Goal: Task Accomplishment & Management: Complete application form

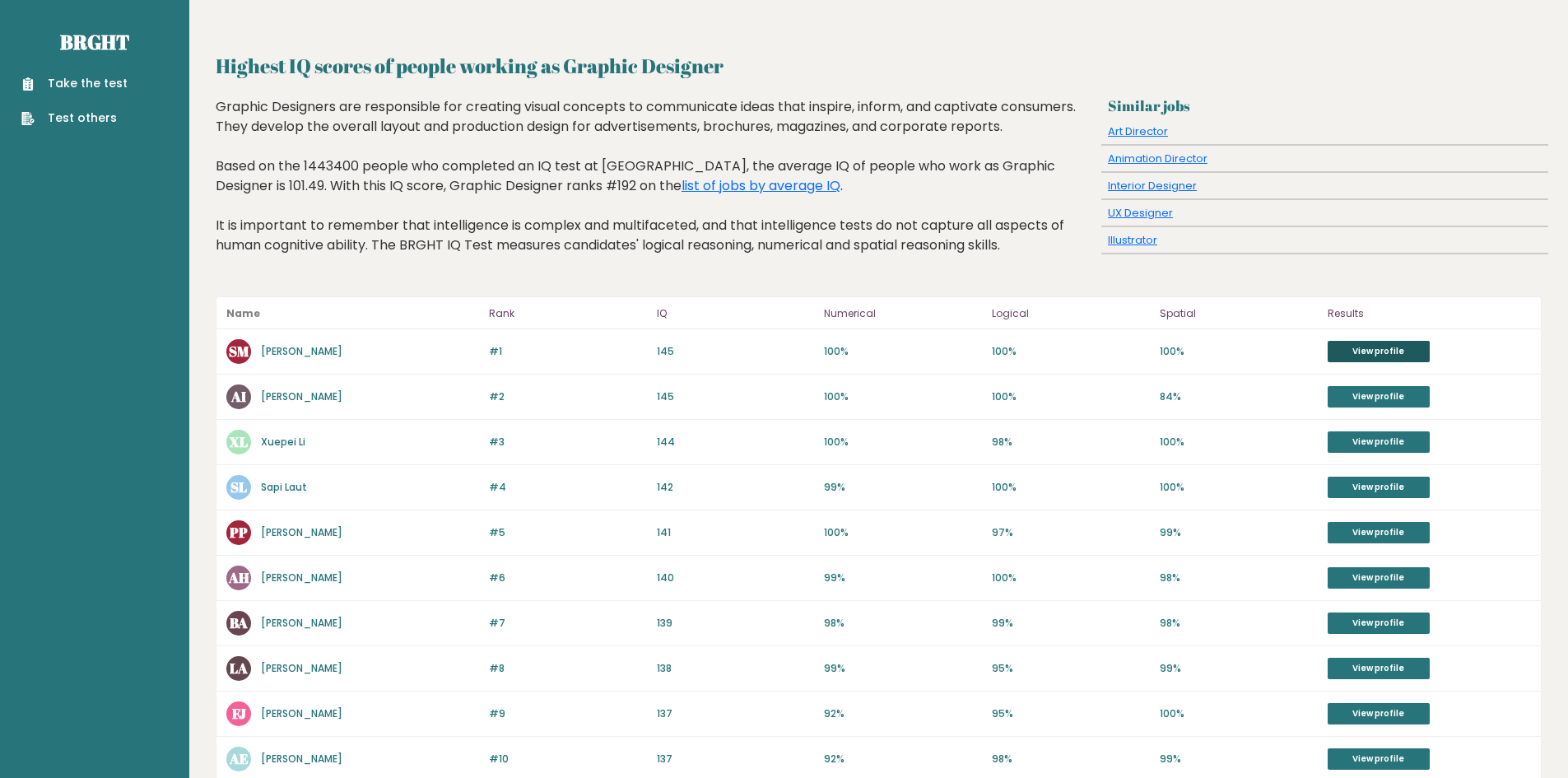
click at [1364, 356] on link "View profile" at bounding box center [1379, 351] width 102 height 21
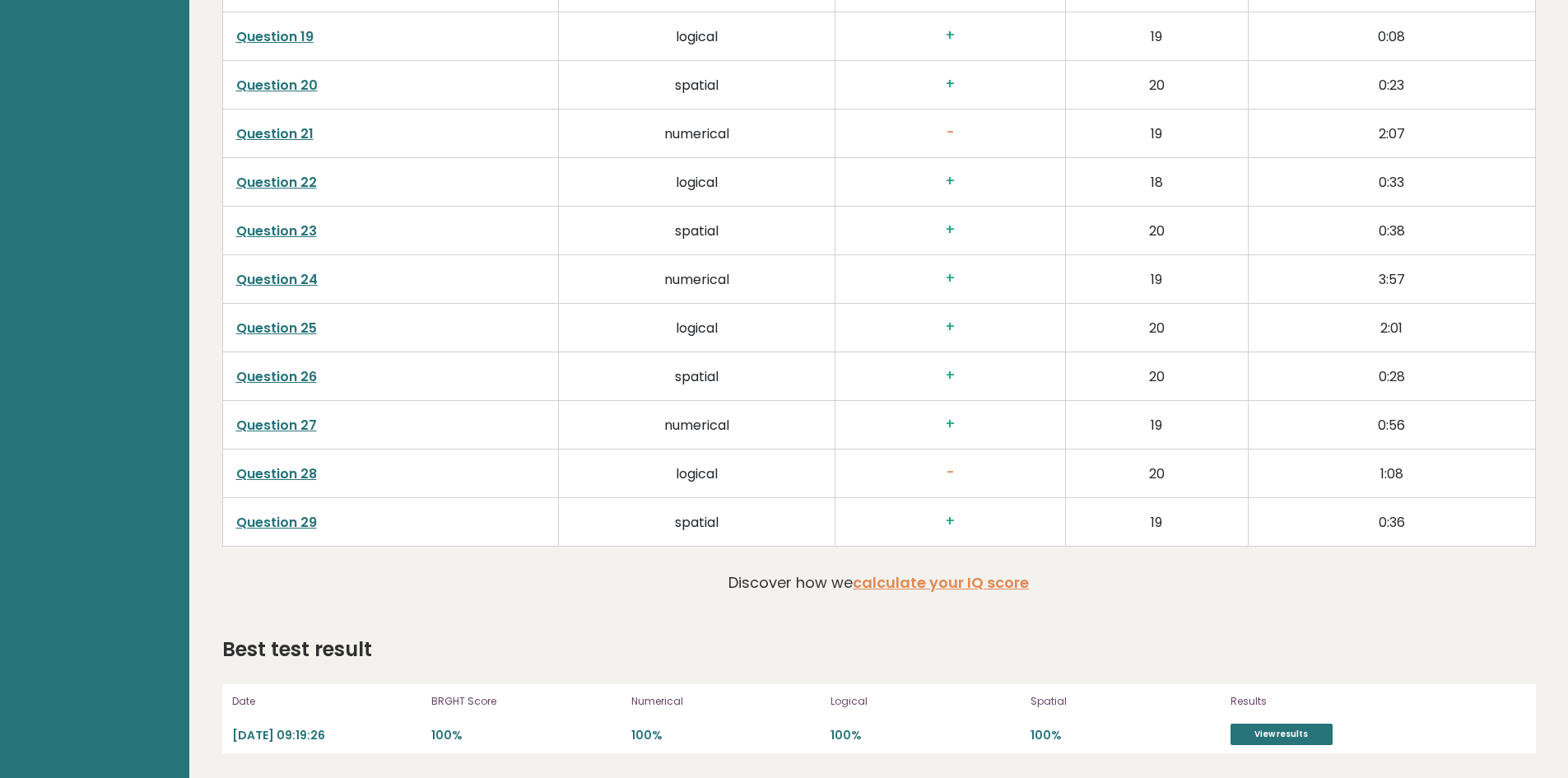
scroll to position [3550, 0]
click at [912, 590] on link "calculate your IQ score" at bounding box center [941, 582] width 176 height 21
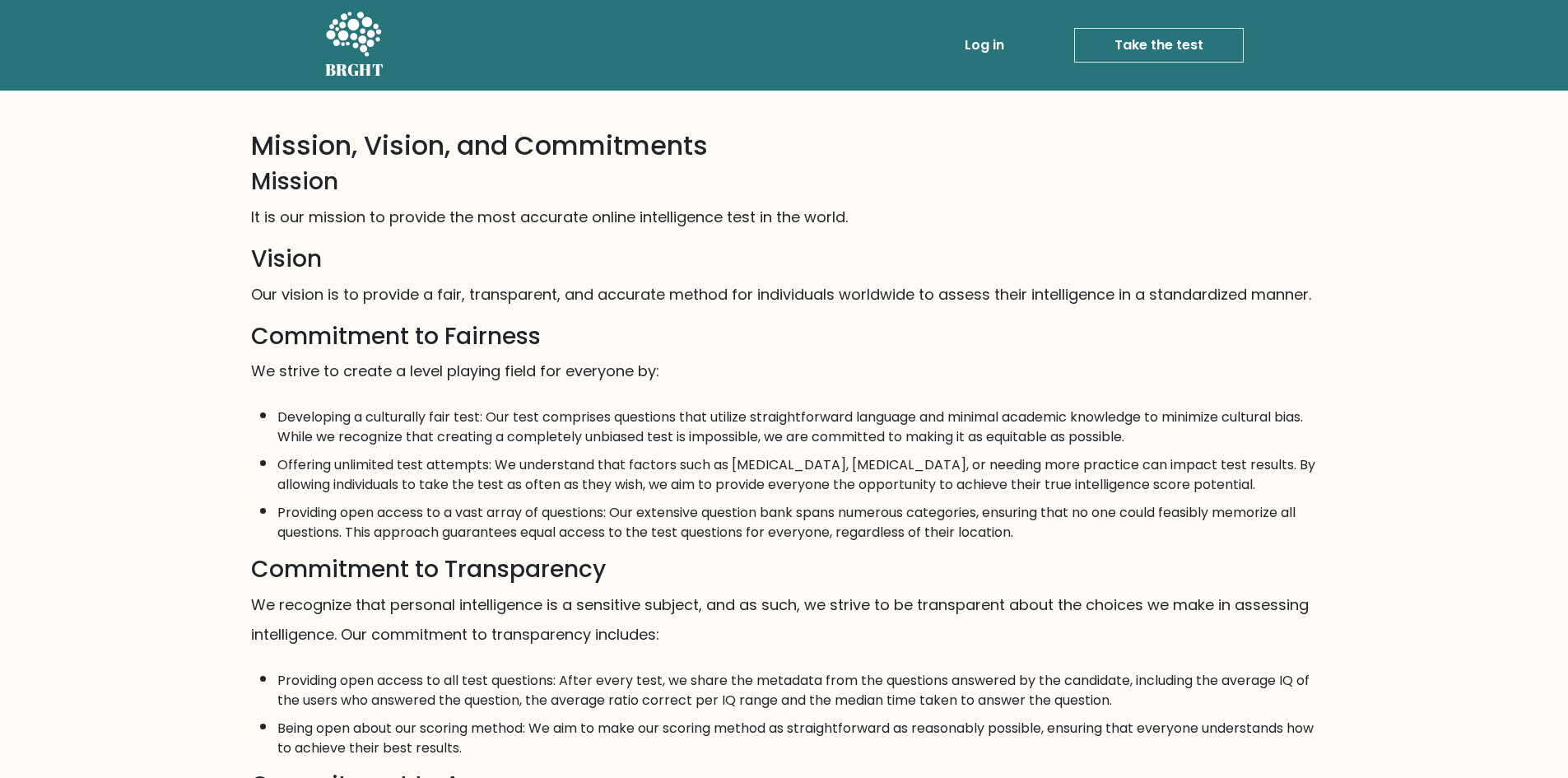
click at [1114, 50] on link "Take the test" at bounding box center [1159, 45] width 170 height 34
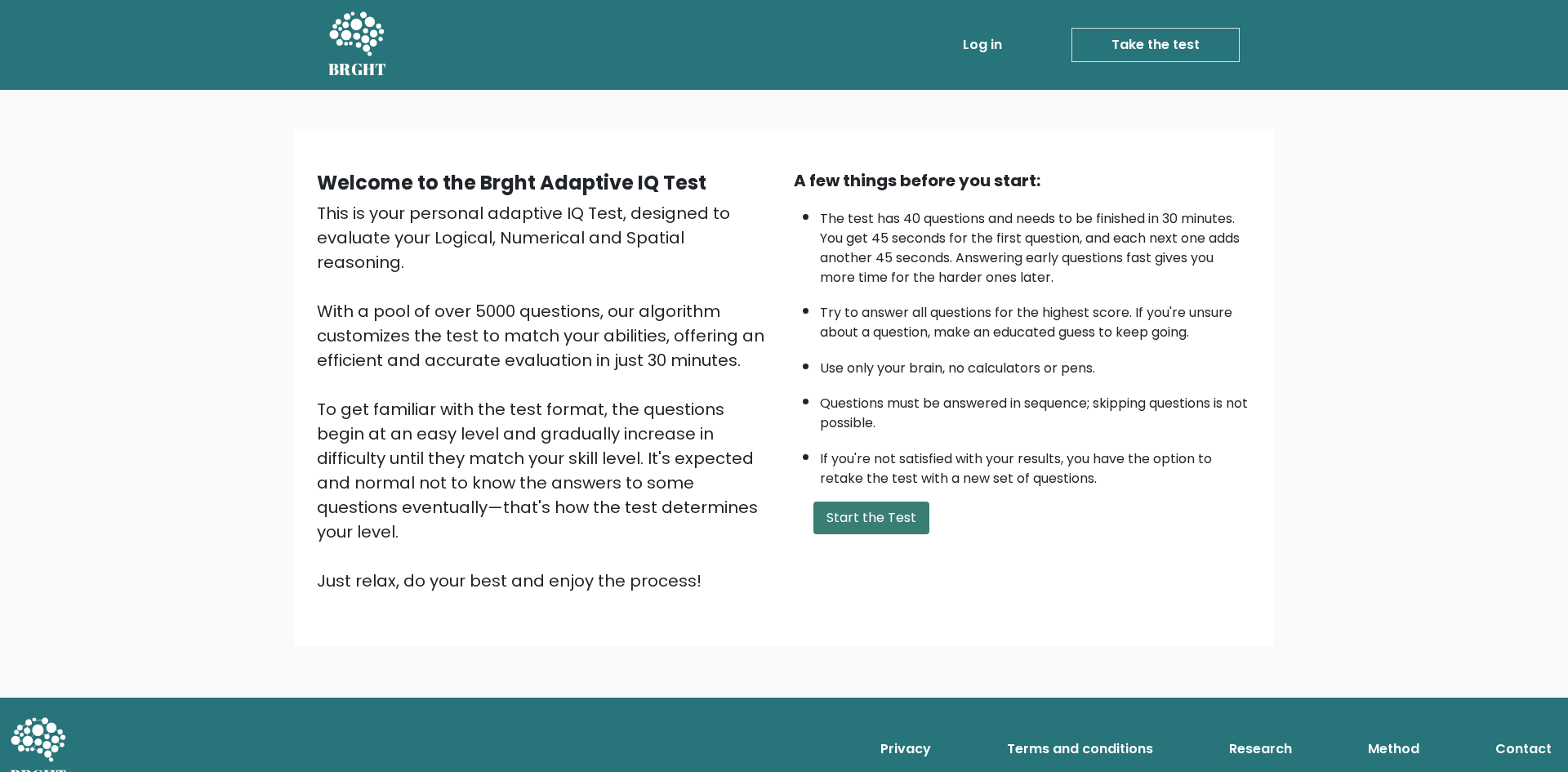
click at [901, 514] on button "Start the Test" at bounding box center [871, 518] width 116 height 33
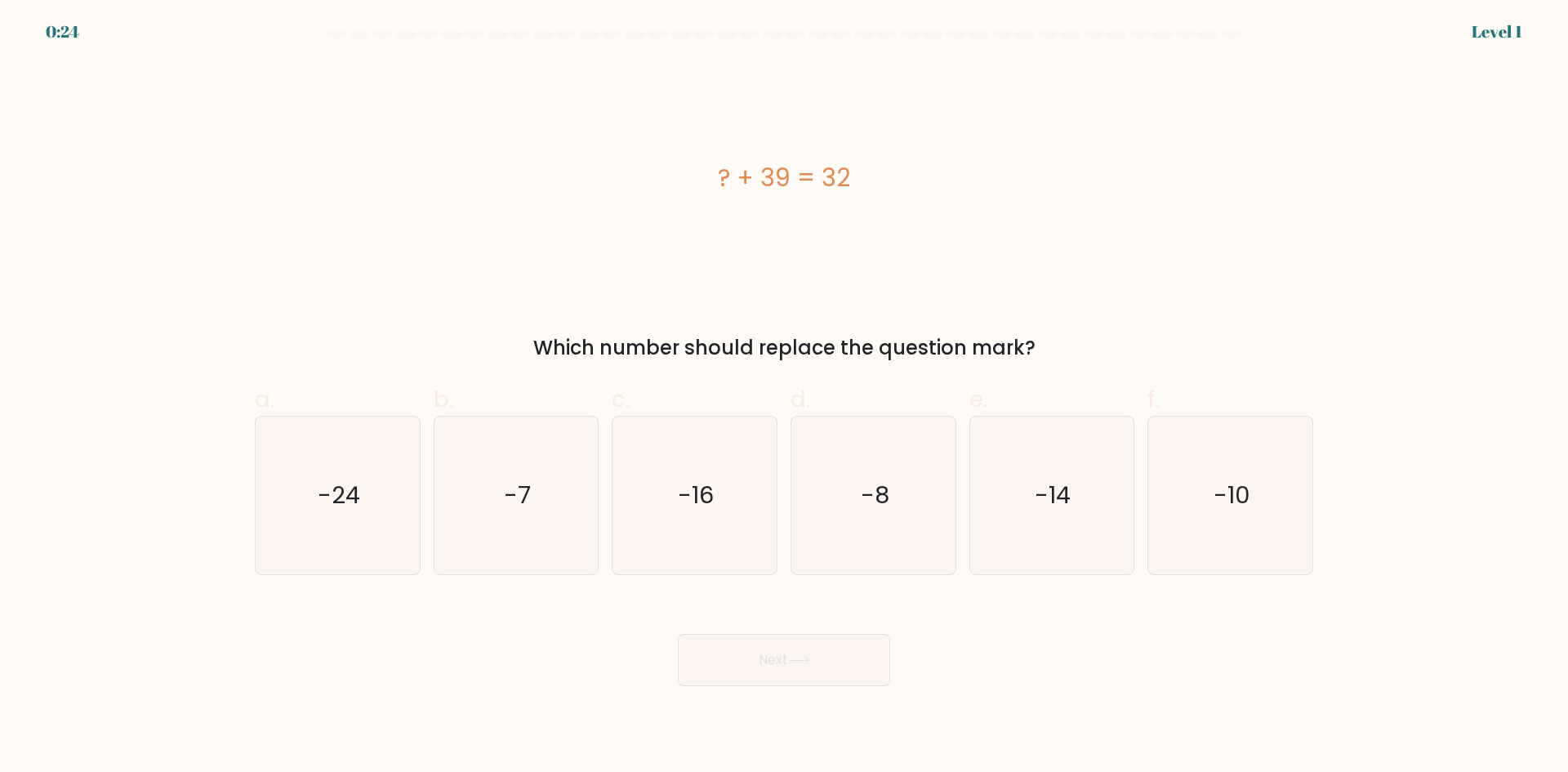
click at [729, 185] on div "? + 39 = 32" at bounding box center [784, 178] width 1058 height 37
click at [729, 174] on div "? + 39 = 32" at bounding box center [784, 178] width 1058 height 37
click at [512, 516] on icon "-7" at bounding box center [515, 495] width 157 height 158
click at [784, 397] on input "b. -7" at bounding box center [784, 392] width 1 height 11
radio input "true"
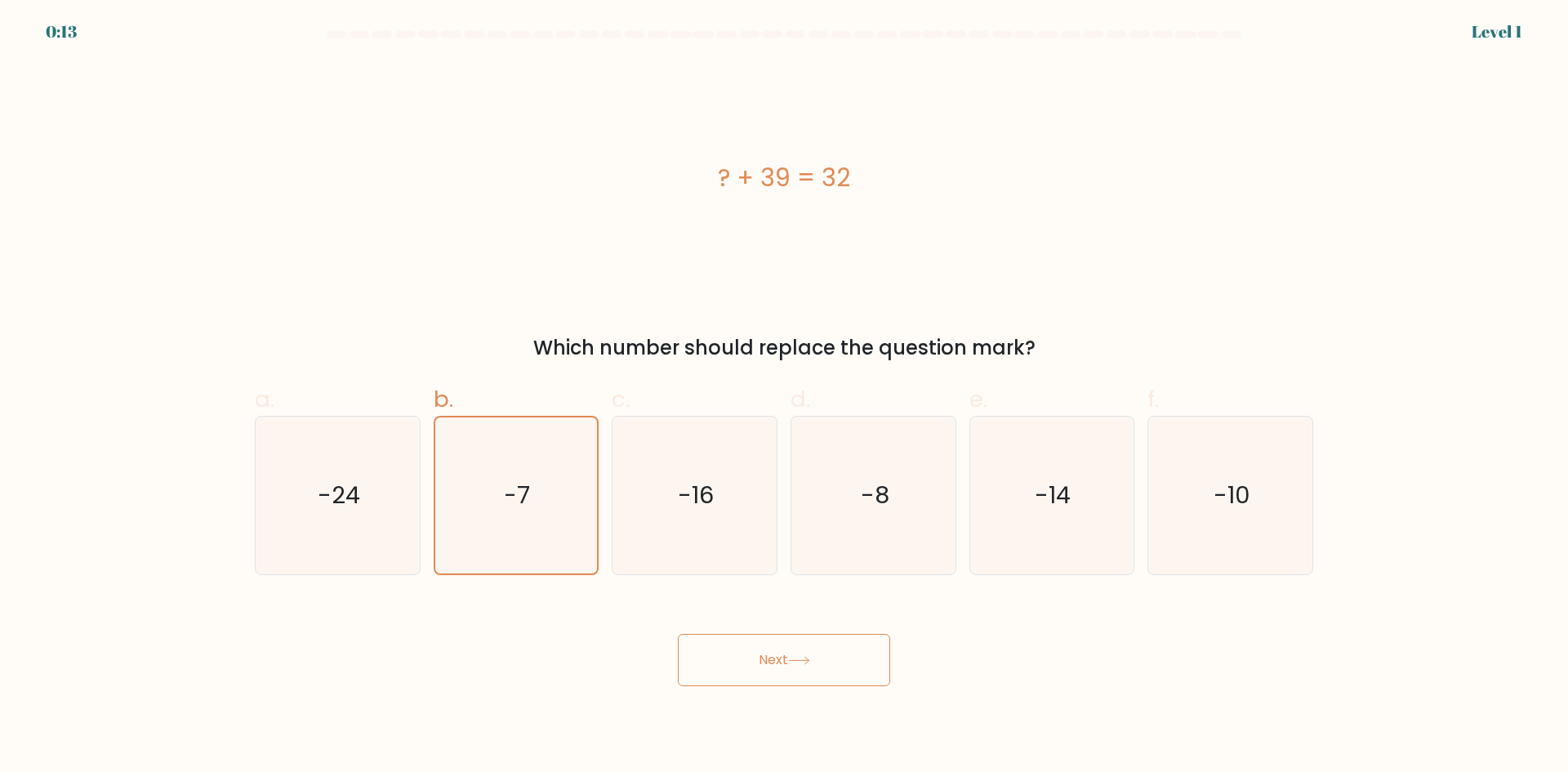
click at [717, 635] on button "Next" at bounding box center [783, 659] width 212 height 53
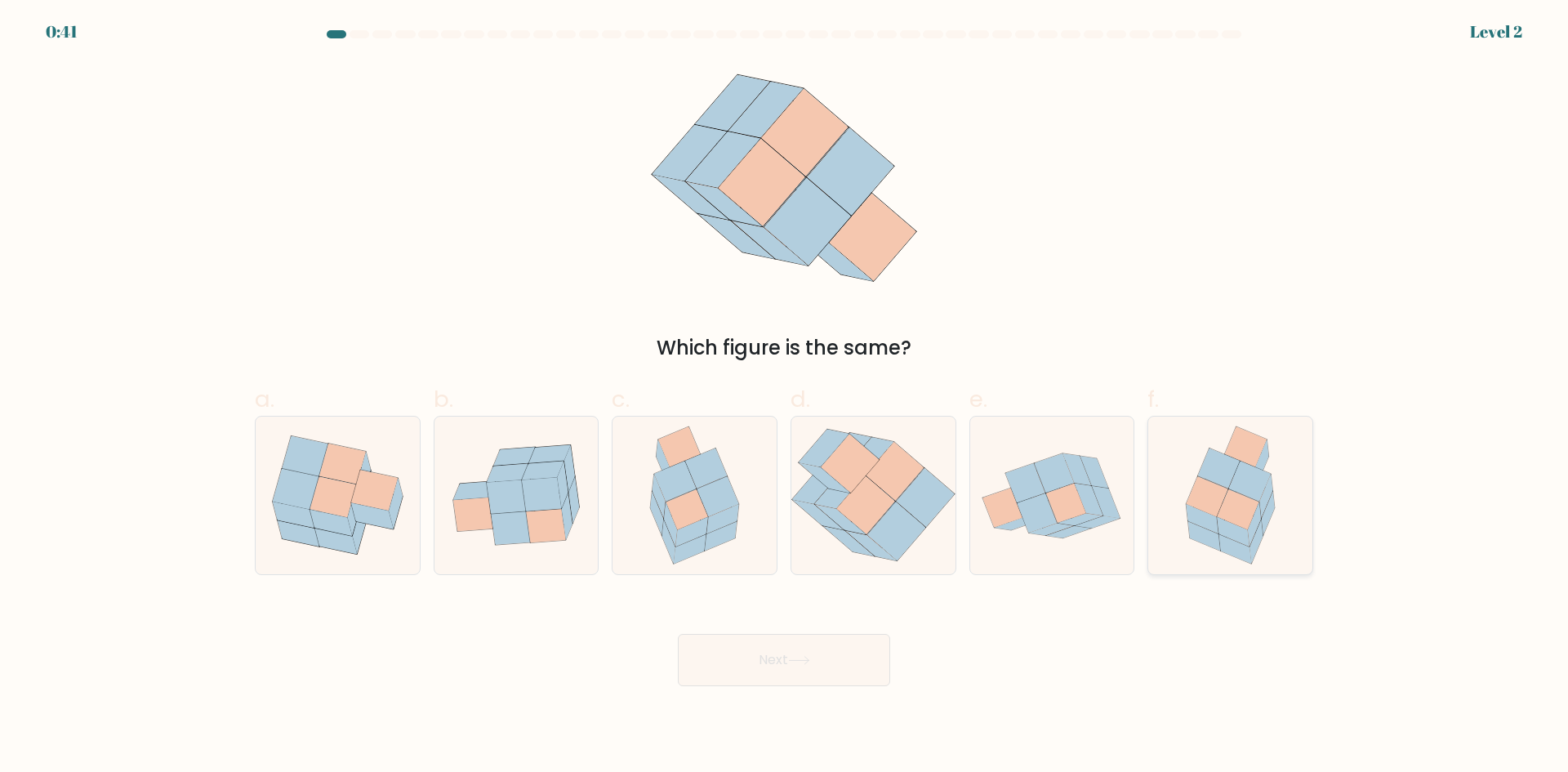
click at [1254, 505] on icon at bounding box center [1237, 509] width 42 height 40
click at [785, 397] on input "f." at bounding box center [784, 392] width 1 height 11
radio input "true"
click at [824, 669] on button "Next" at bounding box center [783, 659] width 212 height 53
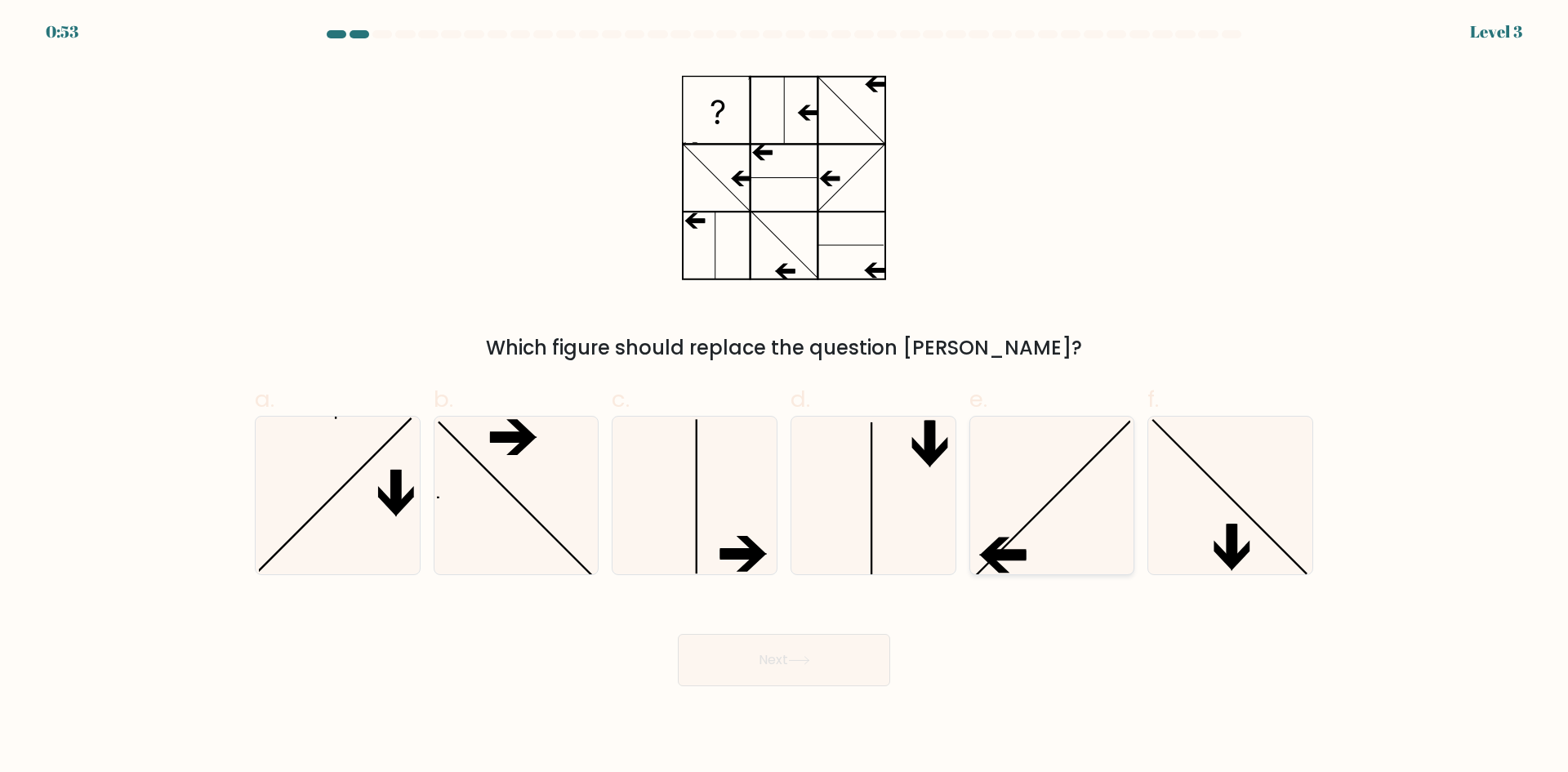
click at [1016, 492] on icon at bounding box center [1051, 495] width 157 height 158
click at [785, 397] on input "e." at bounding box center [784, 392] width 1 height 11
radio input "true"
click at [803, 668] on button "Next" at bounding box center [783, 659] width 212 height 53
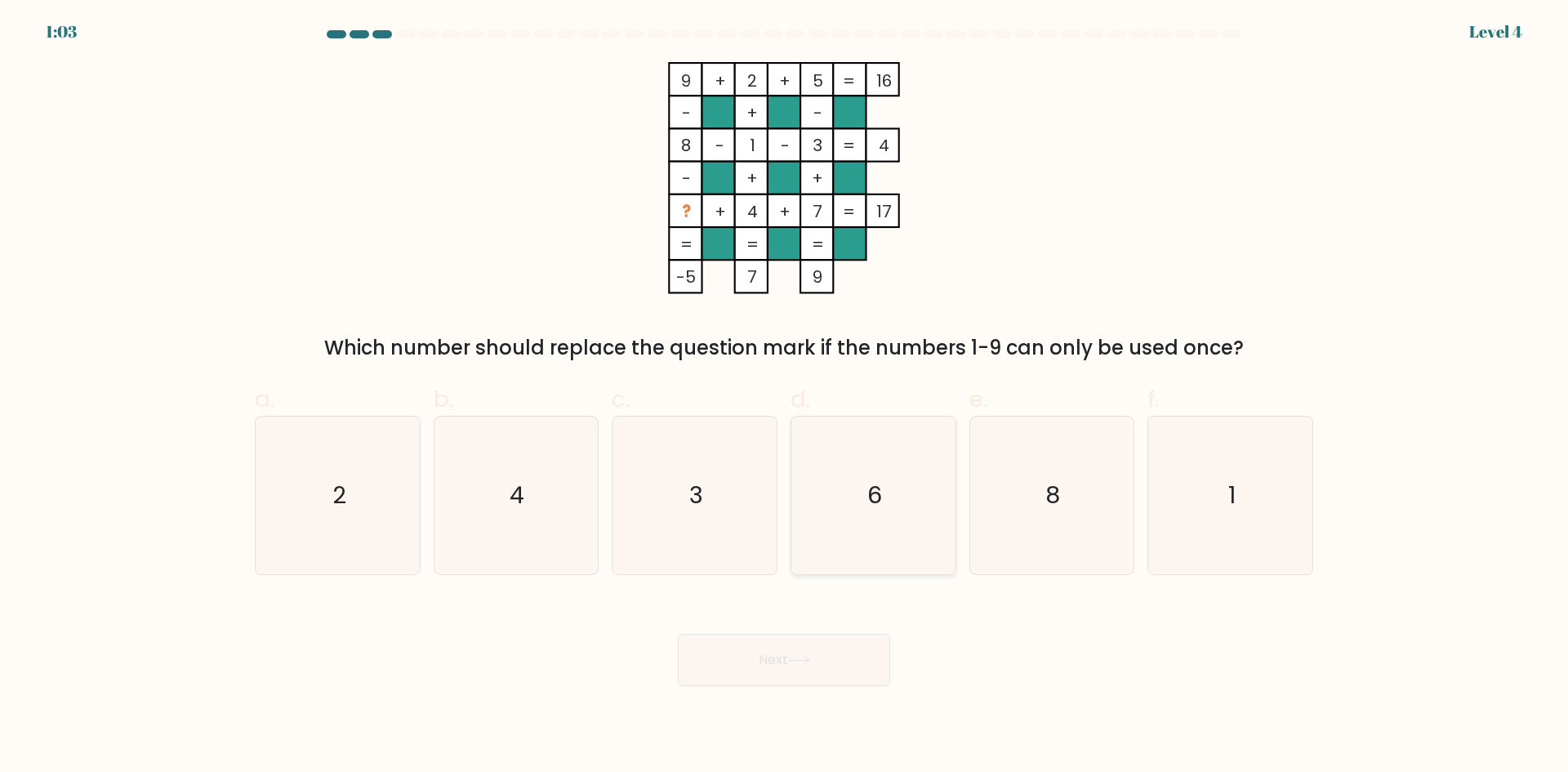
click at [866, 509] on icon "6" at bounding box center [873, 495] width 157 height 158
click at [785, 397] on input "d. 6" at bounding box center [784, 392] width 1 height 11
radio input "true"
click at [798, 651] on button "Next" at bounding box center [783, 659] width 212 height 53
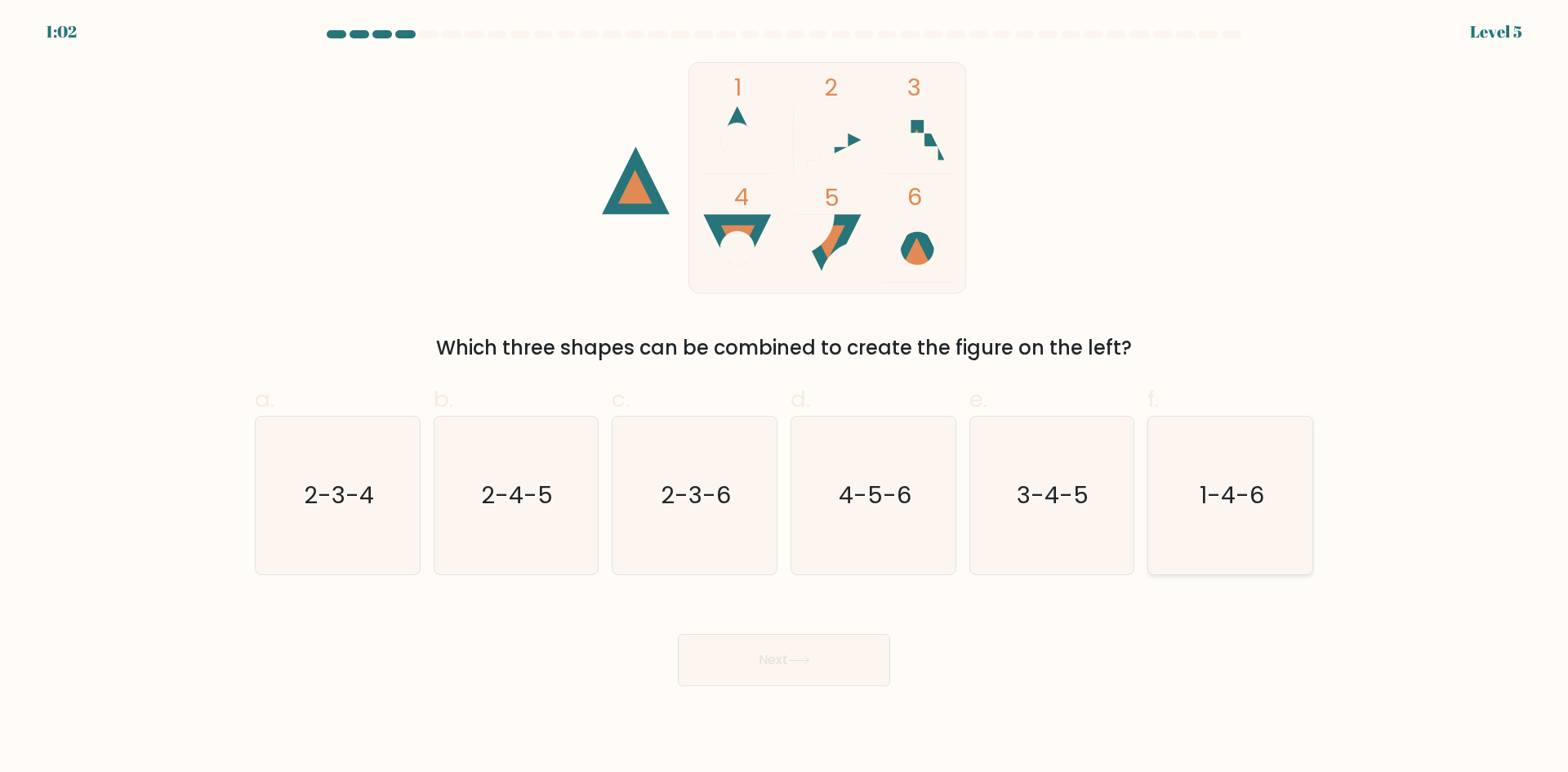
click at [1218, 476] on icon "1-4-6" at bounding box center [1230, 495] width 157 height 158
click at [785, 397] on input "f. 1-4-6" at bounding box center [784, 392] width 1 height 11
radio input "true"
click at [856, 648] on button "Next" at bounding box center [783, 659] width 212 height 53
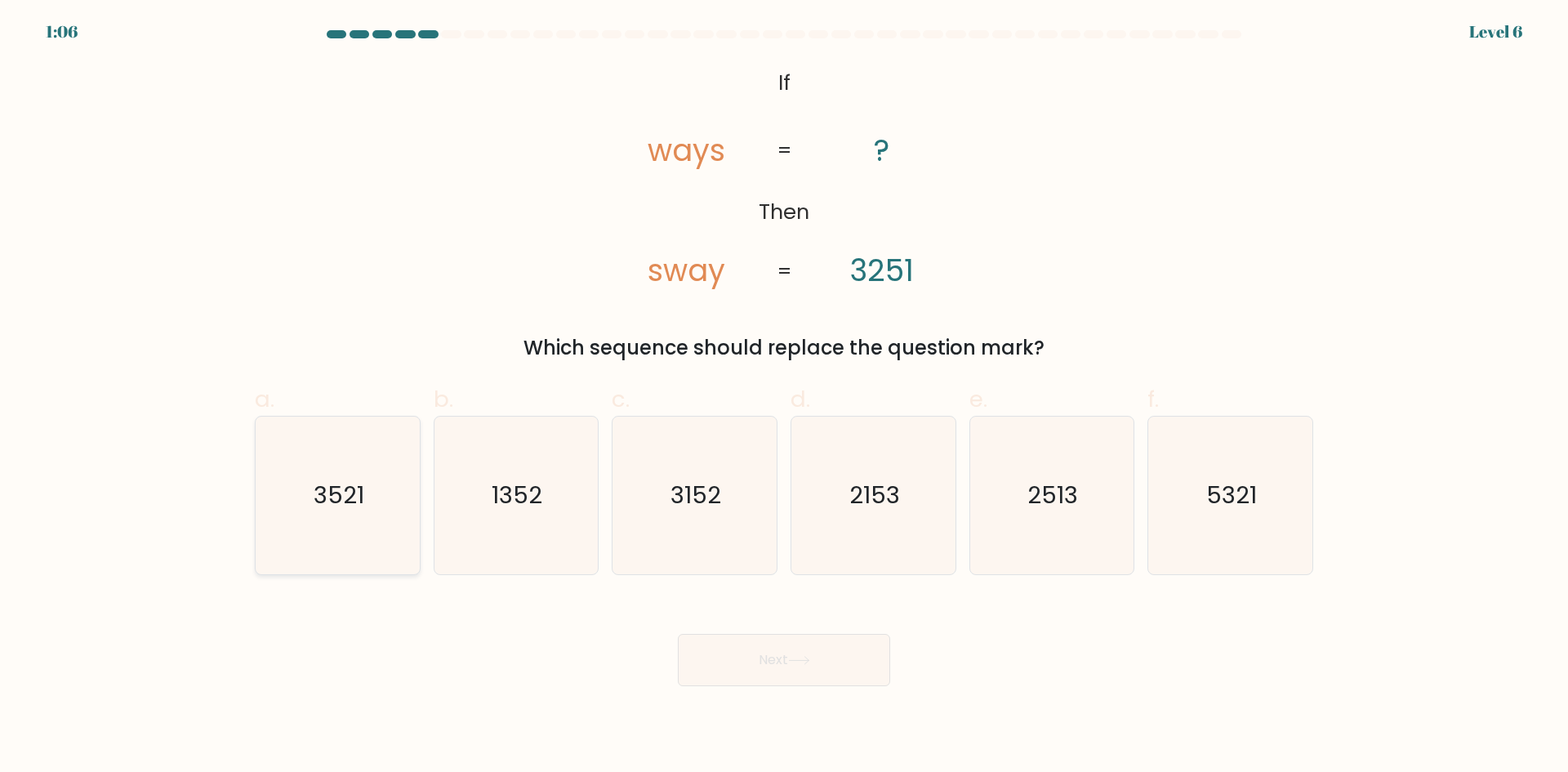
click at [375, 514] on icon "3521" at bounding box center [337, 495] width 157 height 158
click at [784, 397] on input "a. 3521" at bounding box center [784, 392] width 1 height 11
radio input "true"
click at [749, 644] on button "Next" at bounding box center [783, 659] width 212 height 53
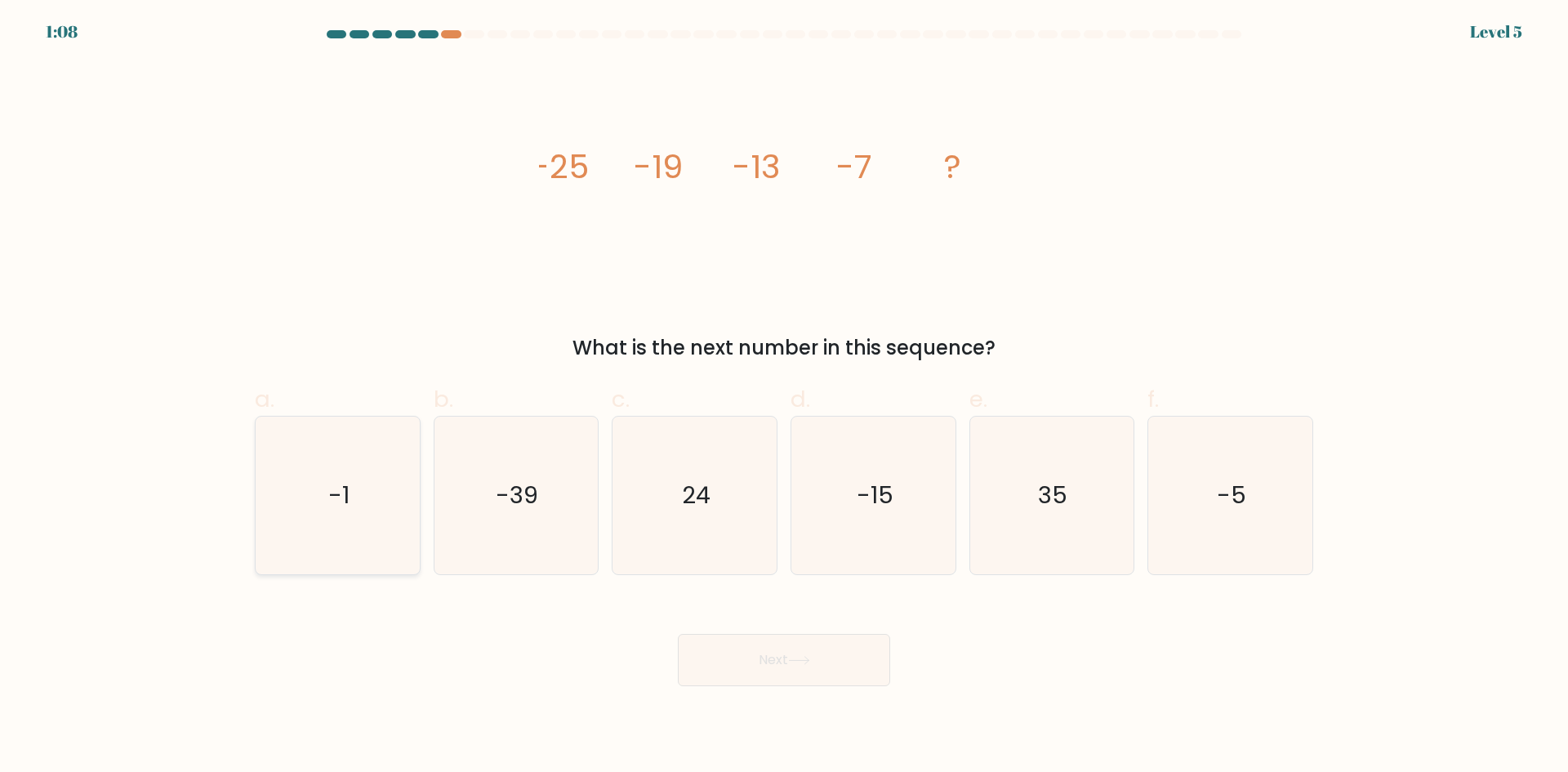
click at [342, 497] on text "-1" at bounding box center [338, 494] width 21 height 33
click at [784, 397] on input "a. -1" at bounding box center [784, 392] width 1 height 11
radio input "true"
click at [795, 650] on button "Next" at bounding box center [783, 659] width 212 height 53
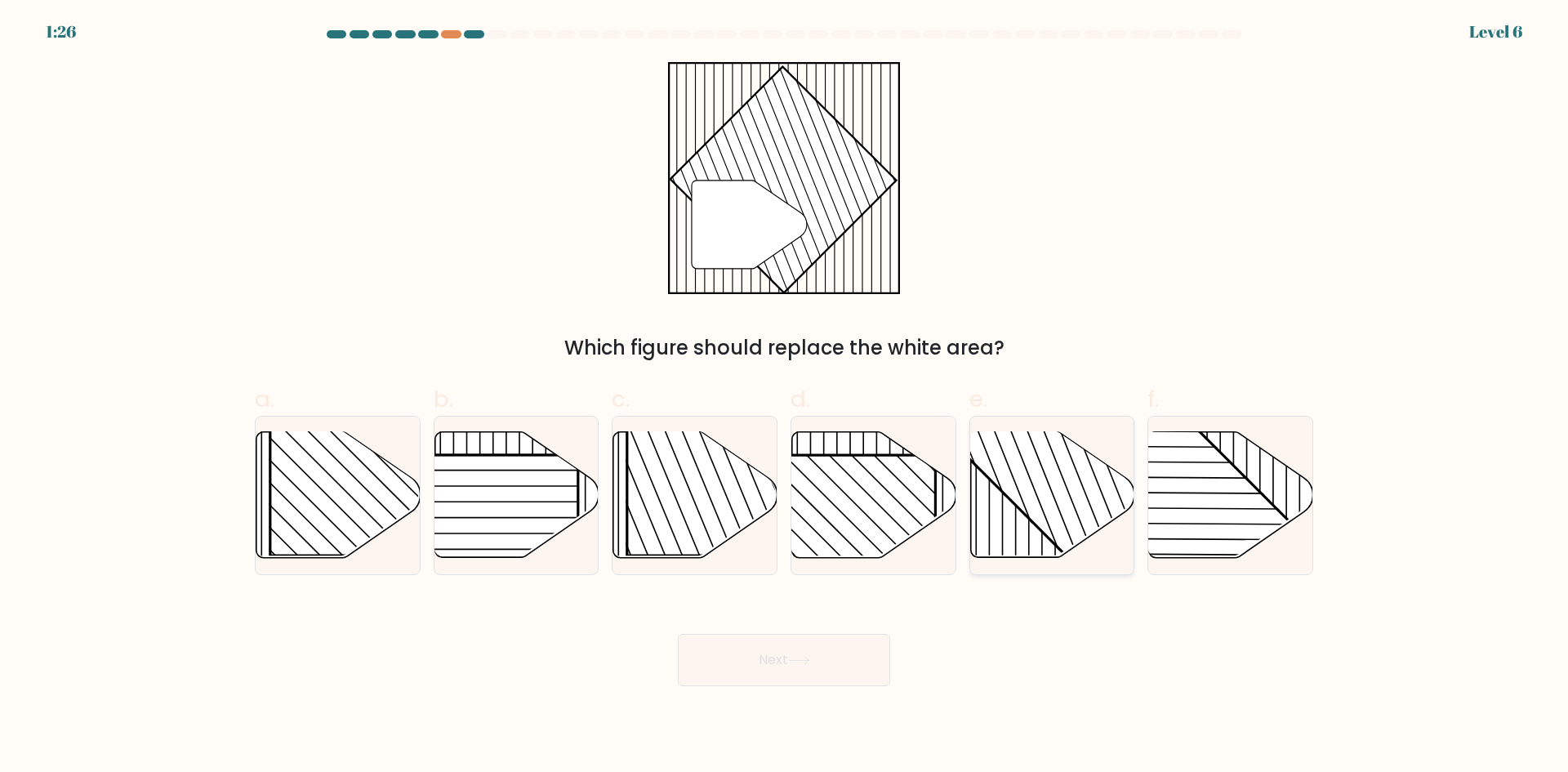
click at [1033, 499] on rect at bounding box center [1101, 430] width 322 height 322
click at [785, 397] on input "e." at bounding box center [784, 392] width 1 height 11
radio input "true"
click at [834, 669] on button "Next" at bounding box center [783, 659] width 212 height 53
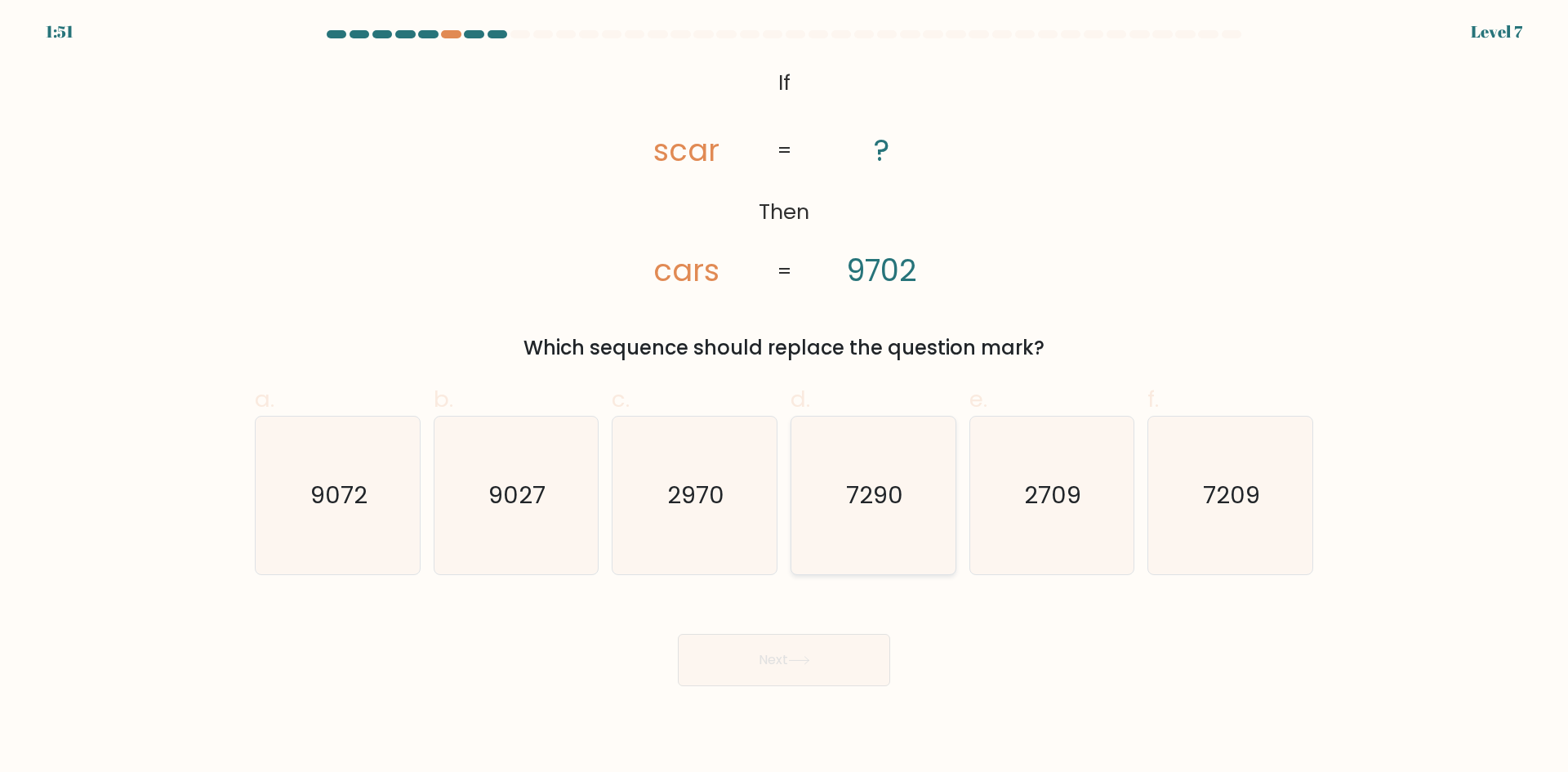
click at [903, 544] on icon "7290" at bounding box center [873, 495] width 157 height 158
click at [785, 397] on input "d. 7290" at bounding box center [784, 392] width 1 height 11
radio input "true"
click at [833, 679] on button "Next" at bounding box center [783, 659] width 212 height 53
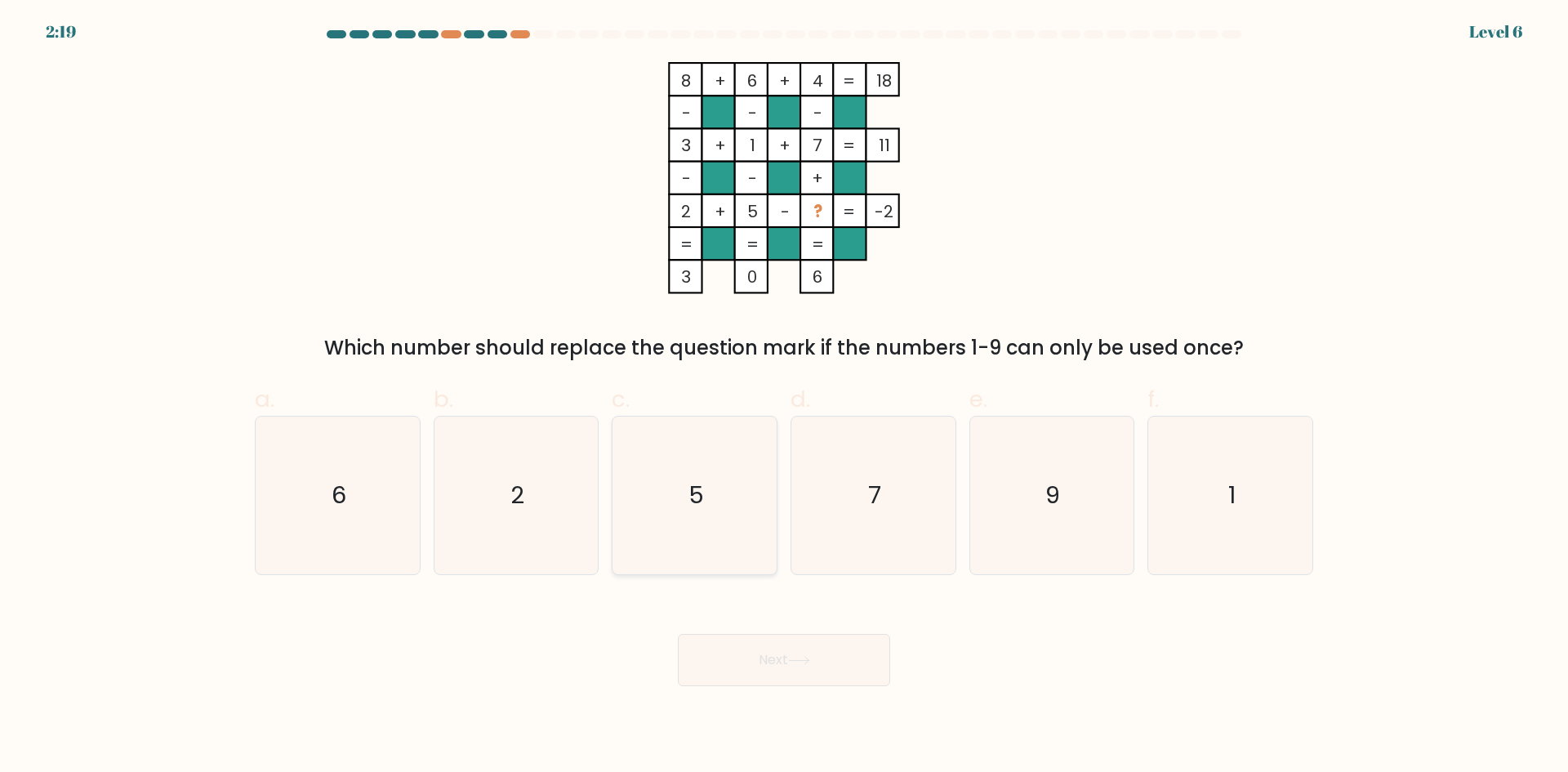
click at [712, 469] on icon "5" at bounding box center [694, 495] width 157 height 158
click at [784, 397] on input "c. 5" at bounding box center [784, 392] width 1 height 11
radio input "true"
click at [1016, 493] on icon "9" at bounding box center [1051, 495] width 157 height 158
click at [785, 397] on input "e. 9" at bounding box center [784, 392] width 1 height 11
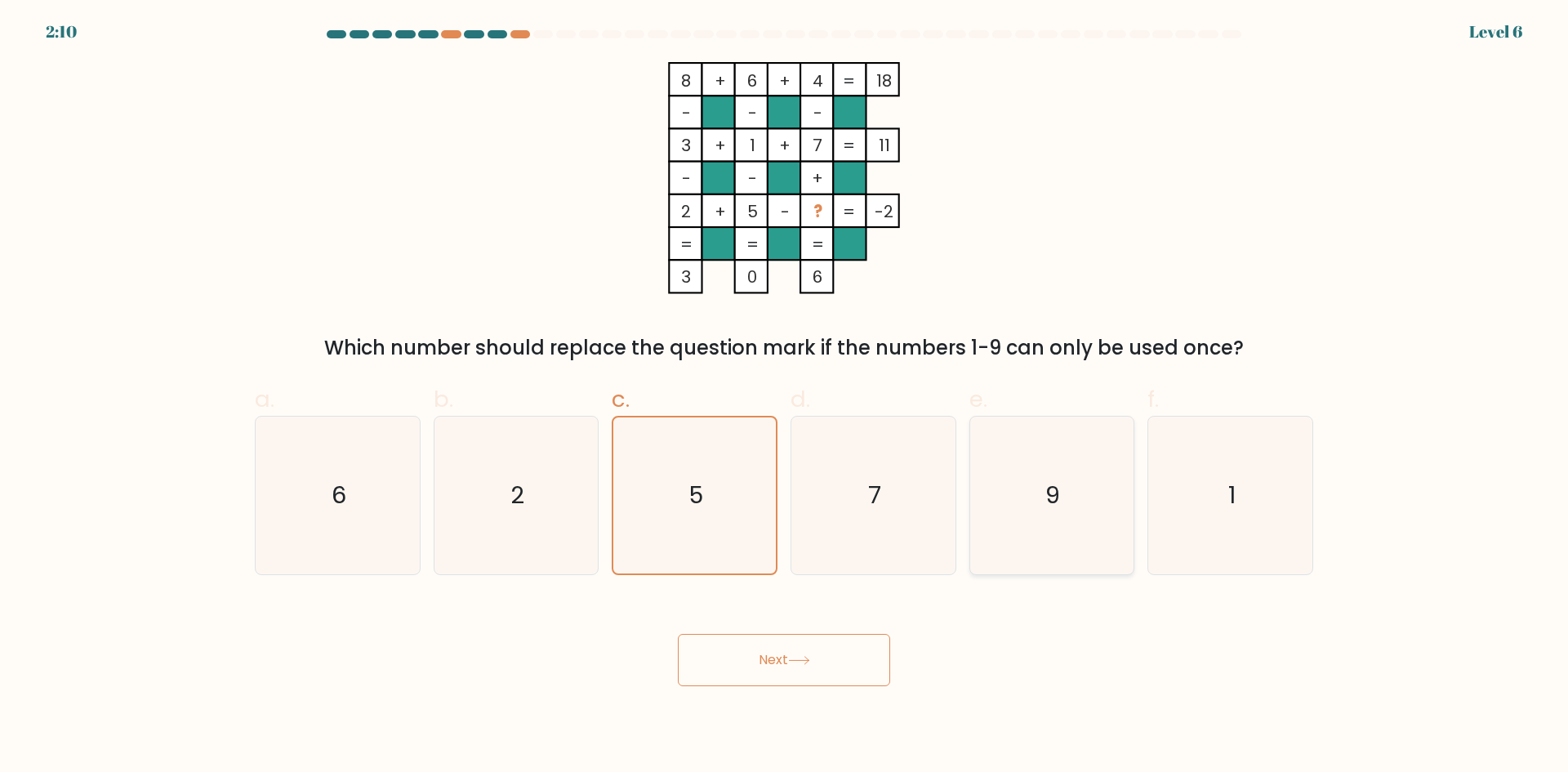
radio input "true"
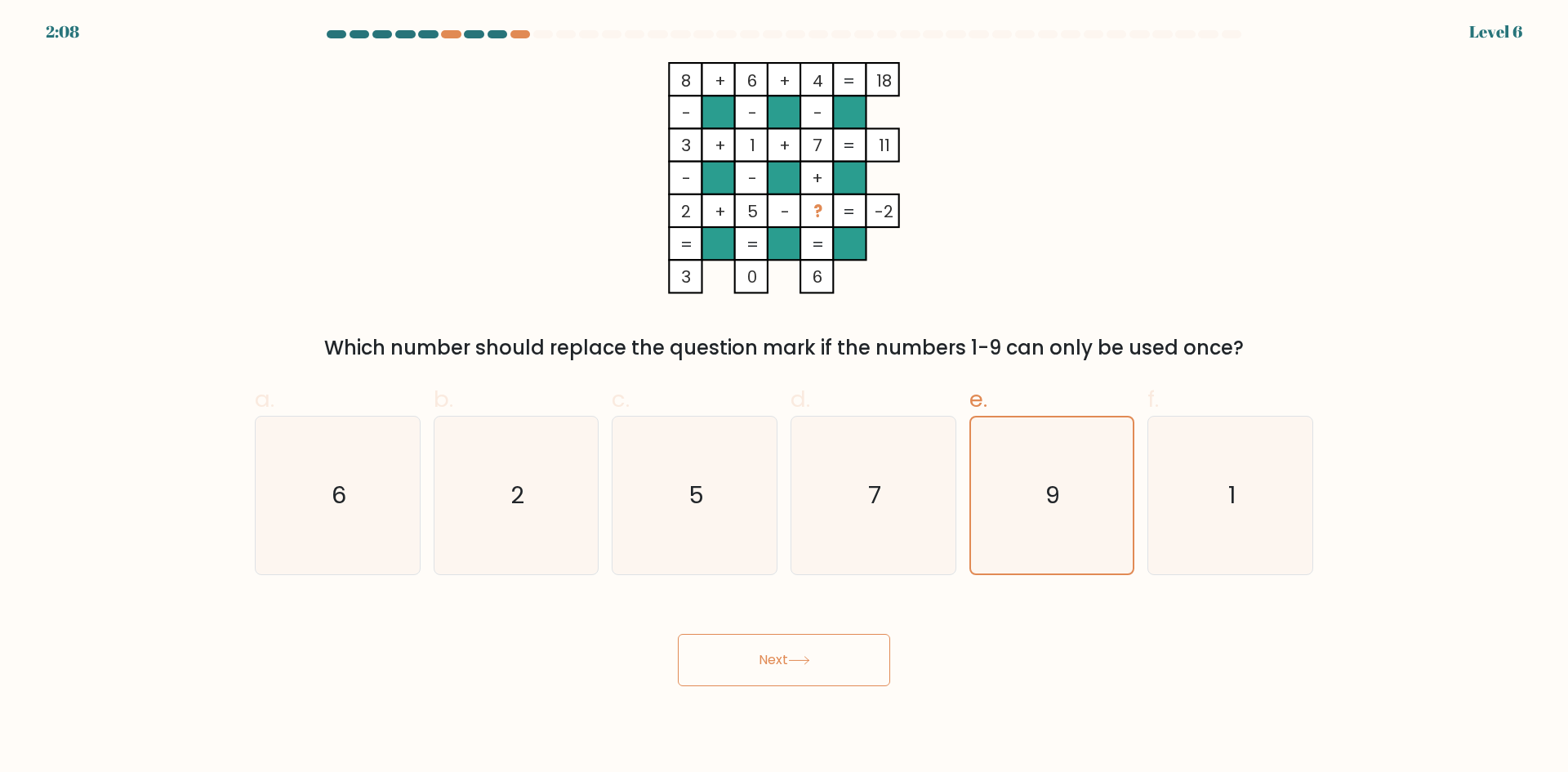
click at [831, 651] on button "Next" at bounding box center [783, 659] width 212 height 53
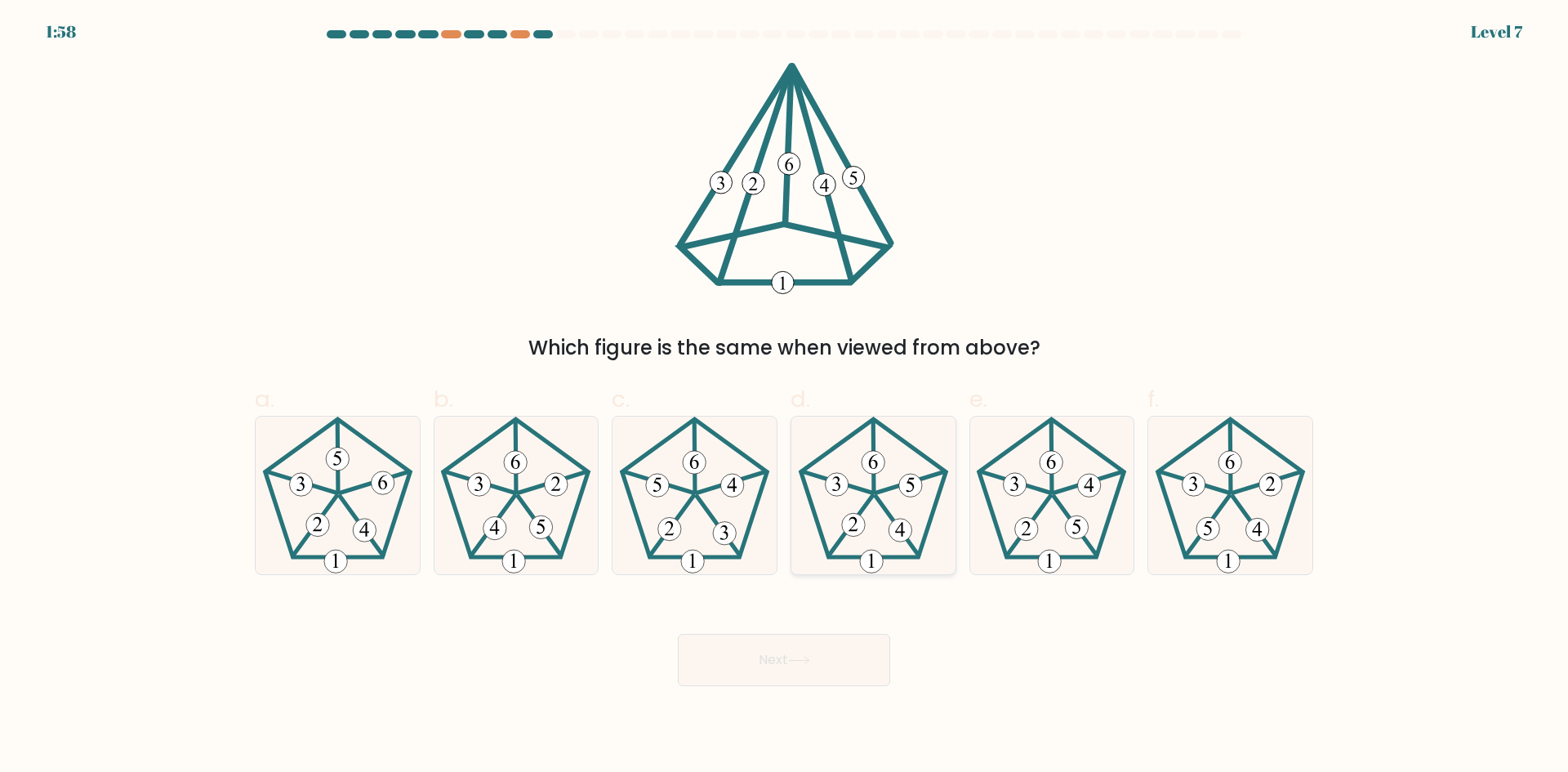
click at [862, 520] on 633 at bounding box center [852, 524] width 22 height 23
click at [785, 397] on input "d." at bounding box center [784, 392] width 1 height 11
radio input "true"
click at [808, 657] on icon at bounding box center [799, 660] width 22 height 9
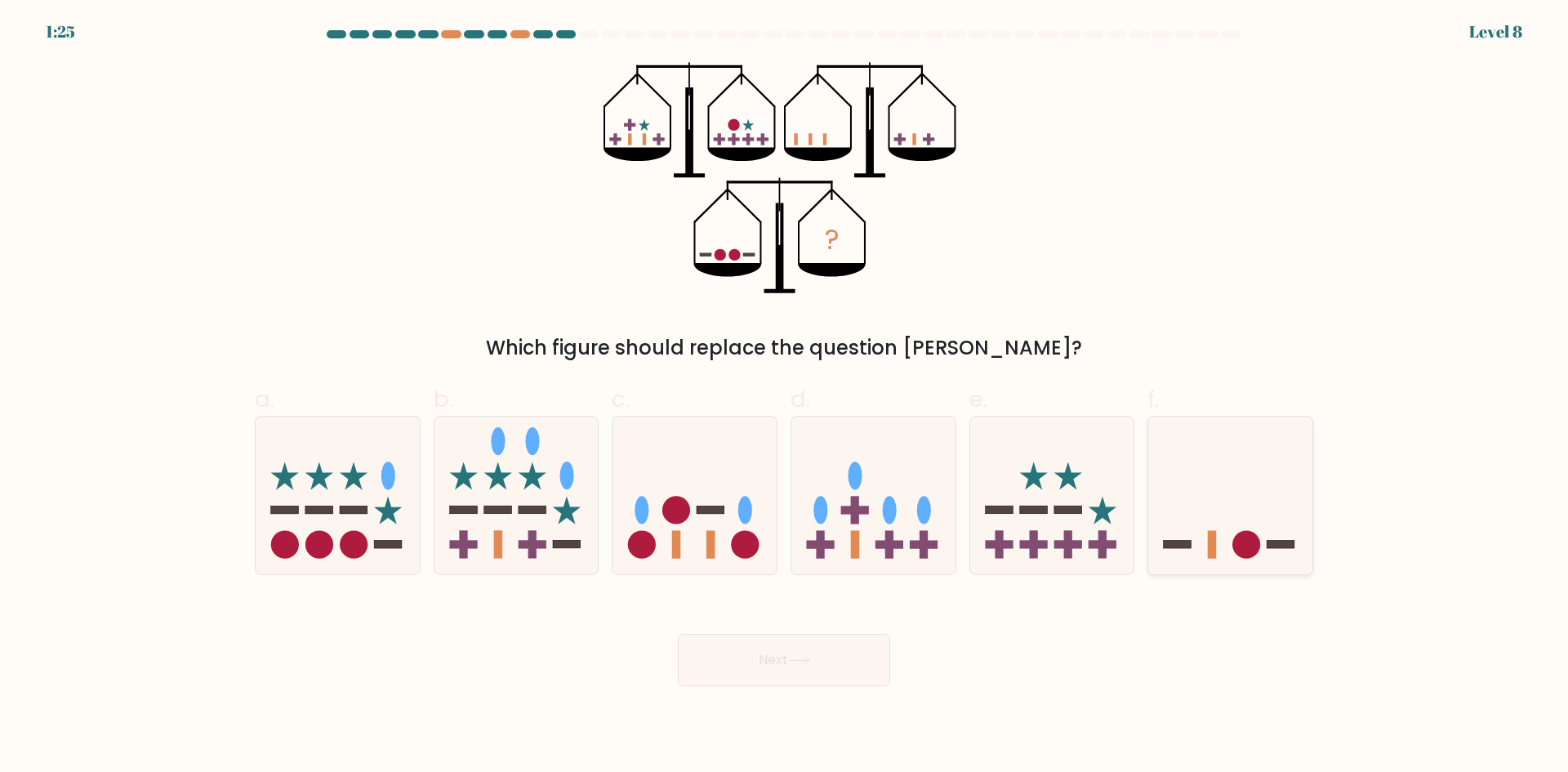
click at [1235, 512] on icon at bounding box center [1230, 495] width 164 height 136
click at [785, 397] on input "f." at bounding box center [784, 392] width 1 height 11
radio input "true"
click at [832, 664] on button "Next" at bounding box center [783, 659] width 212 height 53
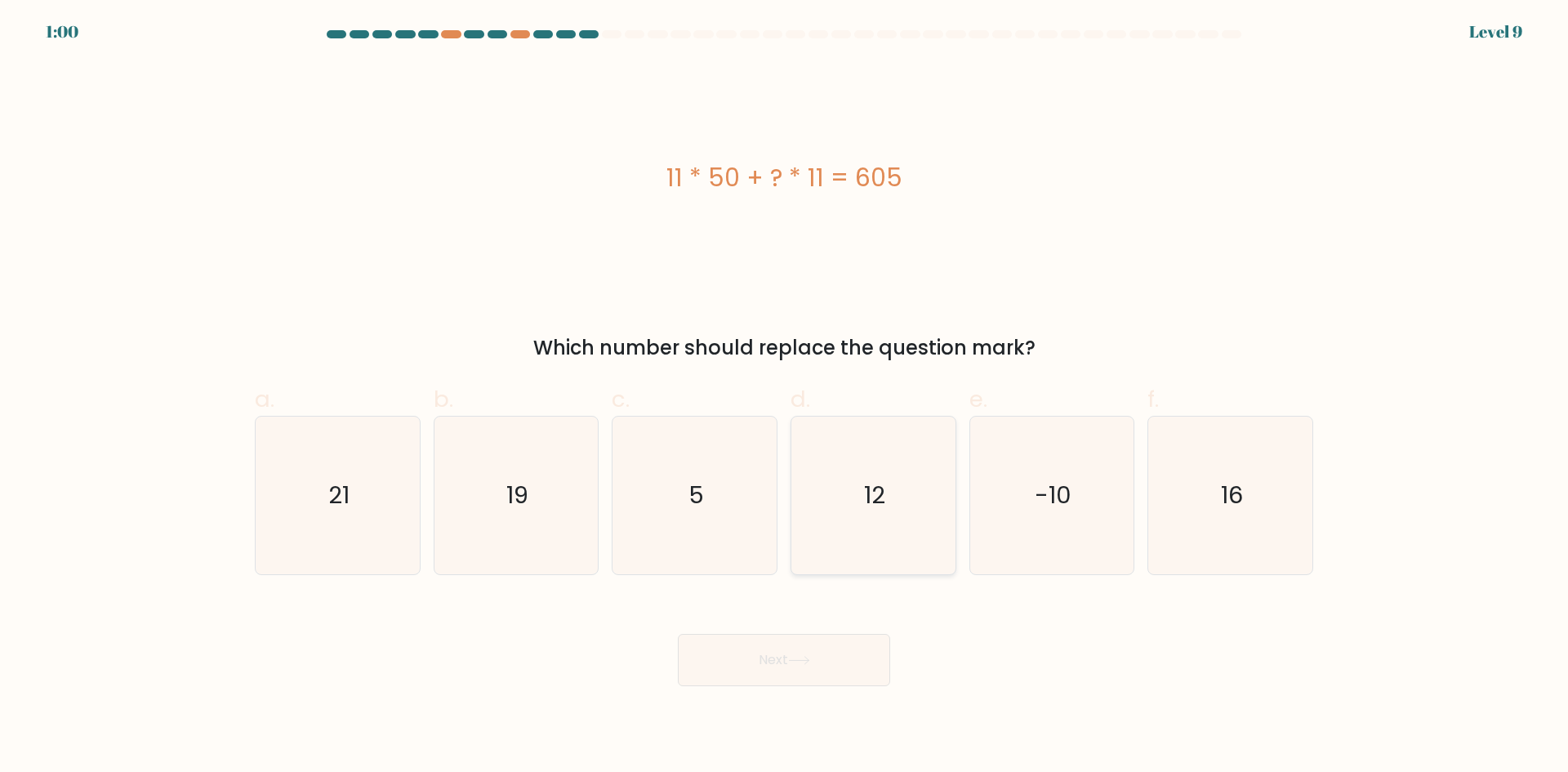
click at [876, 504] on text "12" at bounding box center [874, 494] width 21 height 33
click at [785, 397] on input "d. 12" at bounding box center [784, 392] width 1 height 11
radio input "true"
click at [812, 665] on button "Next" at bounding box center [783, 659] width 212 height 53
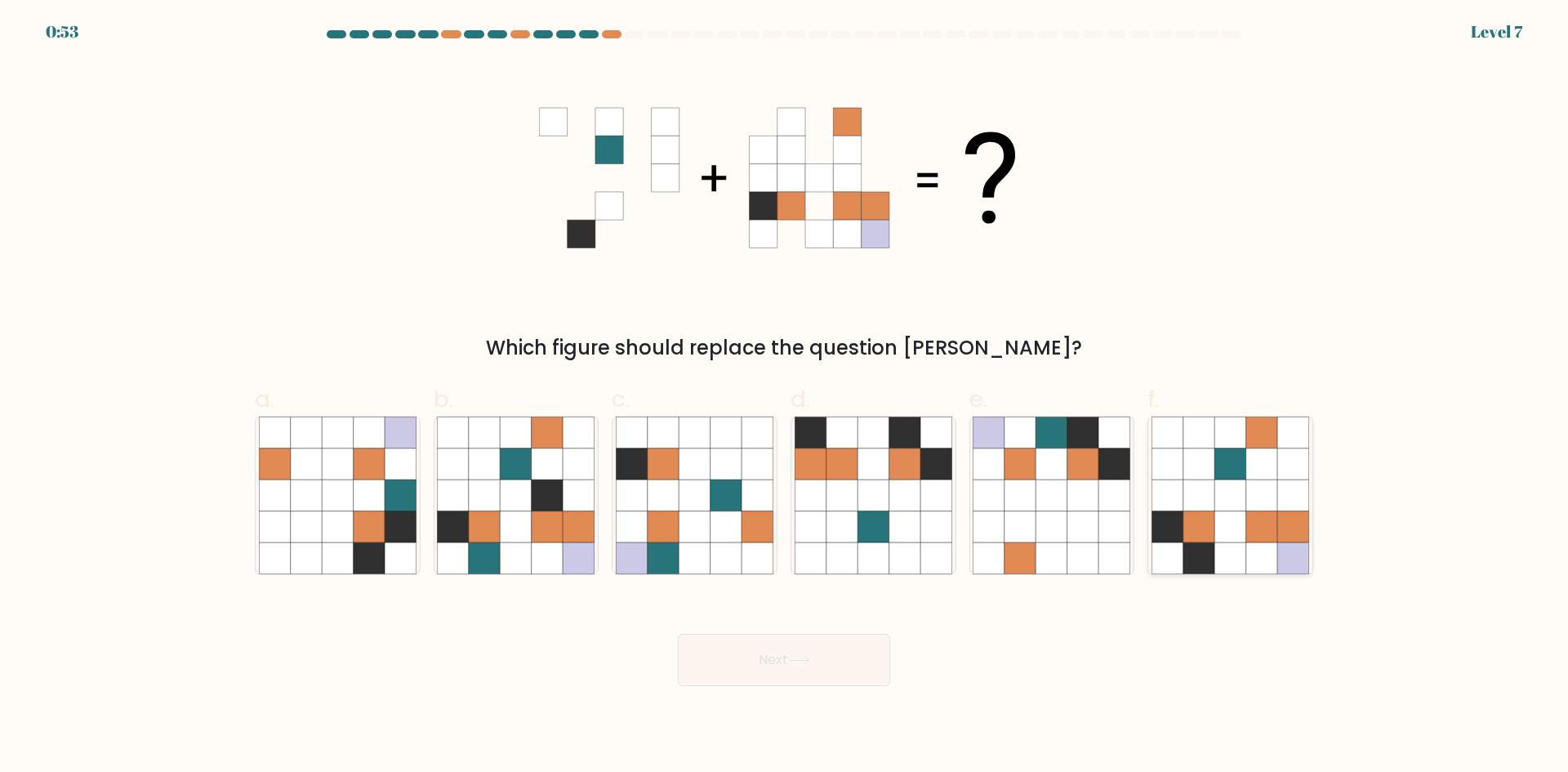
click at [1256, 535] on icon at bounding box center [1261, 526] width 31 height 31
click at [785, 397] on input "f." at bounding box center [784, 392] width 1 height 11
radio input "true"
click at [823, 662] on button "Next" at bounding box center [783, 659] width 212 height 53
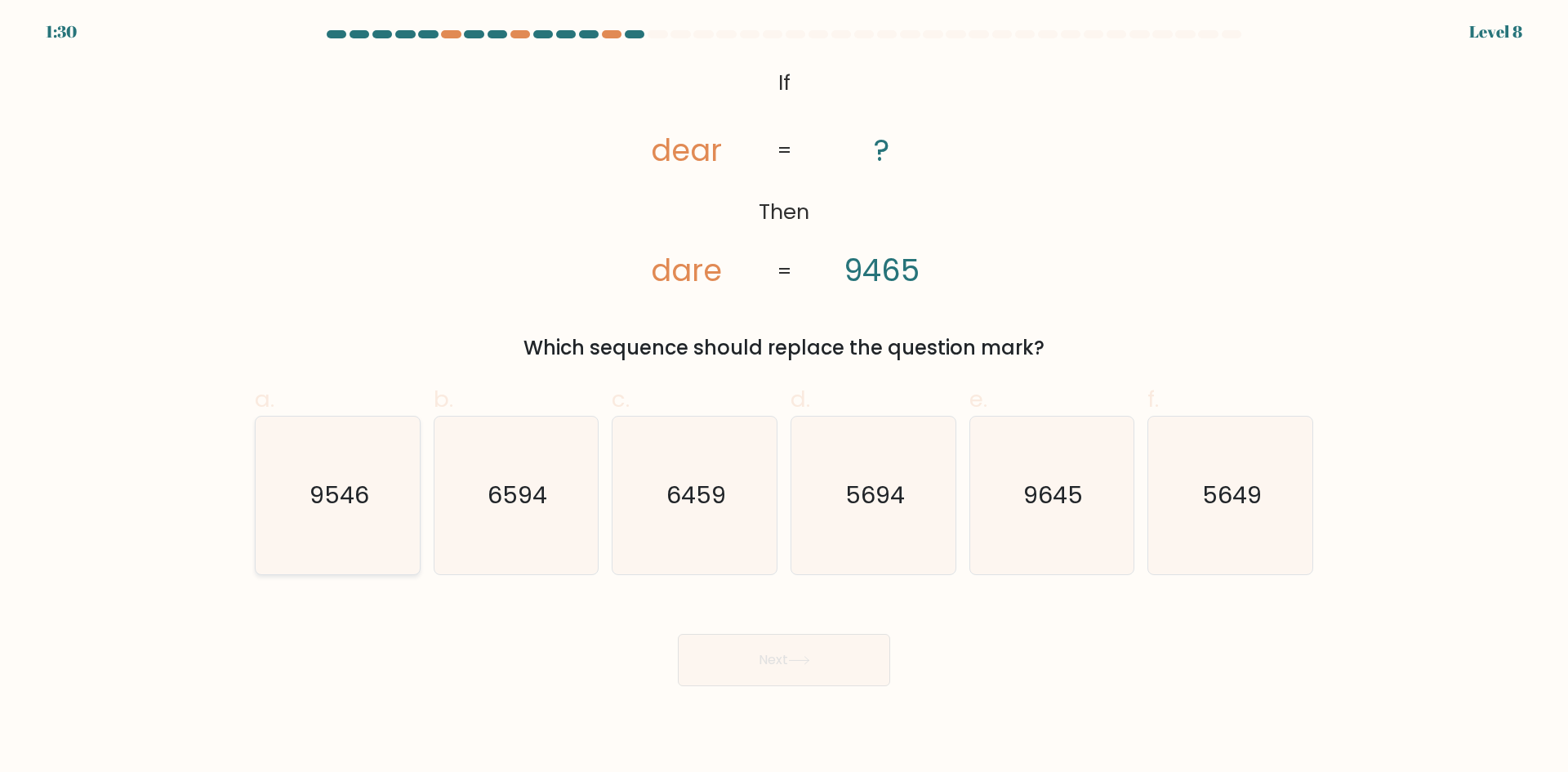
click at [374, 512] on icon "9546" at bounding box center [337, 495] width 157 height 158
click at [784, 397] on input "a. 9546" at bounding box center [784, 392] width 1 height 11
radio input "true"
click at [742, 669] on button "Next" at bounding box center [783, 659] width 212 height 53
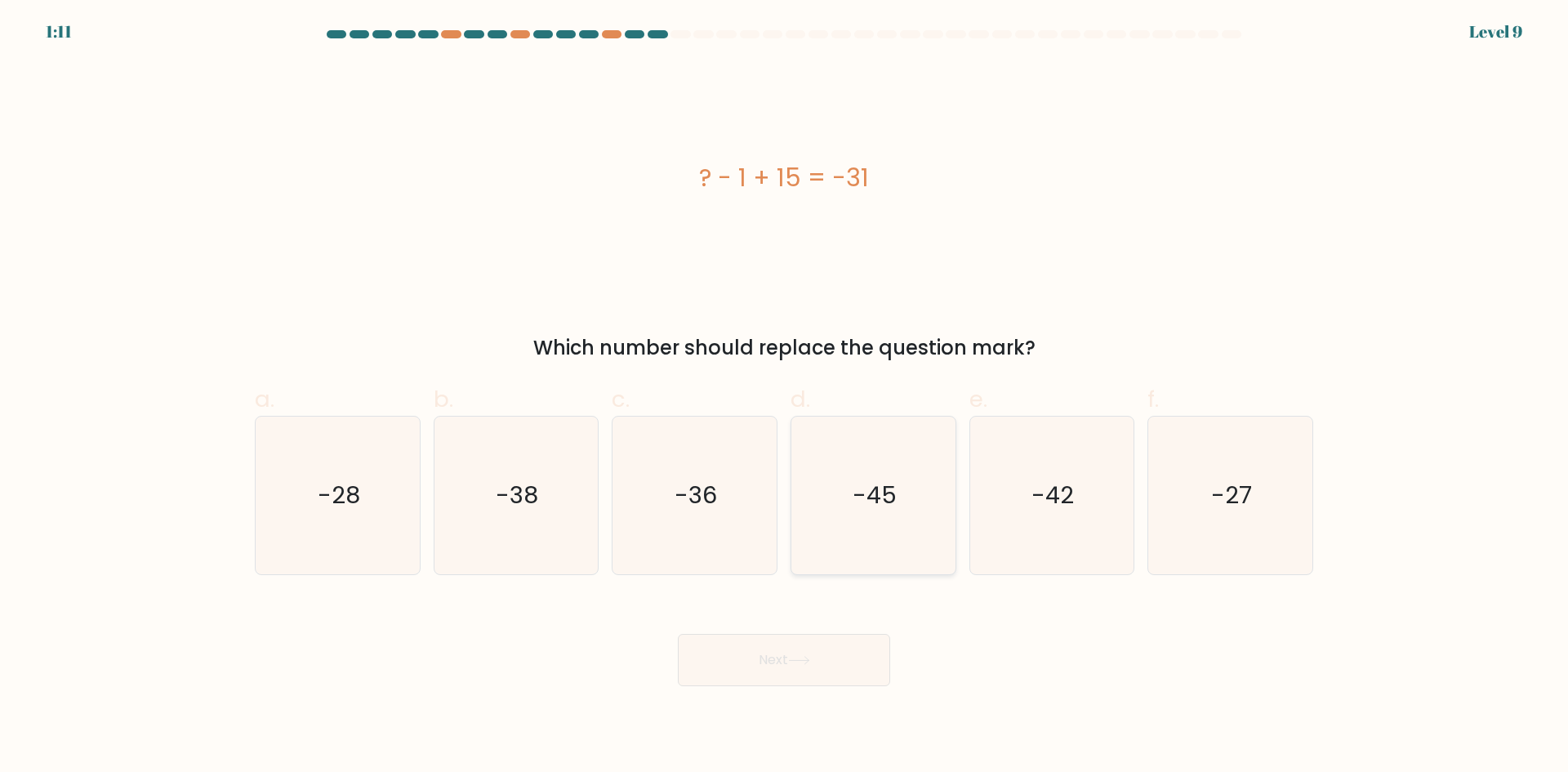
click at [909, 529] on icon "-45" at bounding box center [873, 495] width 157 height 158
click at [785, 397] on input "d. -45" at bounding box center [784, 392] width 1 height 11
radio input "true"
click at [776, 656] on button "Next" at bounding box center [783, 659] width 212 height 53
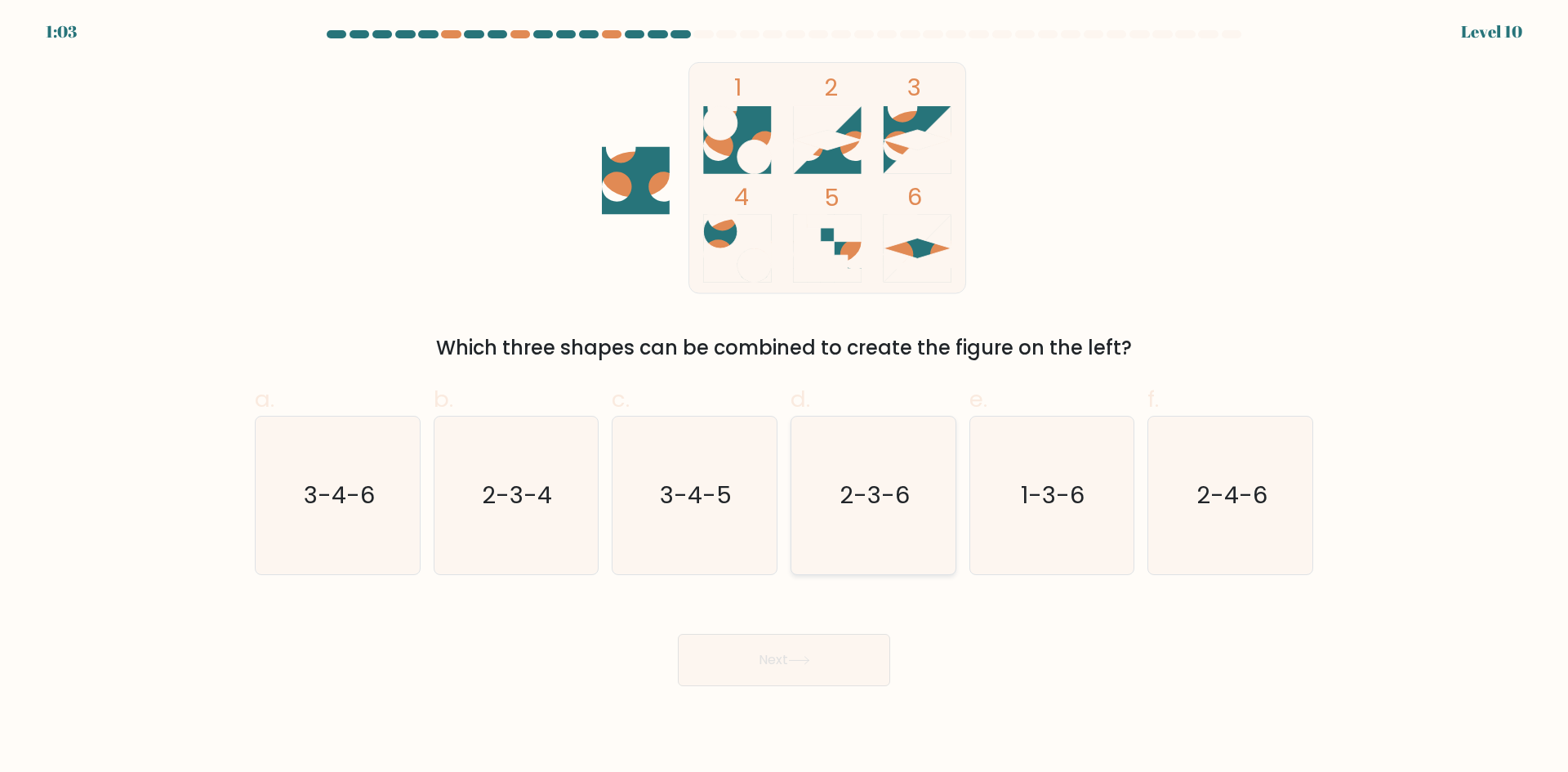
click at [881, 506] on text "2-3-6" at bounding box center [874, 494] width 70 height 33
click at [785, 397] on input "d. 2-3-6" at bounding box center [784, 392] width 1 height 11
radio input "true"
click at [763, 639] on button "Next" at bounding box center [783, 659] width 212 height 53
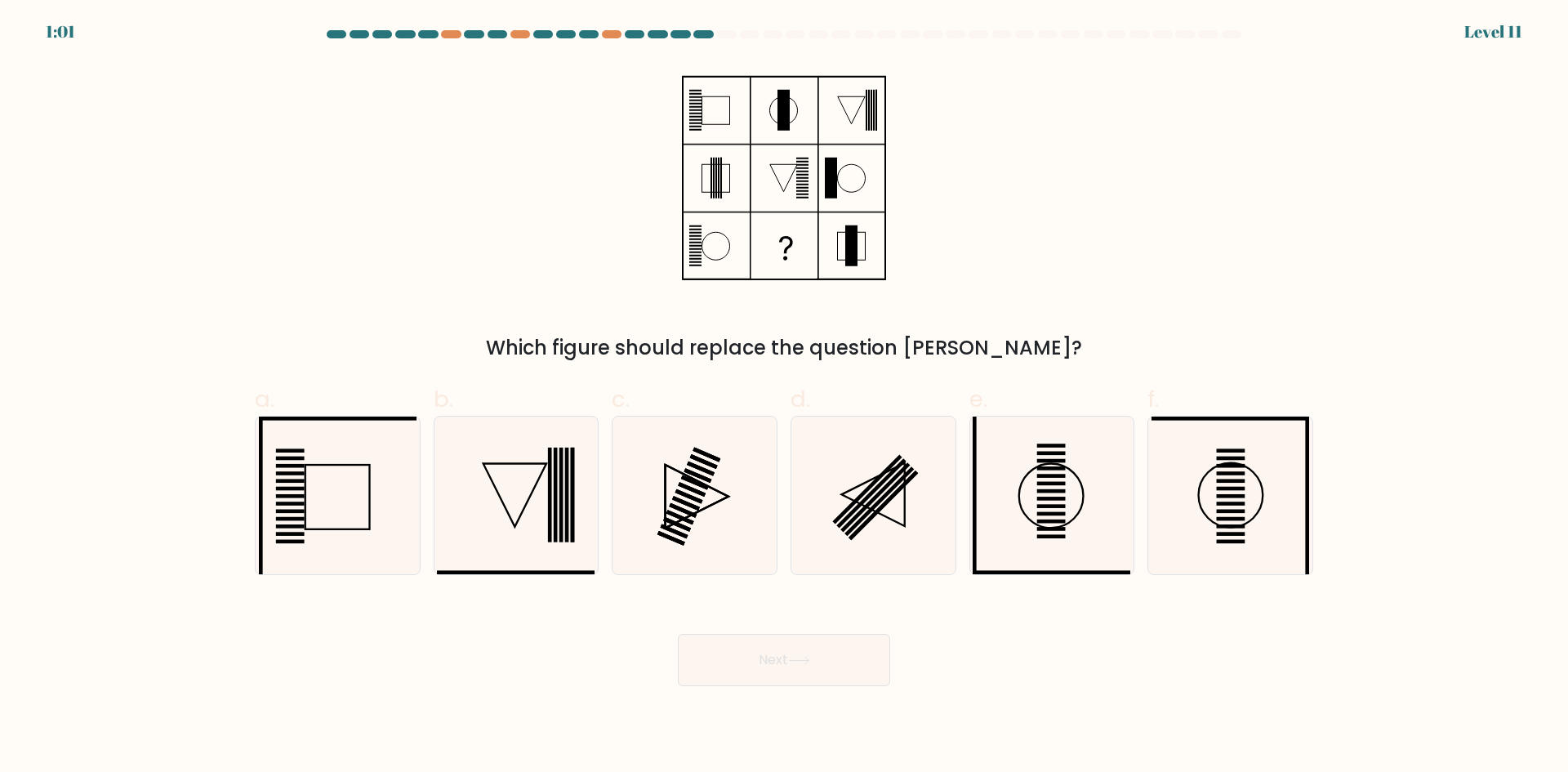
click at [761, 667] on button "Next" at bounding box center [783, 659] width 212 height 53
click at [822, 498] on icon at bounding box center [873, 495] width 157 height 158
click at [785, 397] on input "d." at bounding box center [784, 392] width 1 height 11
radio input "true"
click at [728, 678] on button "Next" at bounding box center [783, 659] width 212 height 53
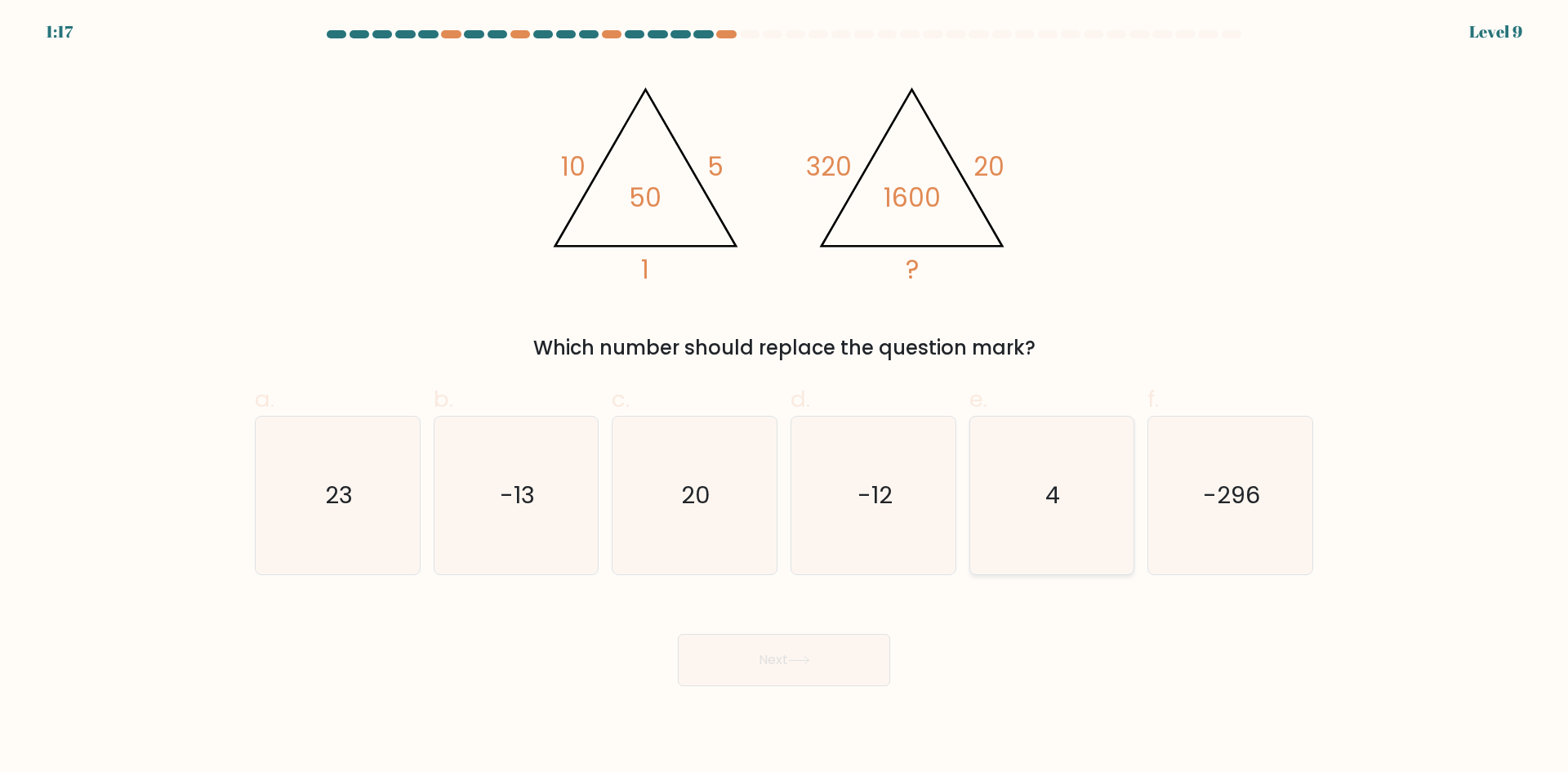
click at [1061, 514] on icon "4" at bounding box center [1051, 495] width 157 height 158
click at [785, 397] on input "e. 4" at bounding box center [784, 392] width 1 height 11
radio input "true"
click at [813, 650] on button "Next" at bounding box center [783, 659] width 212 height 53
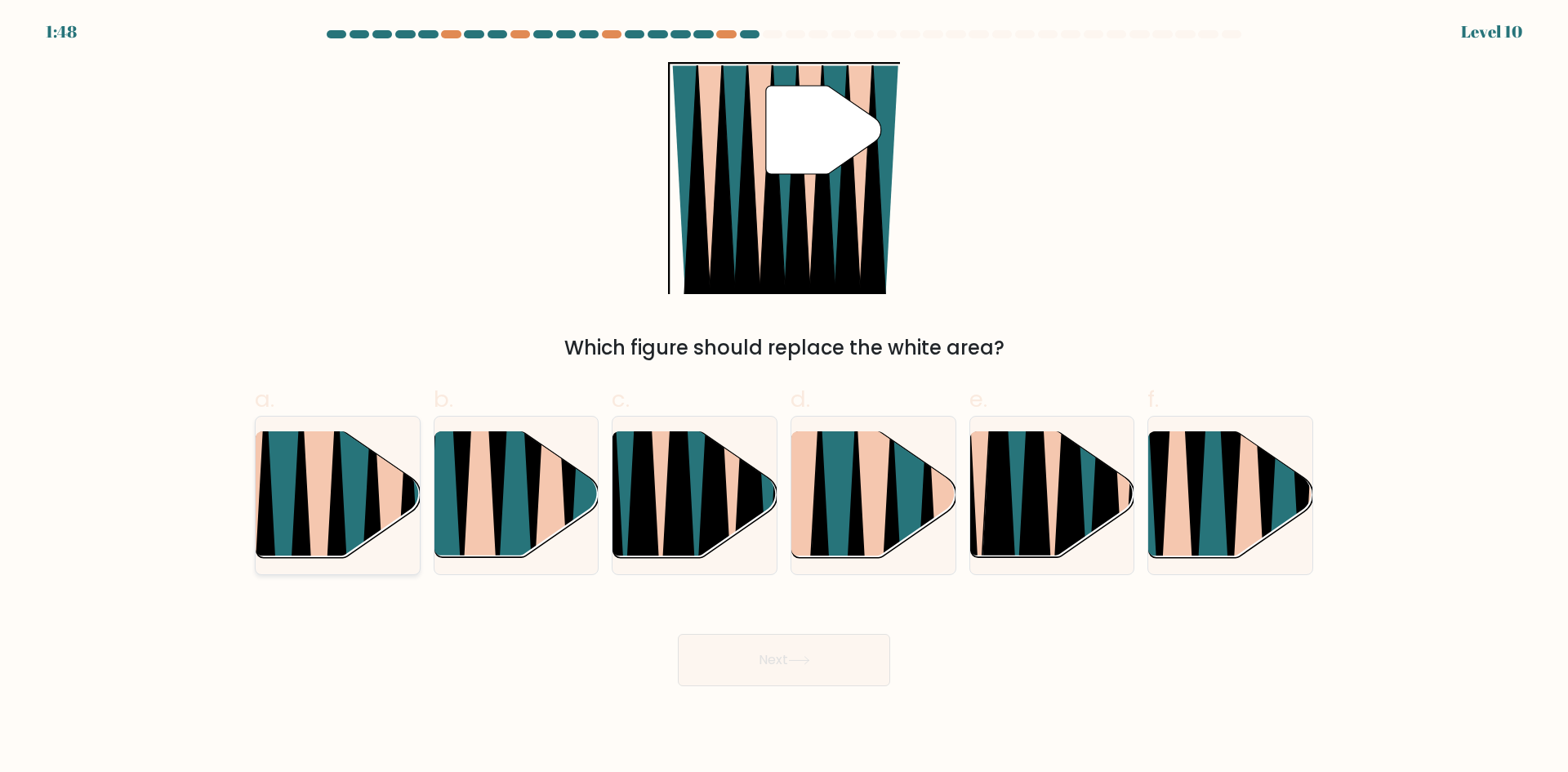
click at [312, 473] on icon at bounding box center [320, 567] width 36 height 328
click at [784, 397] on input "a." at bounding box center [784, 392] width 1 height 11
radio input "true"
click at [727, 661] on button "Next" at bounding box center [783, 659] width 212 height 53
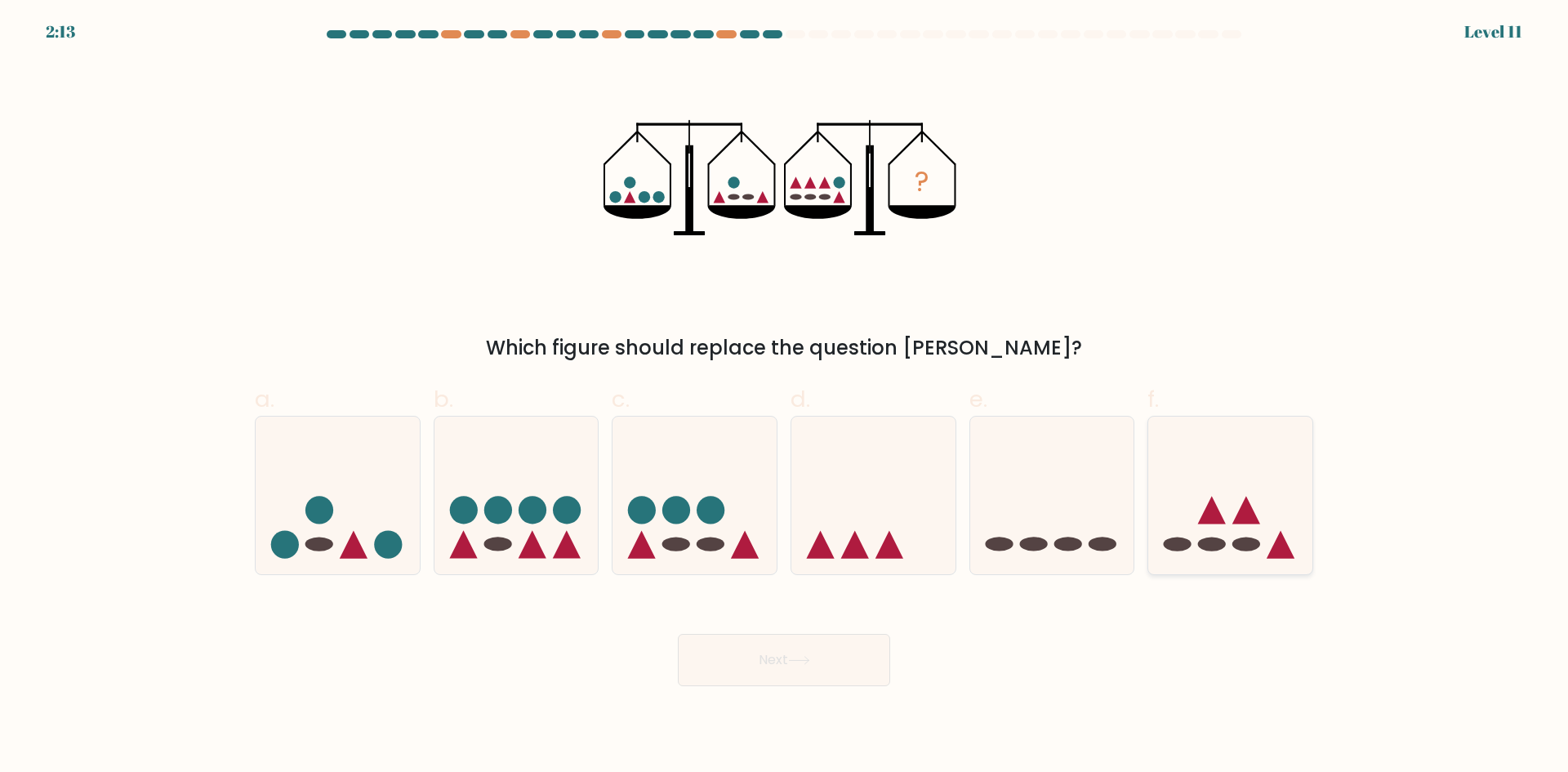
click at [1248, 519] on icon at bounding box center [1246, 510] width 27 height 28
click at [785, 397] on input "f." at bounding box center [784, 392] width 1 height 11
radio input "true"
click at [821, 663] on button "Next" at bounding box center [783, 659] width 212 height 53
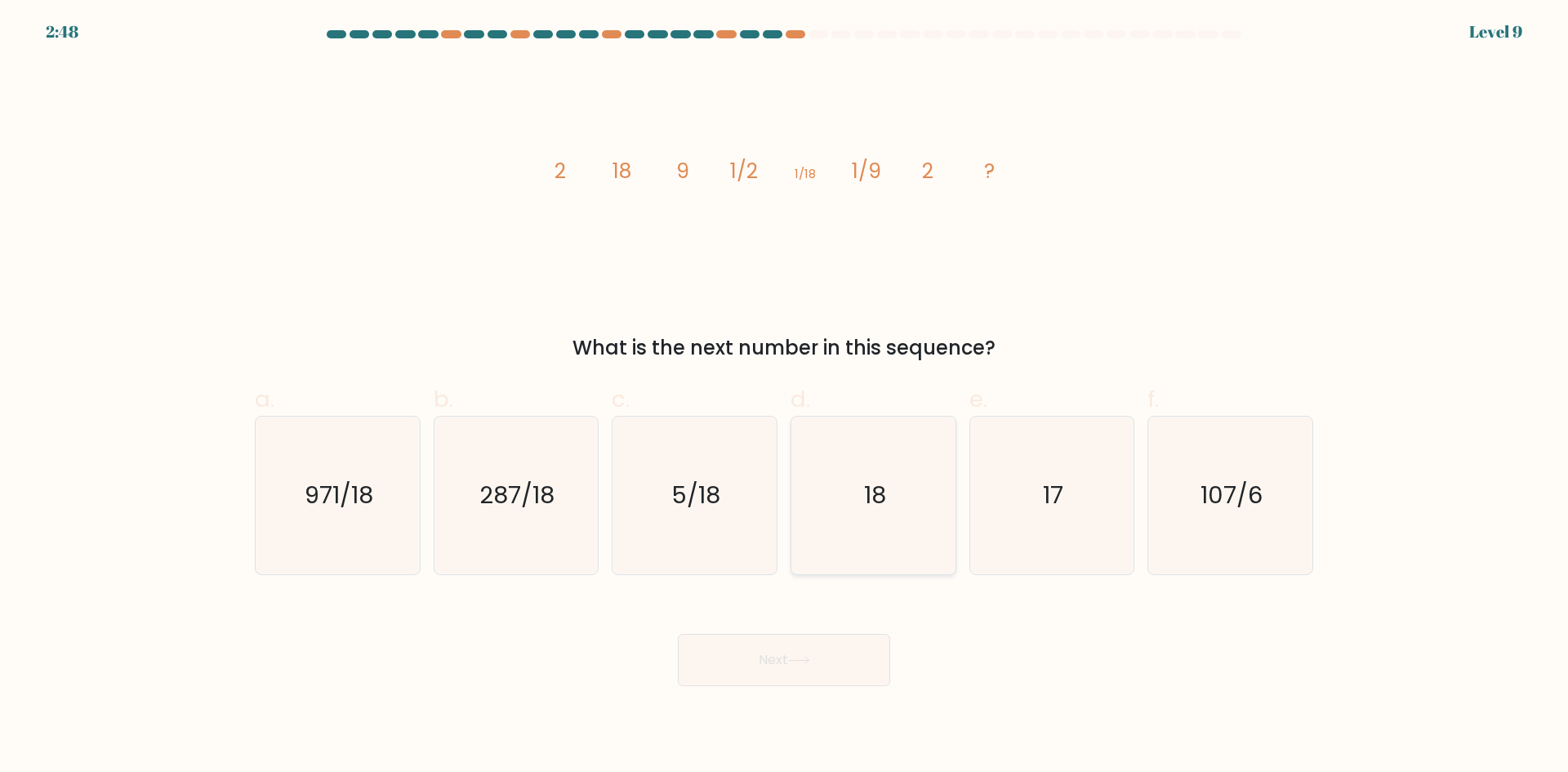
click at [924, 484] on icon "18" at bounding box center [873, 495] width 157 height 158
click at [785, 397] on input "d. 18" at bounding box center [784, 392] width 1 height 11
radio input "true"
click at [837, 664] on button "Next" at bounding box center [783, 659] width 212 height 53
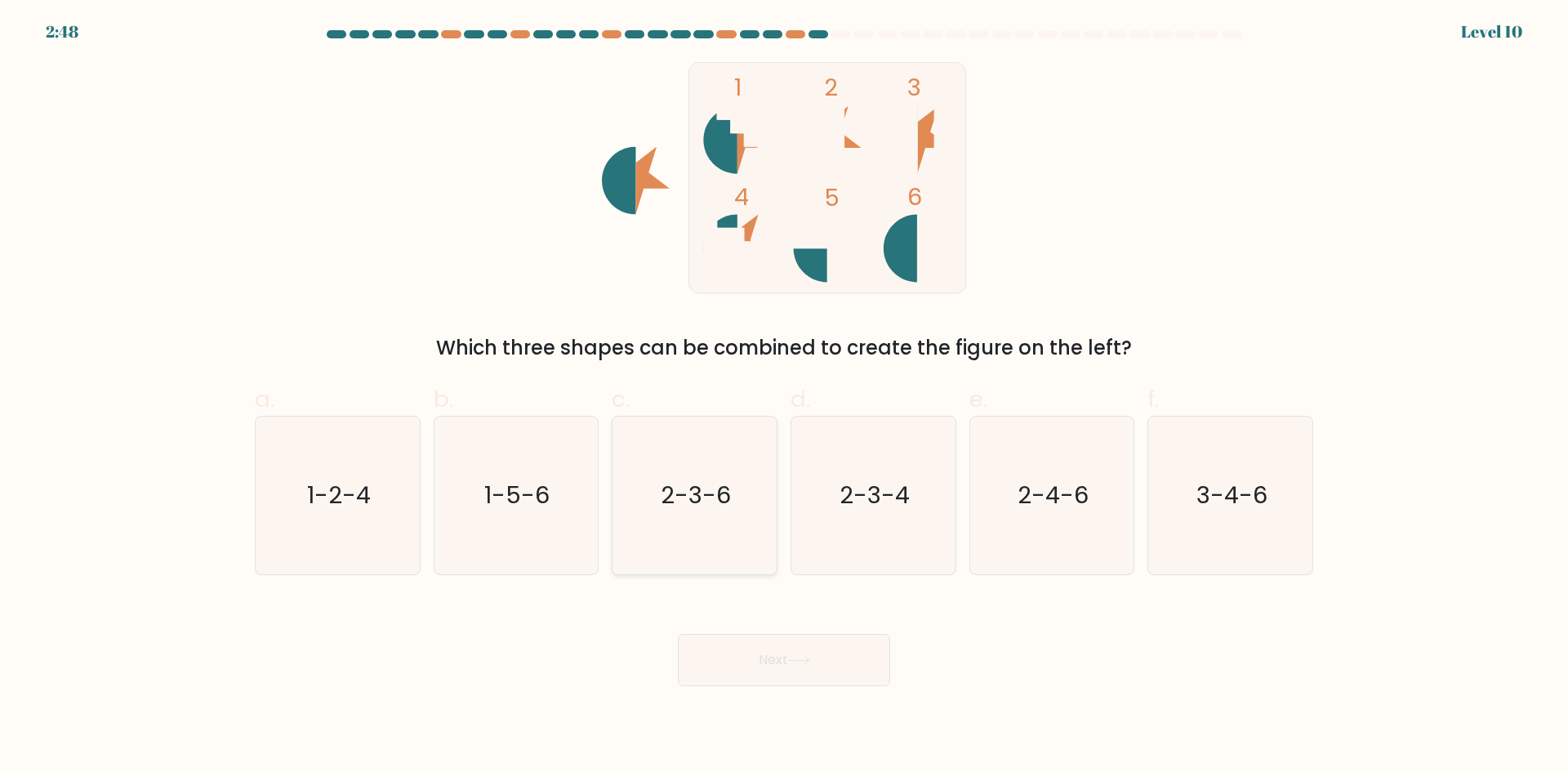
click at [707, 483] on text "2-3-6" at bounding box center [697, 494] width 70 height 33
click at [784, 397] on input "c. 2-3-6" at bounding box center [784, 392] width 1 height 11
radio input "true"
click at [786, 670] on button "Next" at bounding box center [783, 659] width 212 height 53
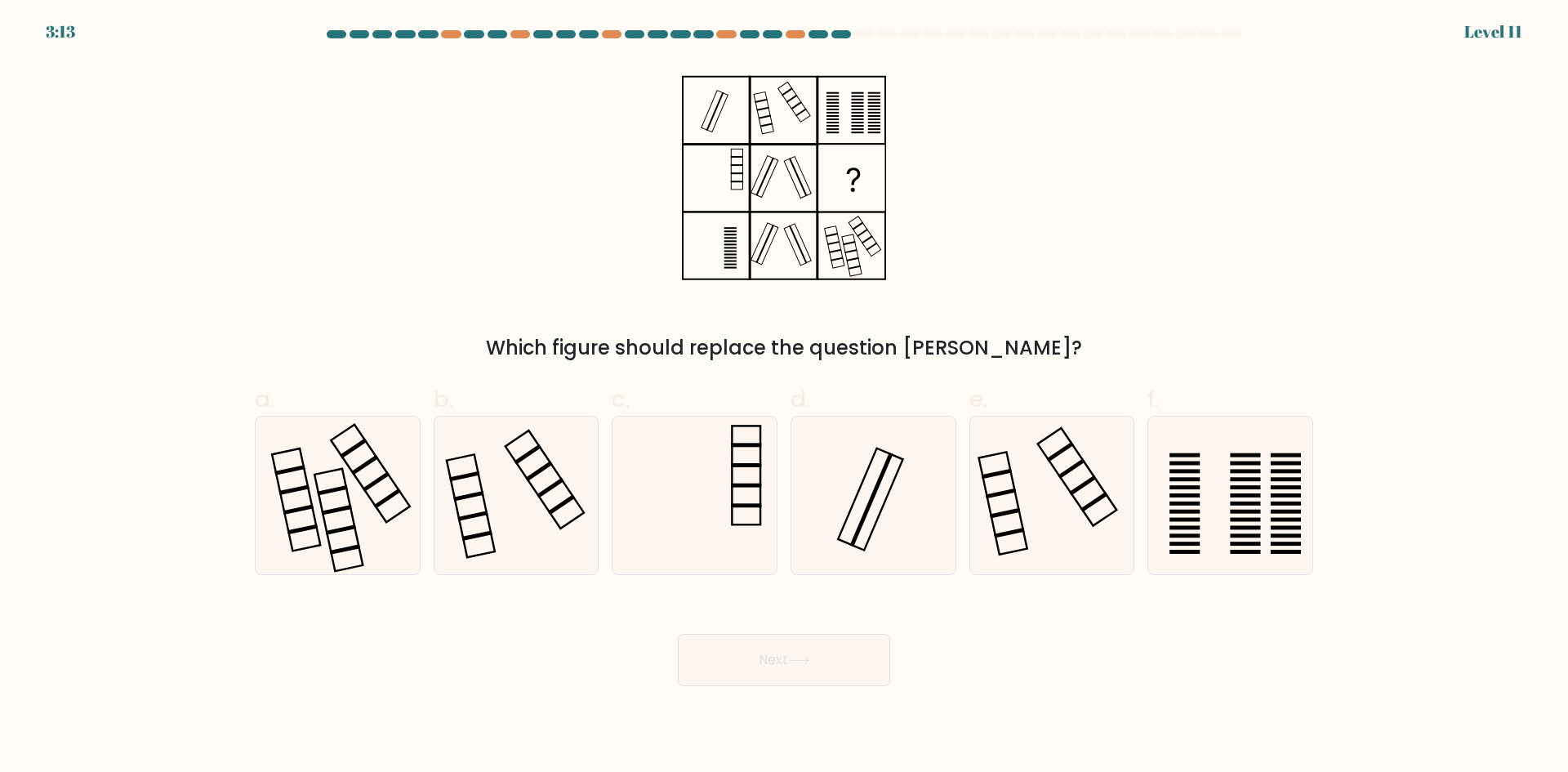
click at [849, 168] on rect at bounding box center [851, 178] width 65 height 65
click at [882, 470] on rect at bounding box center [871, 499] width 43 height 94
click at [785, 397] on input "d." at bounding box center [784, 392] width 1 height 11
radio input "true"
click at [562, 524] on icon at bounding box center [515, 495] width 157 height 158
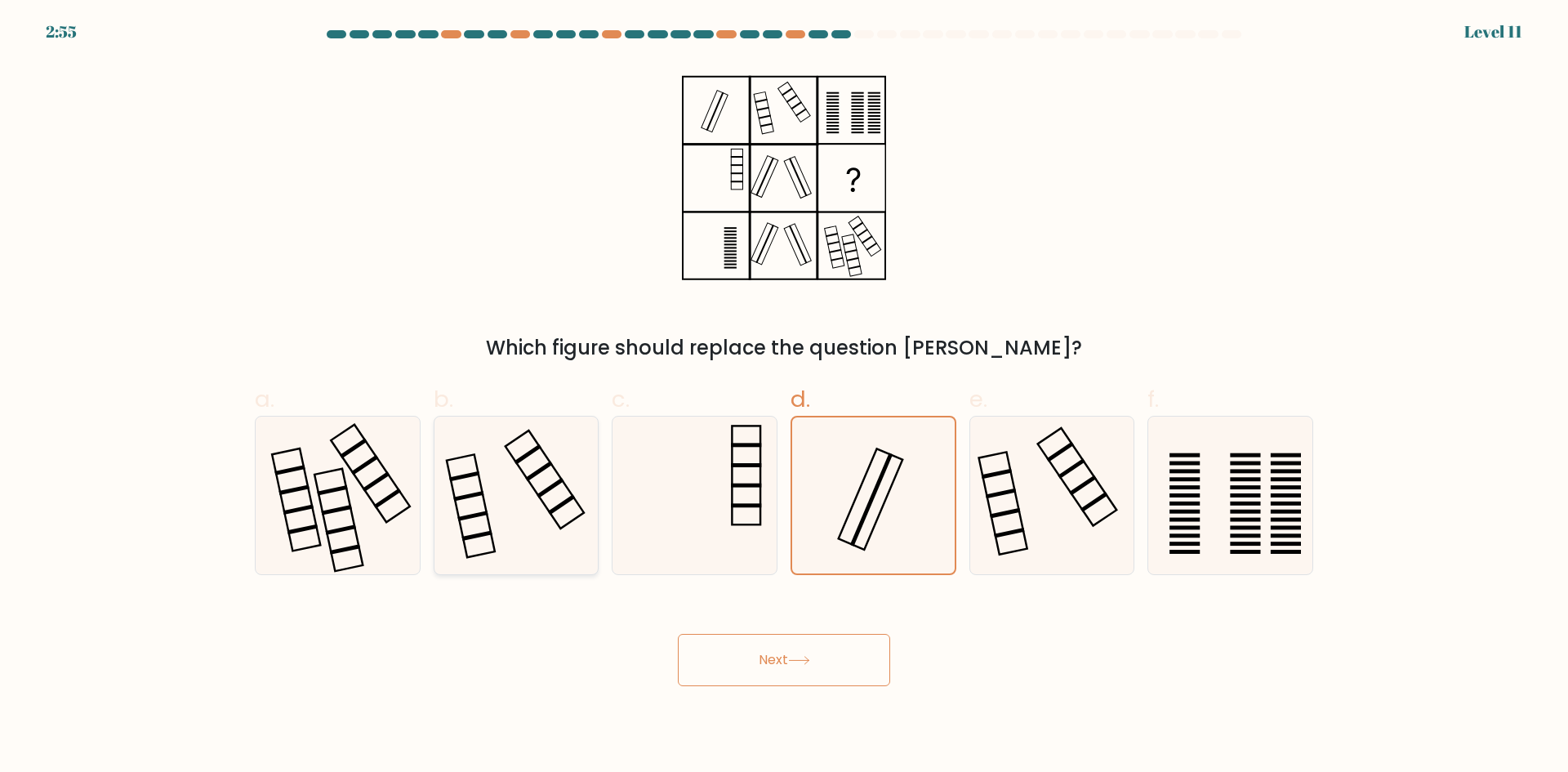
click at [784, 397] on input "b." at bounding box center [784, 392] width 1 height 11
radio input "true"
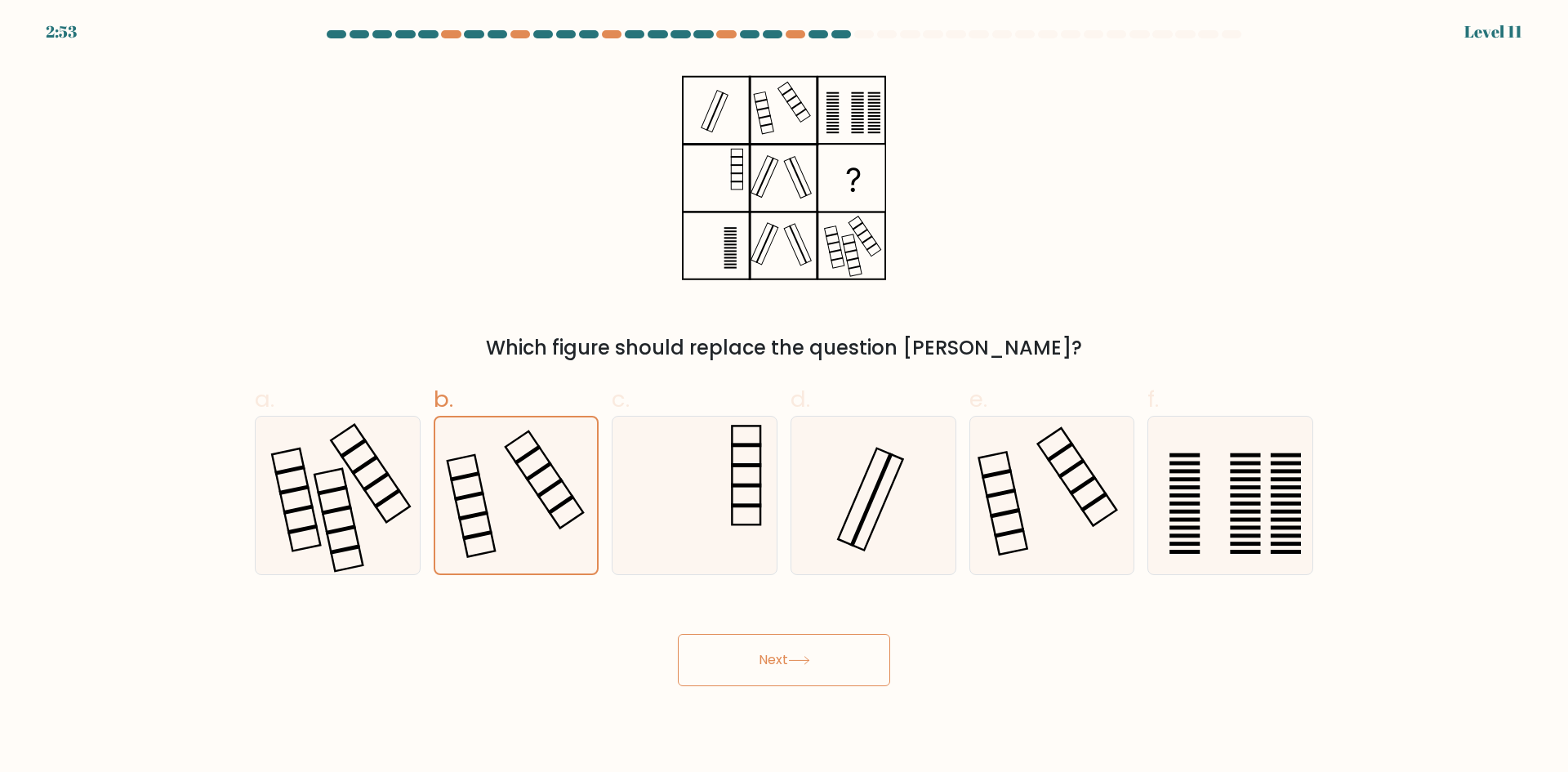
click at [720, 671] on button "Next" at bounding box center [783, 659] width 212 height 53
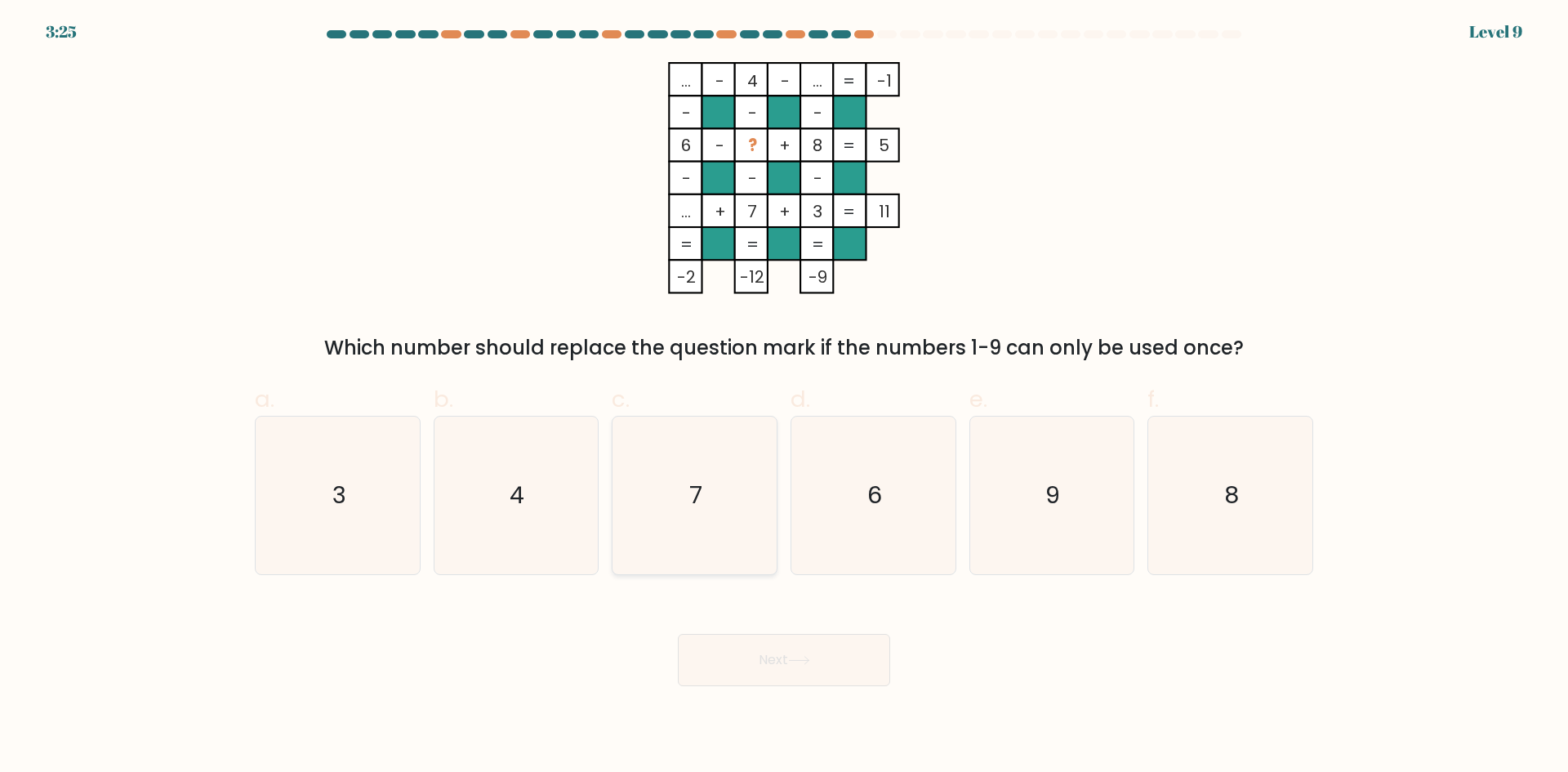
click at [667, 456] on icon "7" at bounding box center [694, 495] width 157 height 158
click at [784, 397] on input "c. 7" at bounding box center [784, 392] width 1 height 11
radio input "true"
click at [738, 644] on button "Next" at bounding box center [783, 659] width 212 height 53
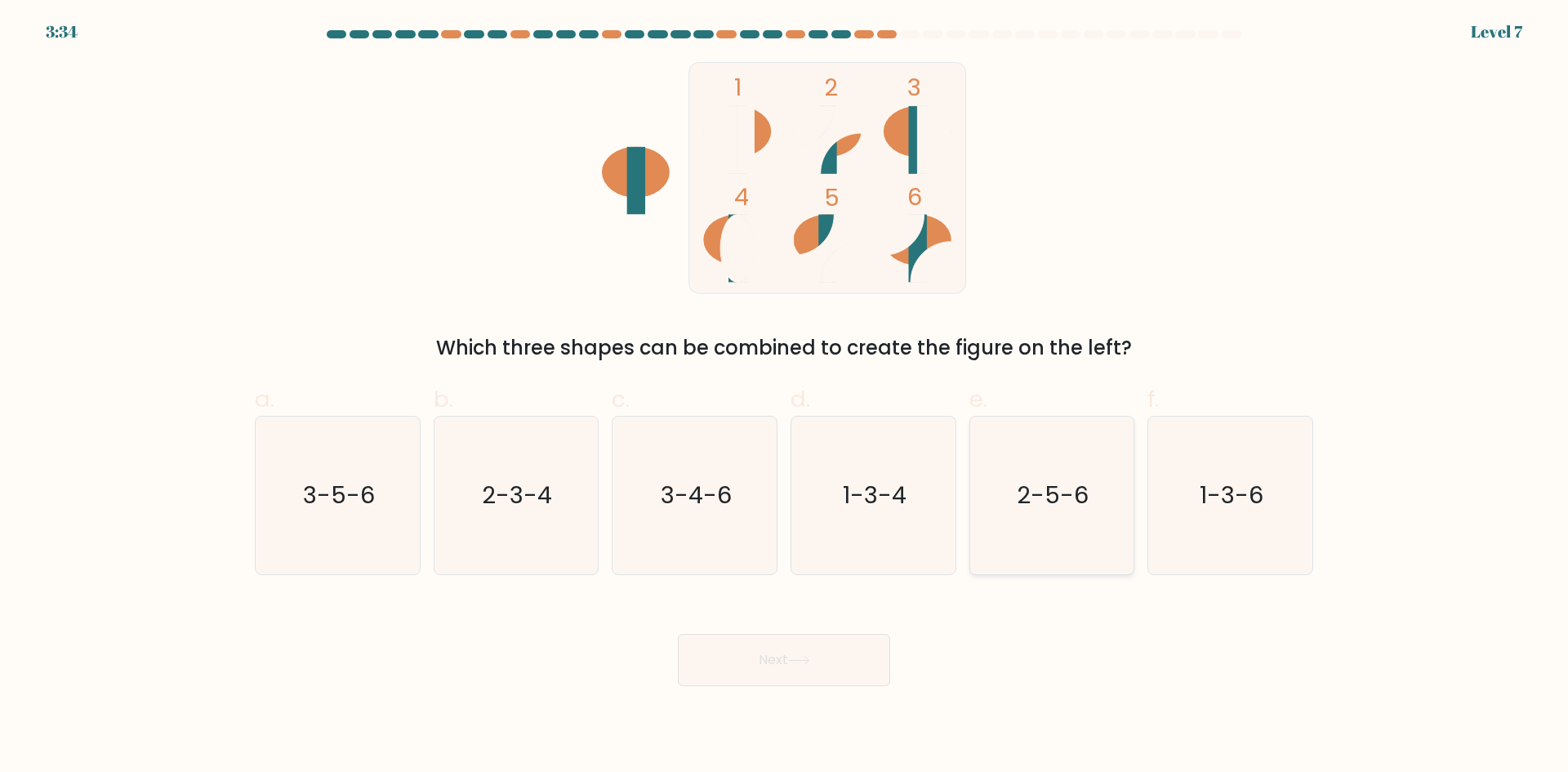
click at [1054, 524] on icon "2-5-6" at bounding box center [1051, 495] width 157 height 158
click at [785, 397] on input "e. 2-5-6" at bounding box center [784, 392] width 1 height 11
radio input "true"
click at [766, 669] on button "Next" at bounding box center [783, 659] width 212 height 53
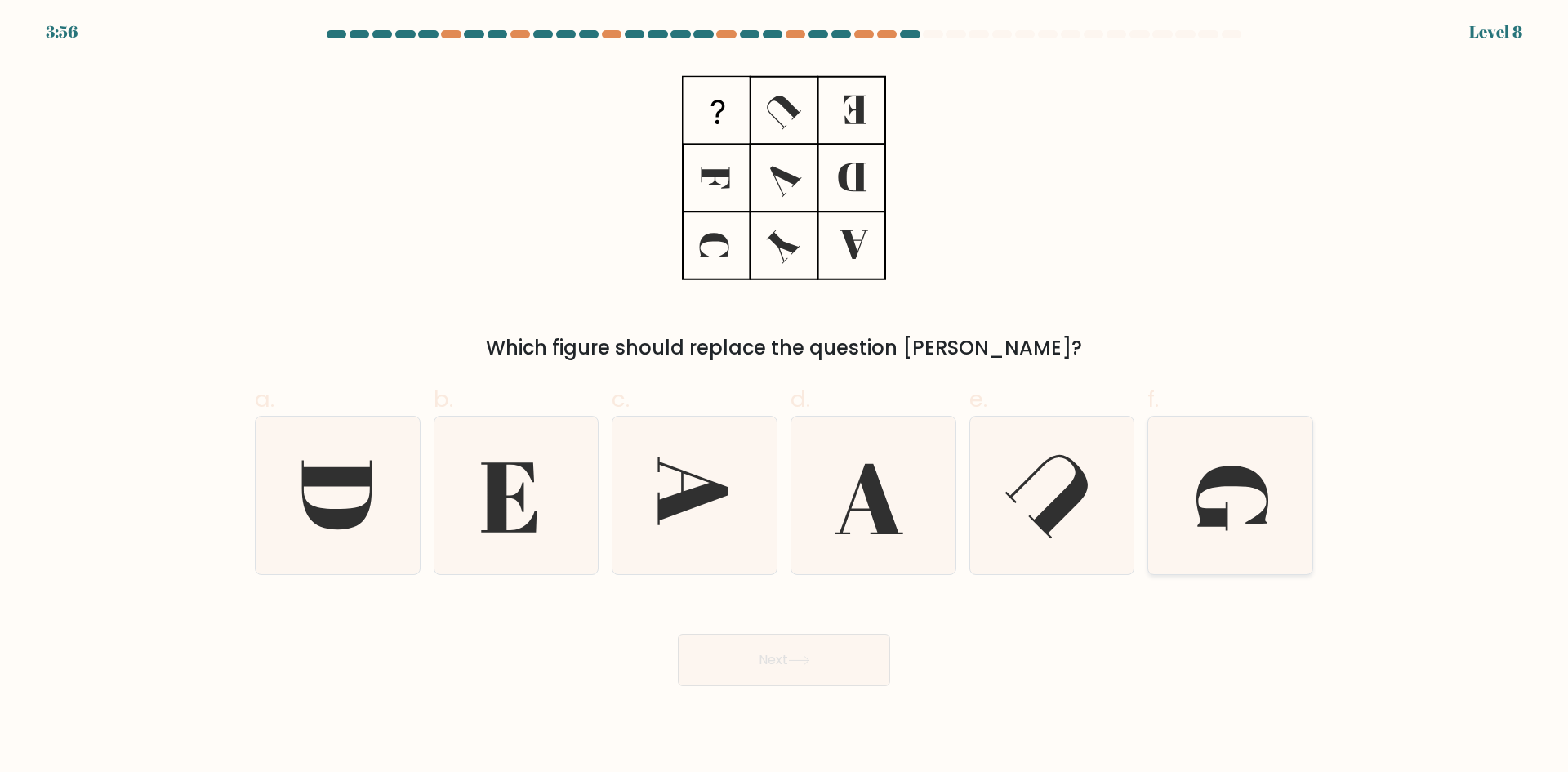
click at [1200, 497] on icon at bounding box center [1230, 495] width 157 height 158
click at [785, 397] on input "f." at bounding box center [784, 392] width 1 height 11
radio input "true"
click at [853, 650] on button "Next" at bounding box center [783, 659] width 212 height 53
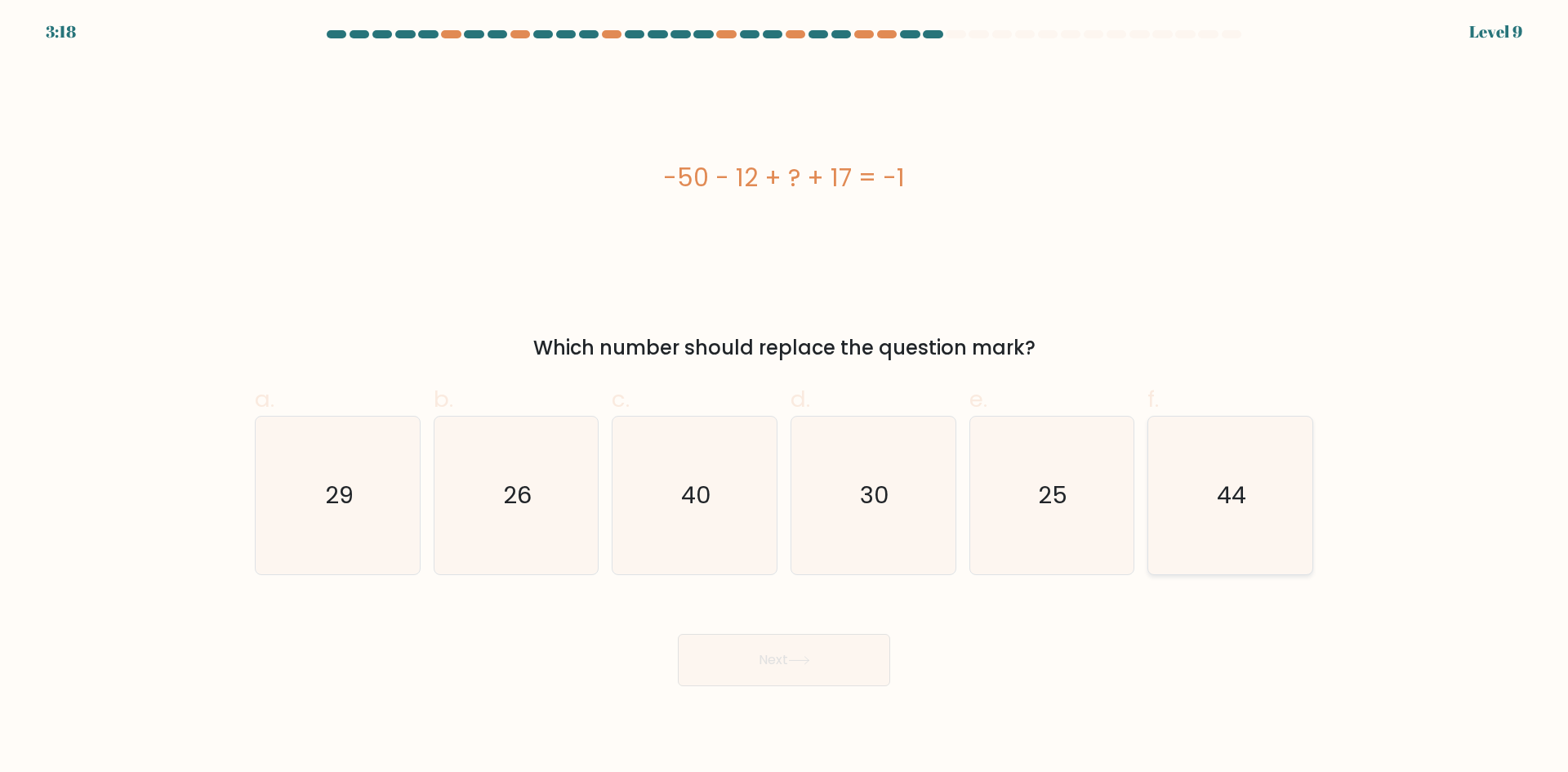
click at [1176, 503] on icon "44" at bounding box center [1230, 495] width 157 height 158
click at [785, 397] on input "f. 44" at bounding box center [784, 392] width 1 height 11
radio input "true"
click at [799, 666] on button "Next" at bounding box center [783, 659] width 212 height 53
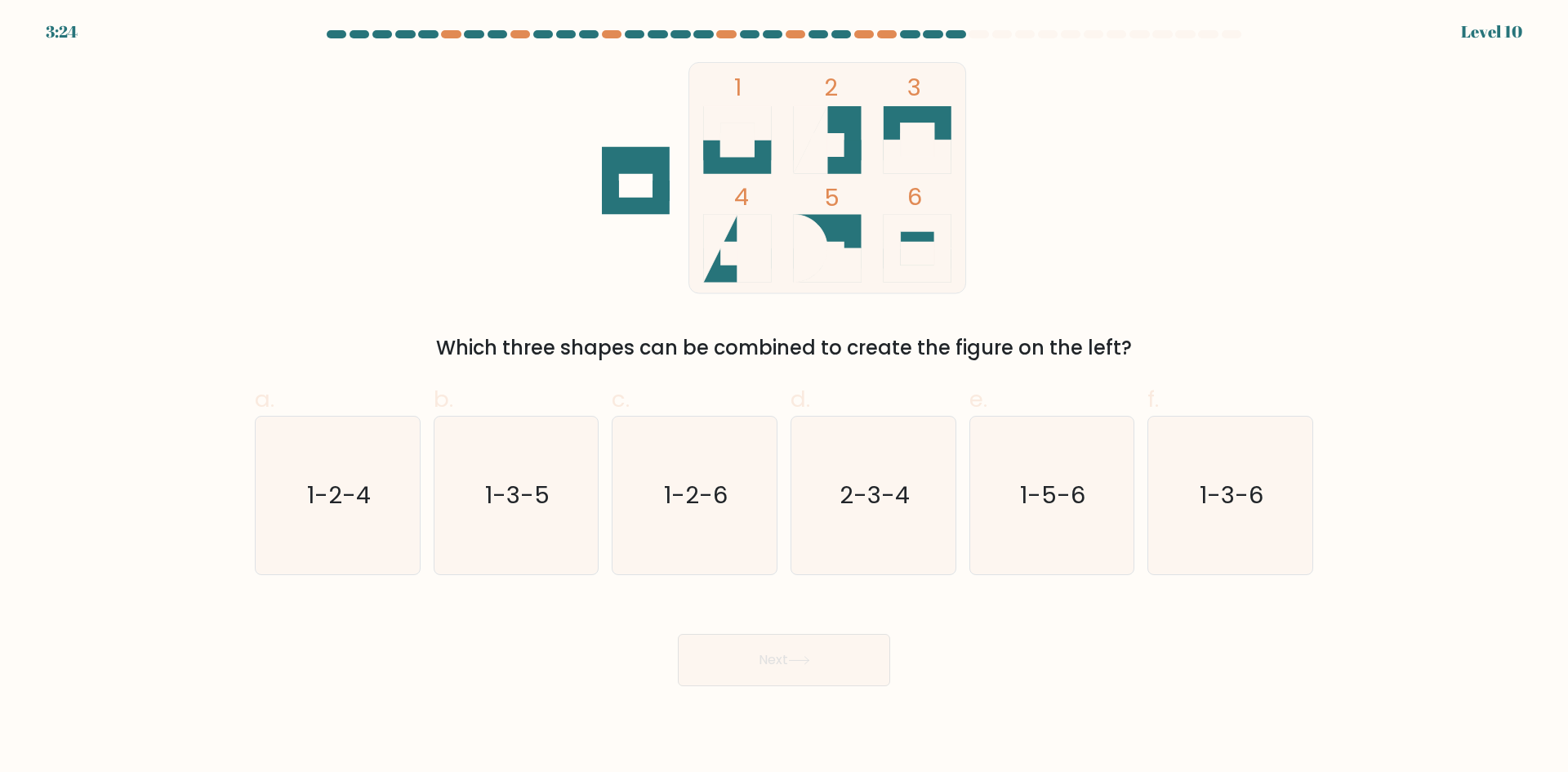
click at [718, 151] on icon at bounding box center [737, 157] width 67 height 33
click at [1196, 522] on icon "1-3-6" at bounding box center [1230, 495] width 157 height 158
click at [785, 397] on input "f. 1-3-6" at bounding box center [784, 392] width 1 height 11
radio input "true"
click at [804, 651] on button "Next" at bounding box center [783, 659] width 212 height 53
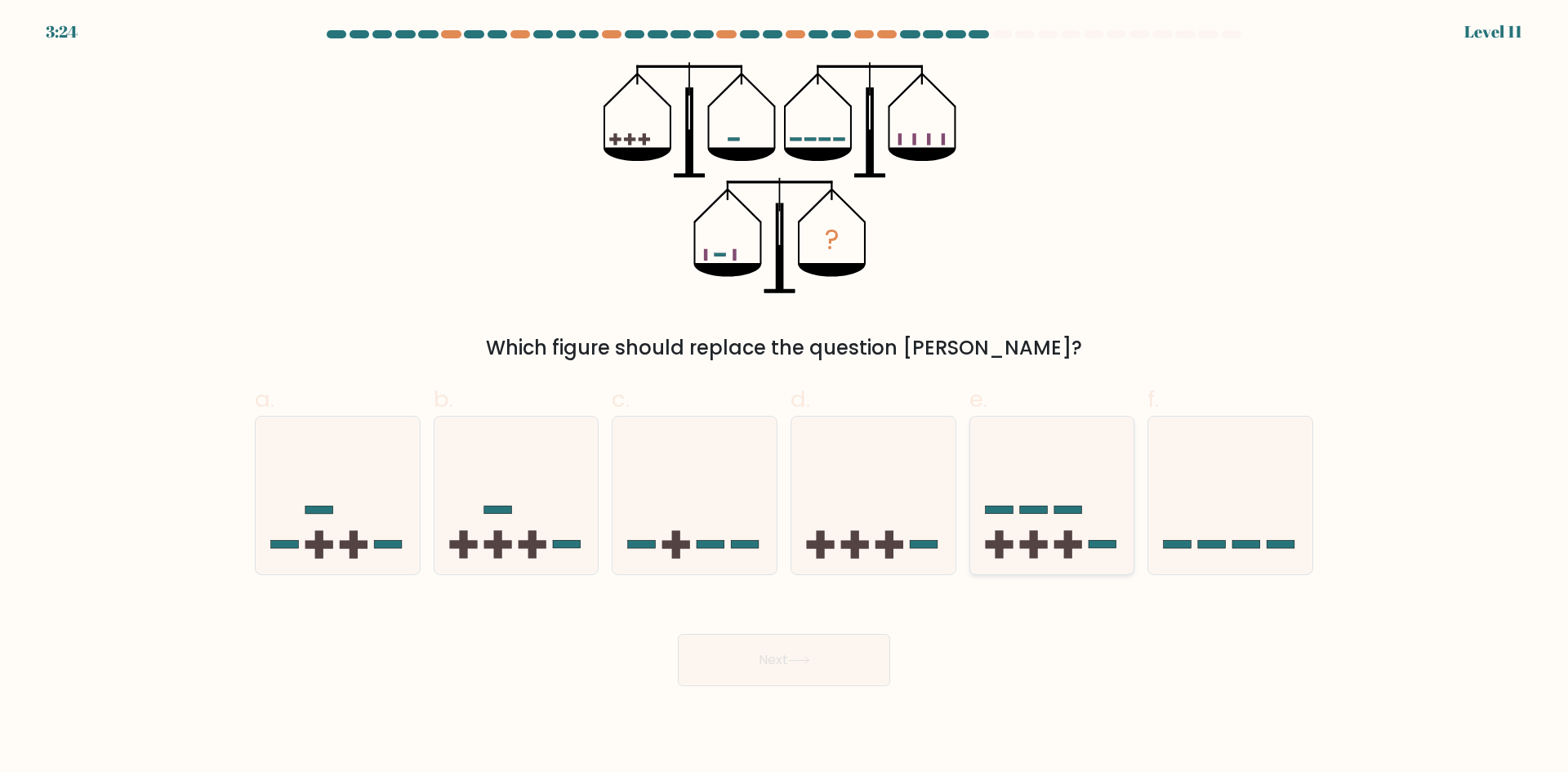
click at [1009, 523] on icon at bounding box center [1051, 495] width 164 height 136
click at [785, 397] on input "e." at bounding box center [784, 392] width 1 height 11
radio input "true"
click at [744, 659] on button "Next" at bounding box center [783, 659] width 212 height 53
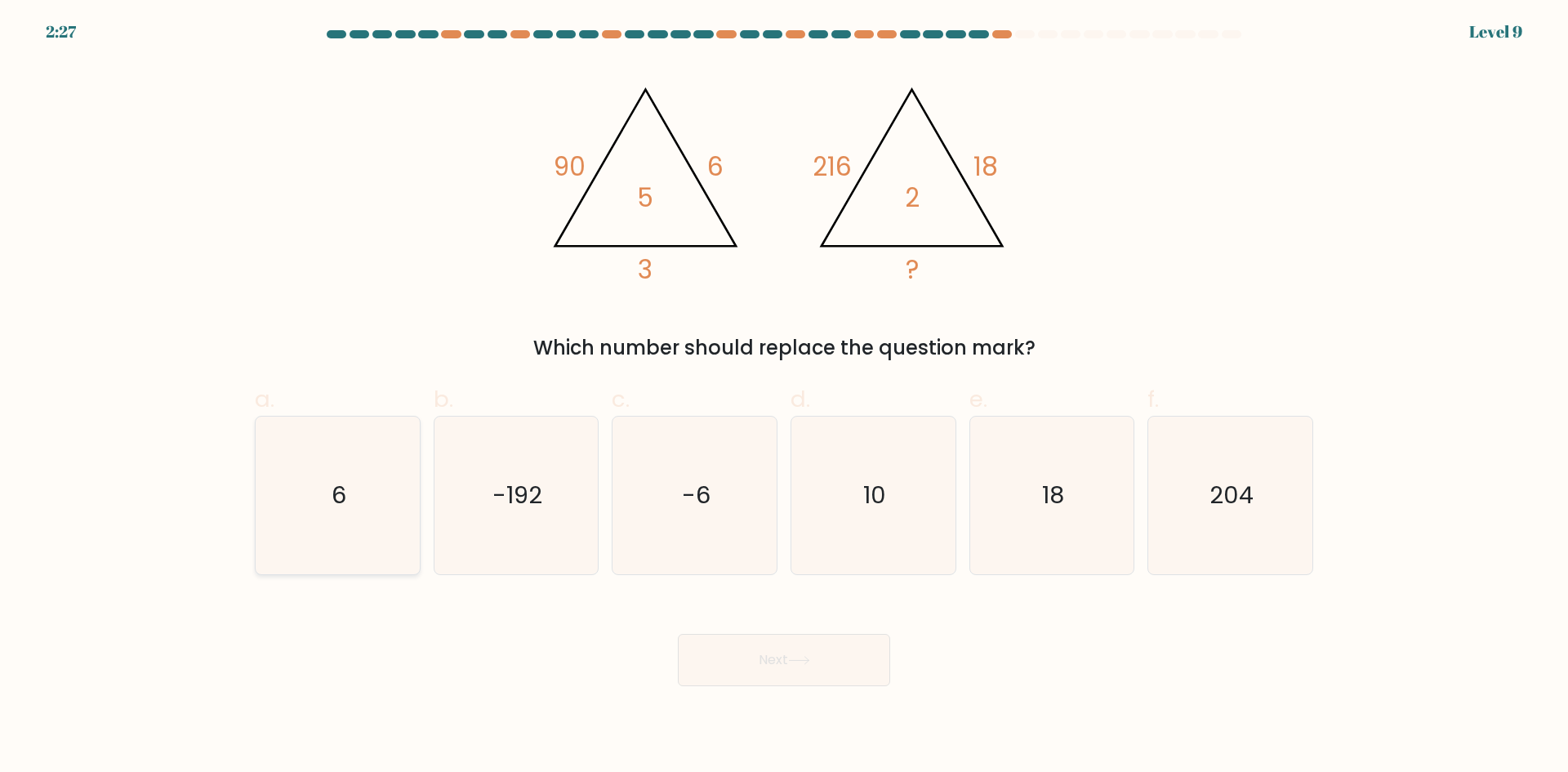
click at [332, 492] on text "6" at bounding box center [339, 494] width 15 height 33
click at [784, 397] on input "a. 6" at bounding box center [784, 392] width 1 height 11
radio input "true"
click at [754, 656] on button "Next" at bounding box center [783, 659] width 212 height 53
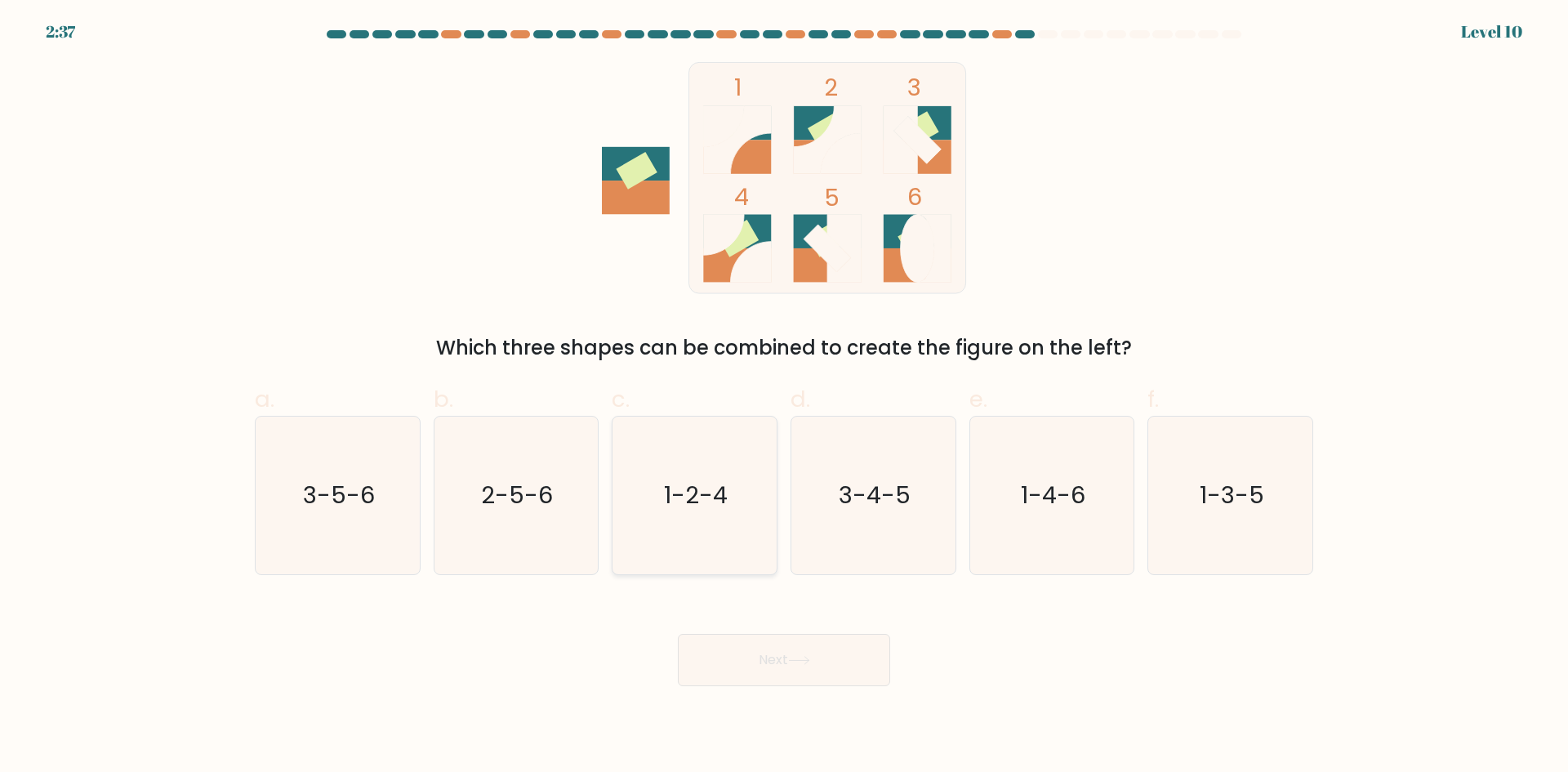
click at [709, 478] on icon "1-2-4" at bounding box center [694, 495] width 157 height 158
click at [784, 397] on input "c. 1-2-4" at bounding box center [784, 392] width 1 height 11
radio input "true"
click at [764, 667] on button "Next" at bounding box center [783, 659] width 212 height 53
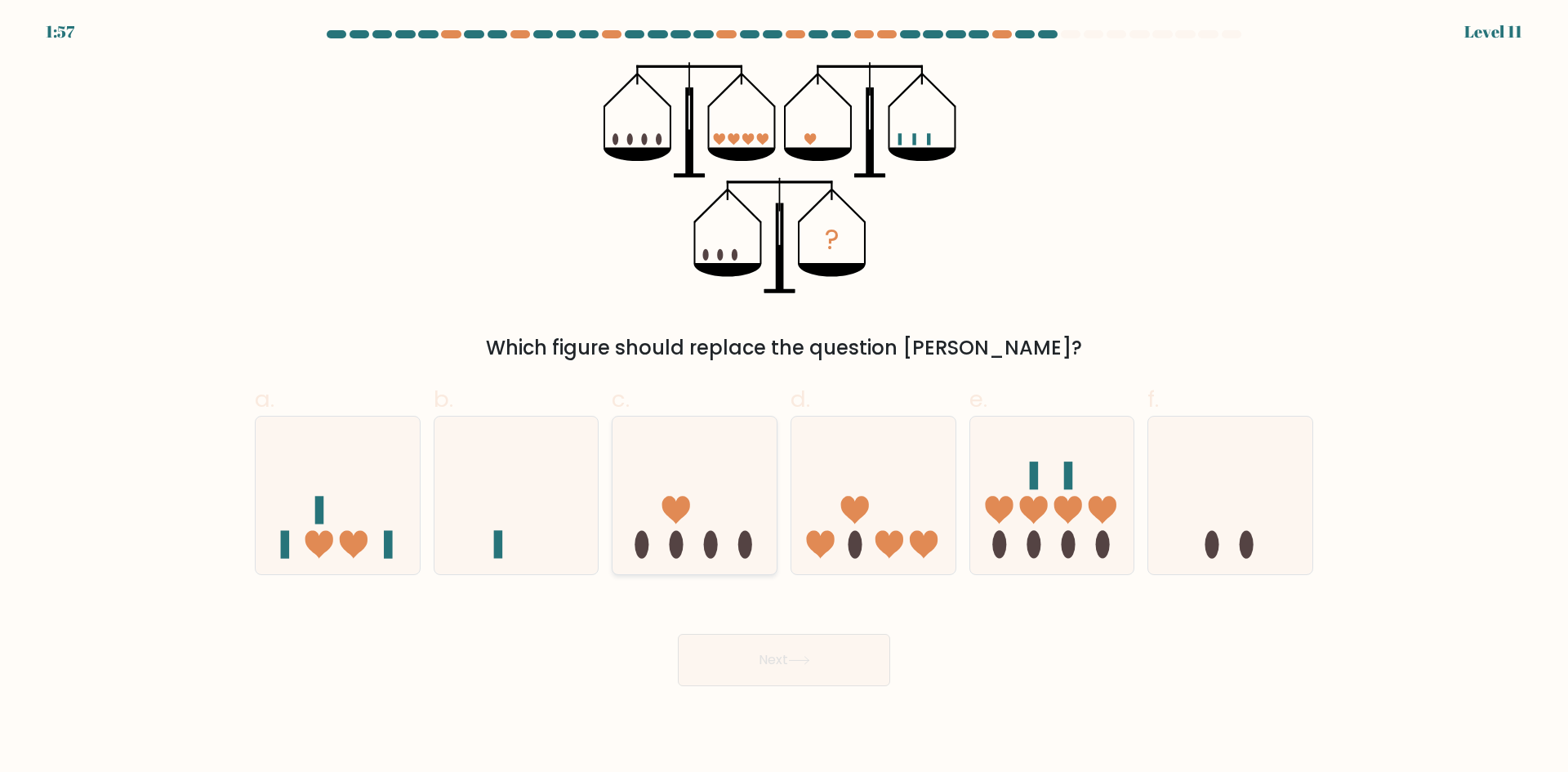
click at [698, 510] on icon at bounding box center [694, 495] width 164 height 136
click at [784, 397] on input "c." at bounding box center [784, 392] width 1 height 11
radio input "true"
click at [714, 656] on button "Next" at bounding box center [783, 659] width 212 height 53
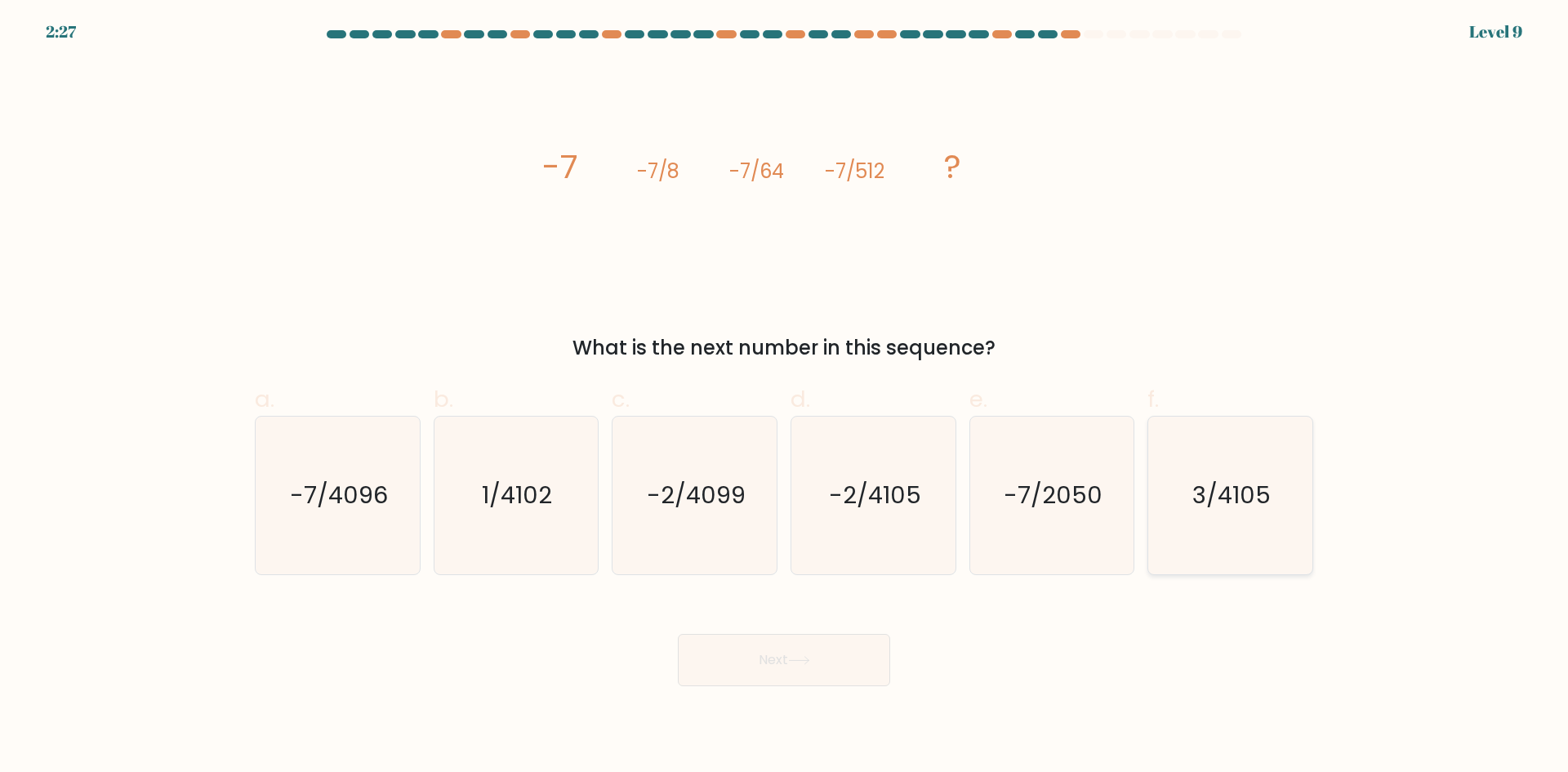
click at [1212, 520] on icon "3/4105" at bounding box center [1230, 495] width 157 height 158
click at [785, 397] on input "f. 3/4105" at bounding box center [784, 392] width 1 height 11
radio input "true"
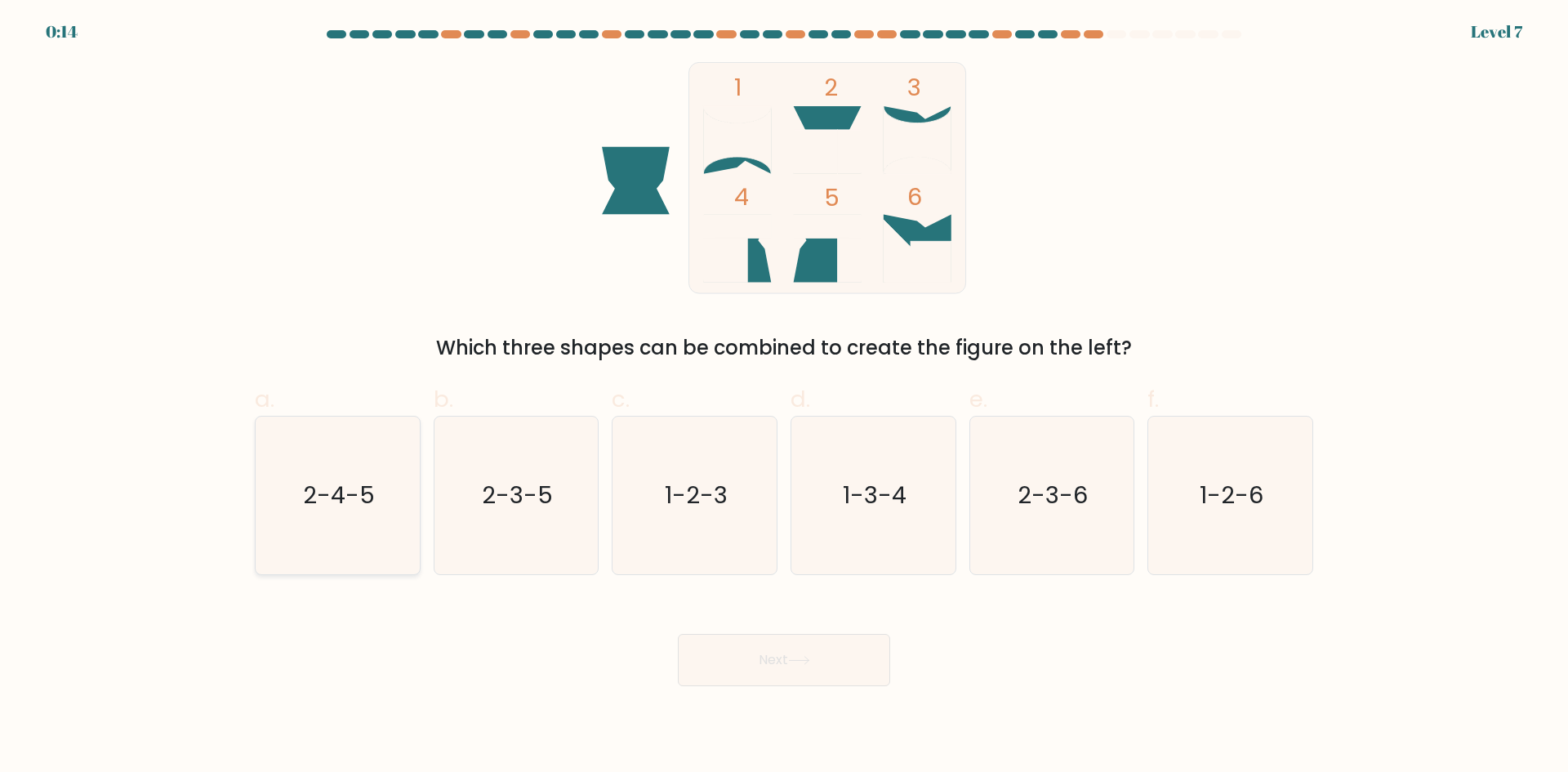
click at [369, 464] on icon "2-4-5" at bounding box center [337, 495] width 157 height 158
click at [784, 397] on input "a. 2-4-5" at bounding box center [784, 392] width 1 height 11
radio input "true"
click at [722, 670] on button "Next" at bounding box center [783, 659] width 212 height 53
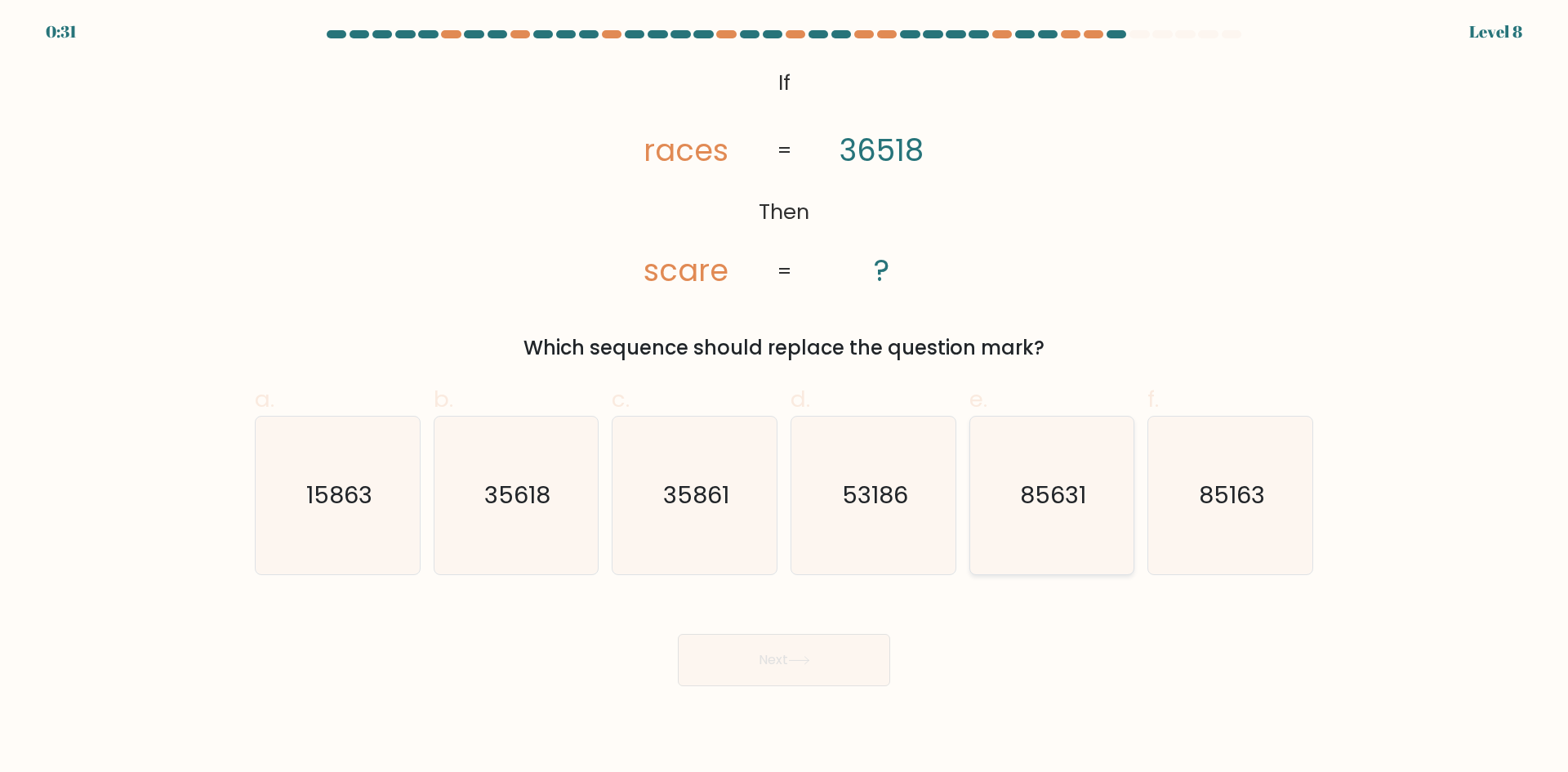
click at [987, 492] on icon "85631" at bounding box center [1051, 495] width 157 height 158
click at [785, 397] on input "e. 85631" at bounding box center [784, 392] width 1 height 11
radio input "true"
click at [825, 664] on button "Next" at bounding box center [783, 659] width 212 height 53
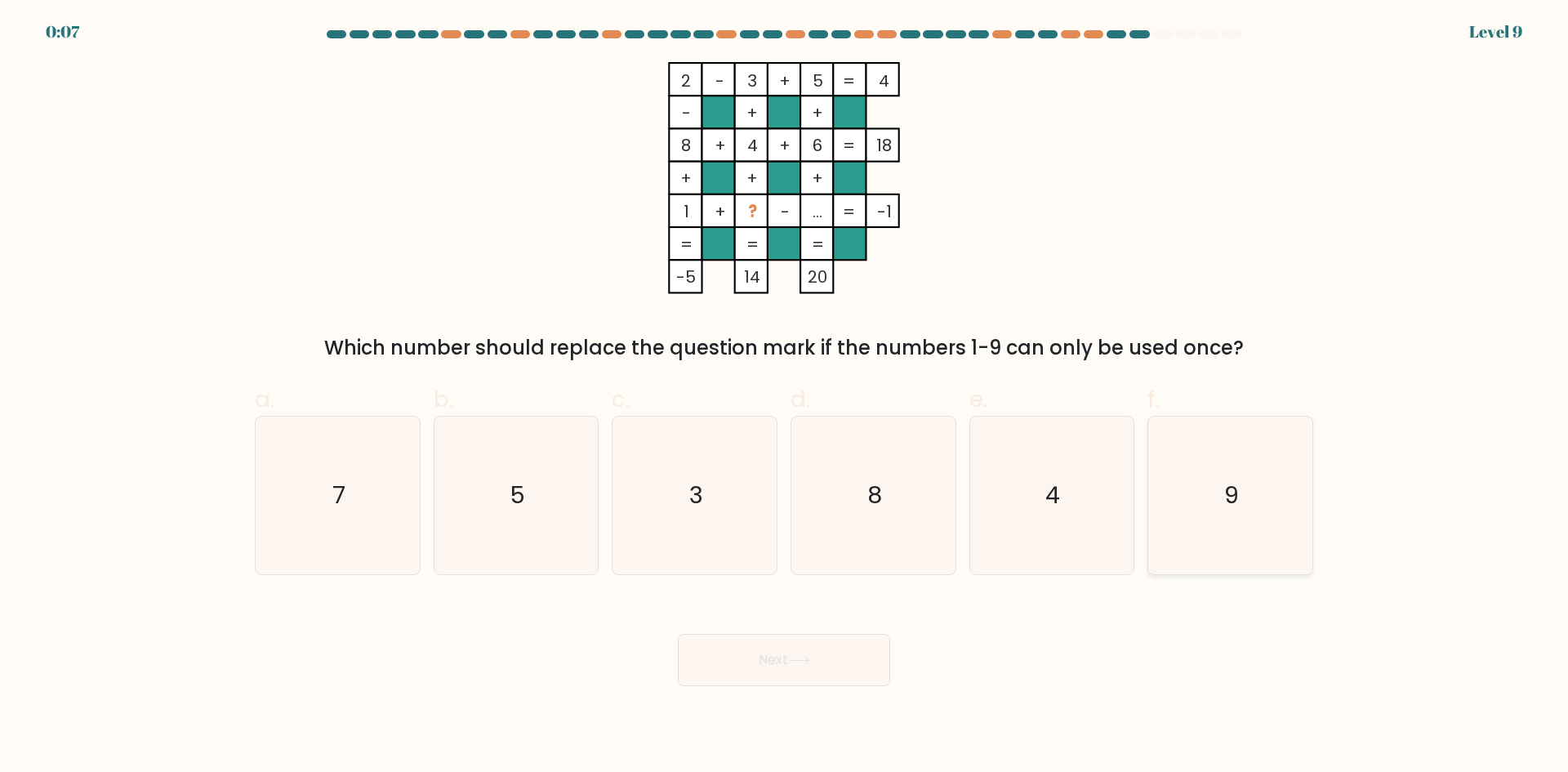
click at [1205, 481] on icon "9" at bounding box center [1230, 495] width 157 height 158
click at [785, 397] on input "f. 9" at bounding box center [784, 392] width 1 height 11
radio input "true"
click at [347, 499] on icon "7" at bounding box center [337, 495] width 157 height 158
click at [784, 397] on input "a. 7" at bounding box center [784, 392] width 1 height 11
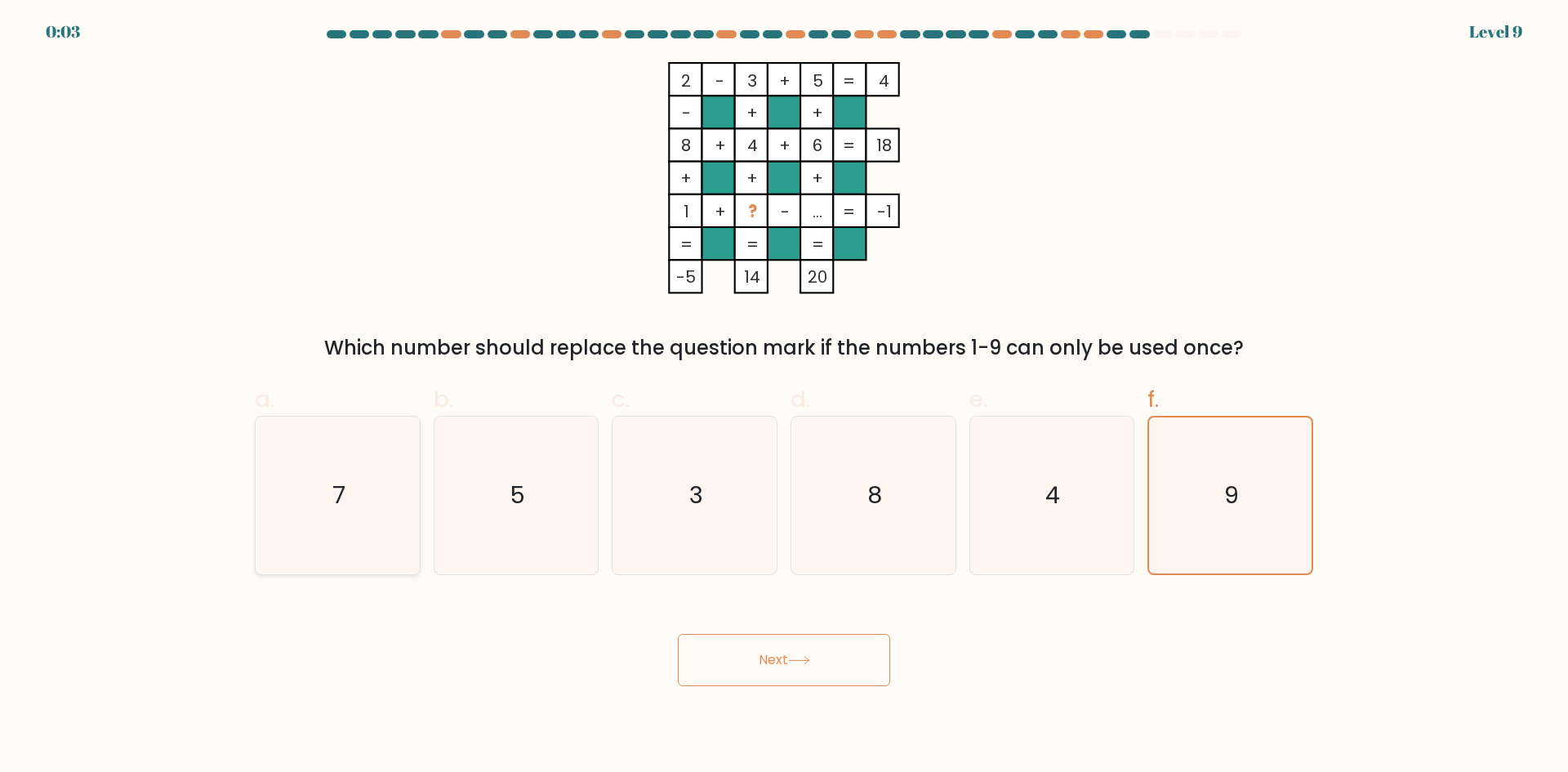
radio input "true"
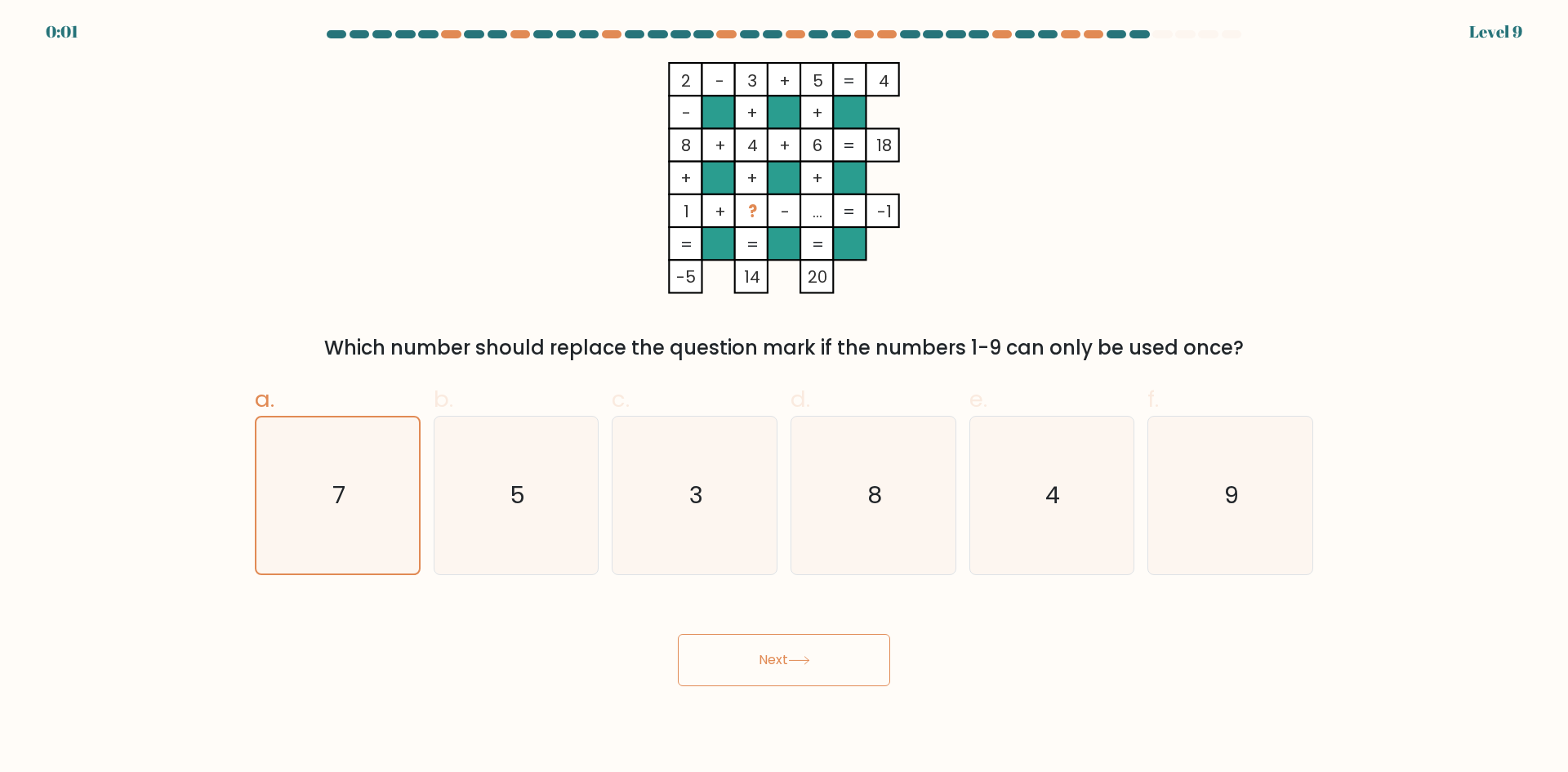
click at [756, 650] on button "Next" at bounding box center [783, 659] width 212 height 53
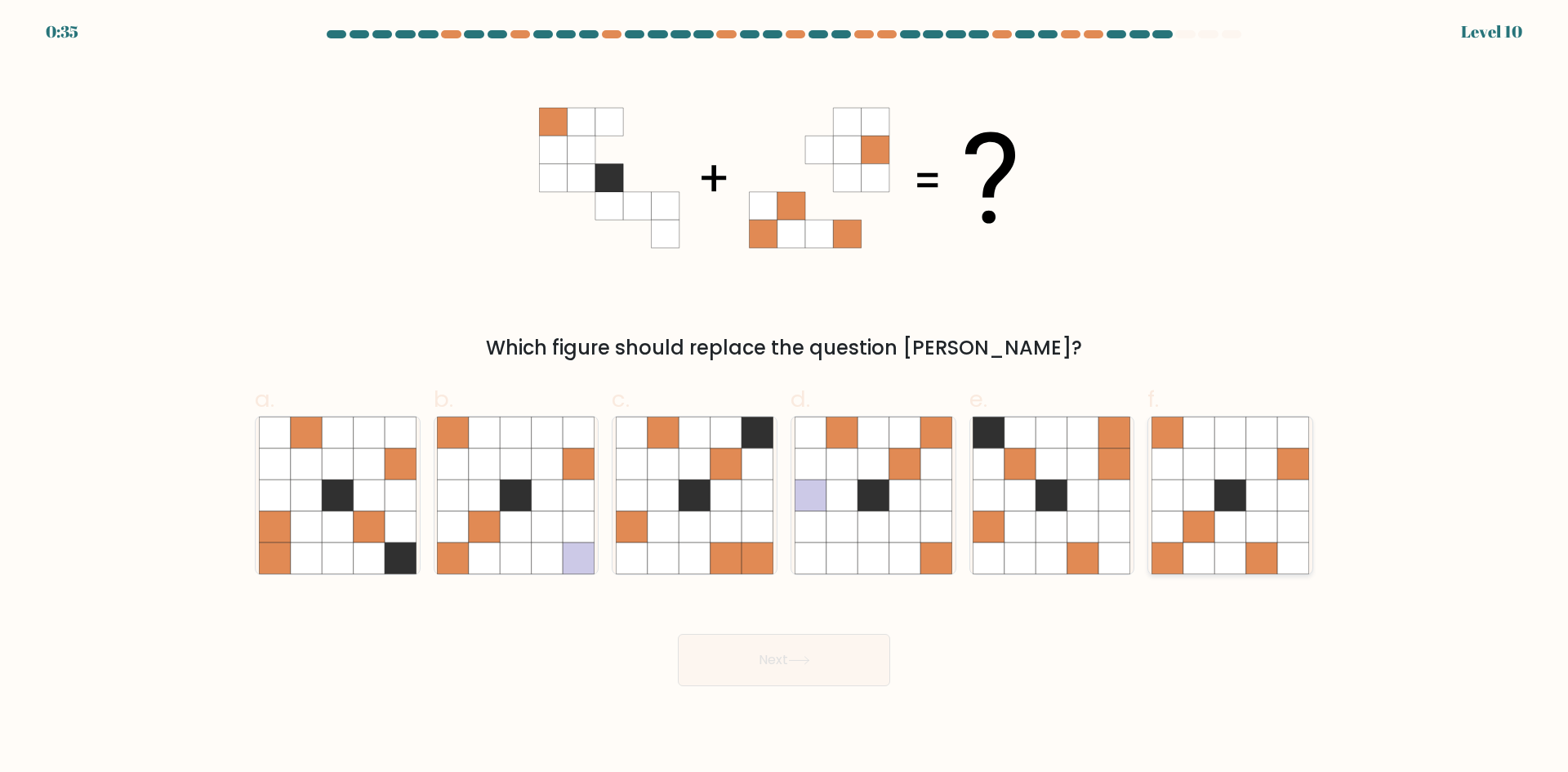
click at [1221, 474] on icon at bounding box center [1229, 464] width 31 height 31
click at [785, 397] on input "f." at bounding box center [784, 392] width 1 height 11
radio input "true"
click at [727, 669] on button "Next" at bounding box center [783, 659] width 212 height 53
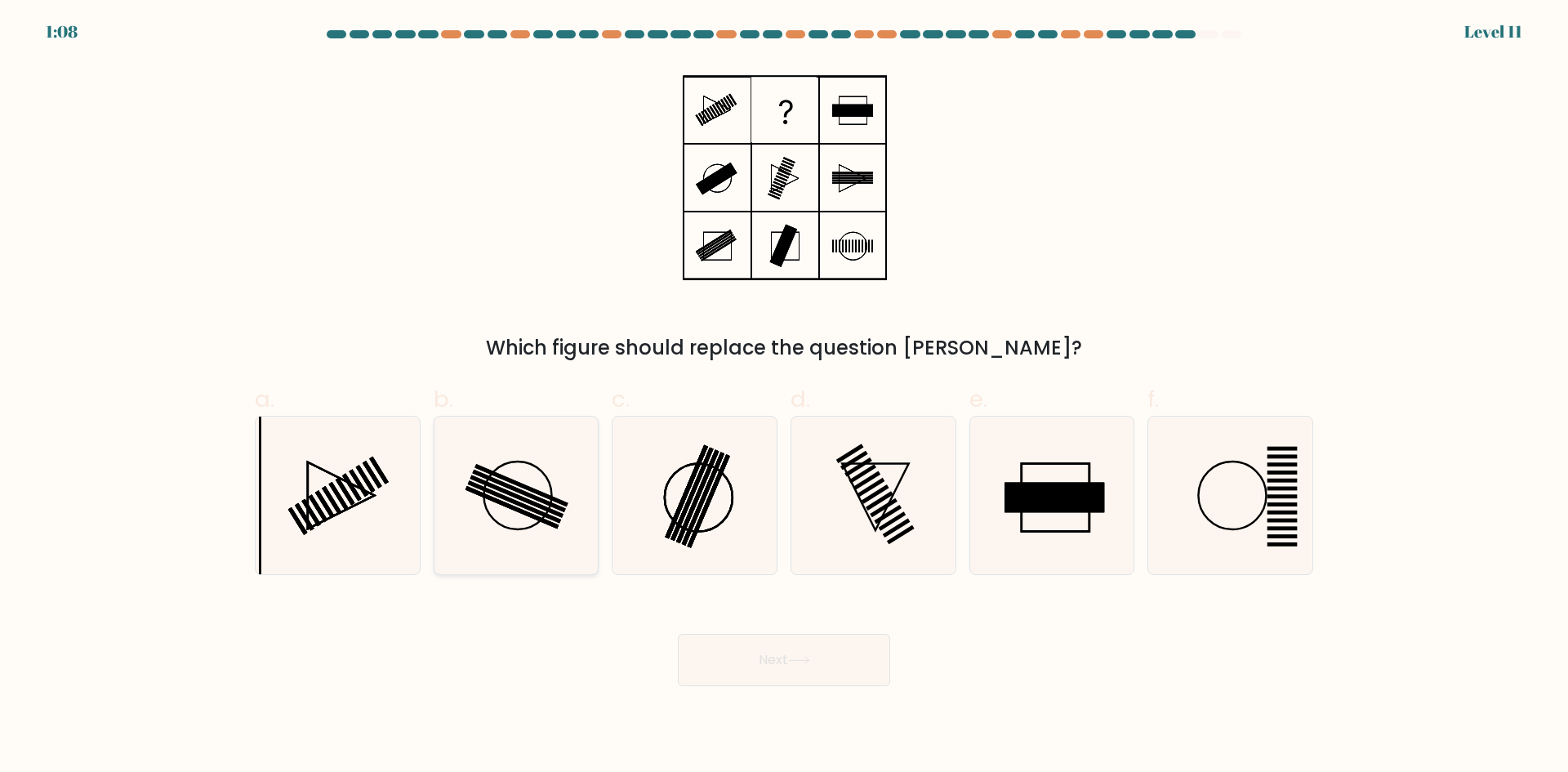
click at [562, 519] on icon at bounding box center [515, 495] width 157 height 158
click at [784, 397] on input "b." at bounding box center [784, 392] width 1 height 11
radio input "true"
click at [681, 464] on icon at bounding box center [694, 495] width 157 height 158
click at [784, 397] on input "c." at bounding box center [784, 392] width 1 height 11
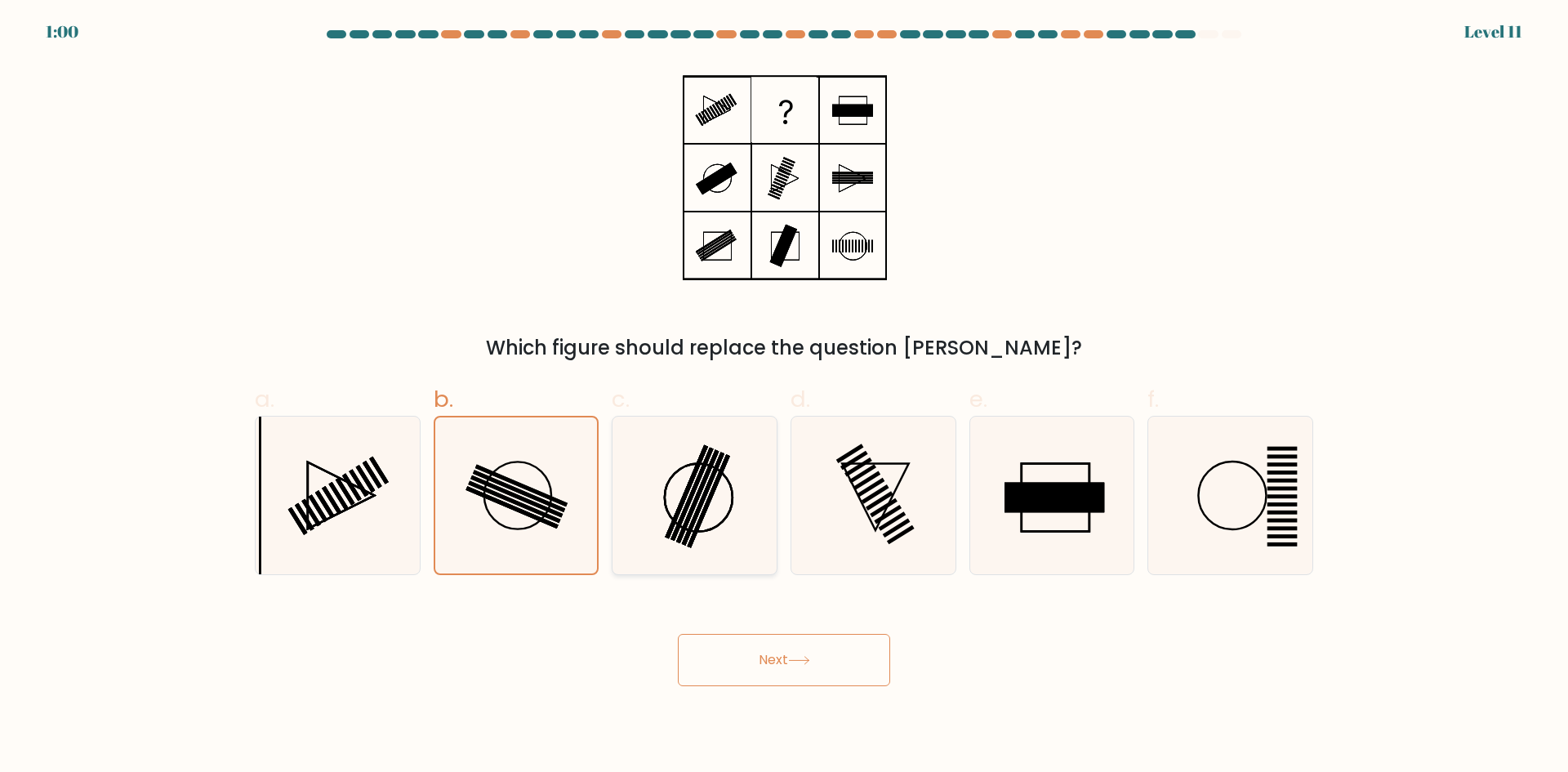
radio input "true"
click at [738, 643] on button "Next" at bounding box center [783, 659] width 212 height 53
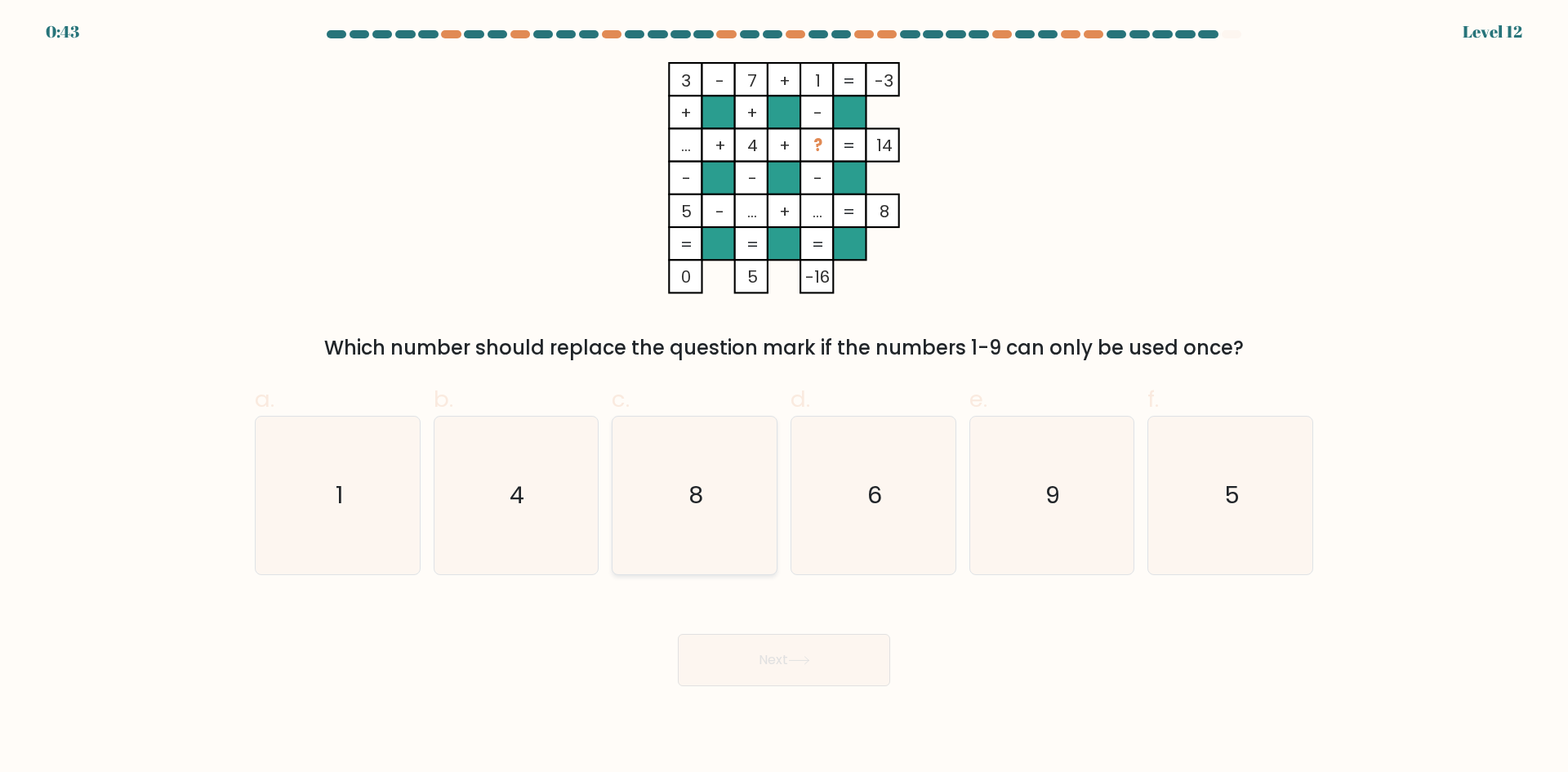
click at [714, 449] on icon "8" at bounding box center [694, 495] width 157 height 158
click at [784, 397] on input "c. 8" at bounding box center [784, 392] width 1 height 11
radio input "true"
click at [726, 524] on icon "8" at bounding box center [694, 495] width 156 height 156
click at [784, 397] on input "c. 8" at bounding box center [784, 392] width 1 height 11
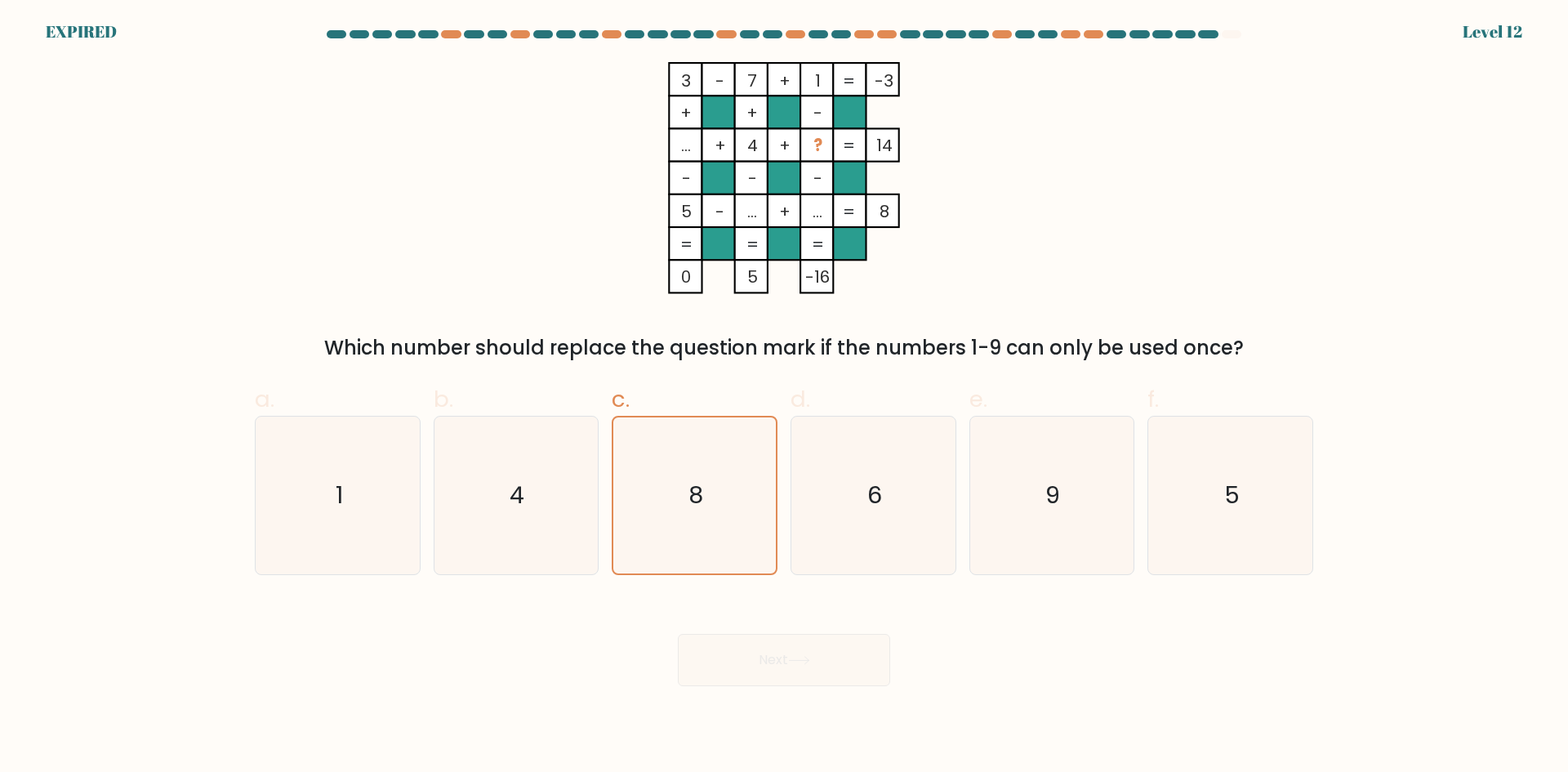
click at [810, 646] on div "Next" at bounding box center [784, 640] width 1078 height 92
click at [1158, 502] on icon "5" at bounding box center [1230, 495] width 157 height 158
click at [785, 397] on input "f. 5" at bounding box center [784, 392] width 1 height 11
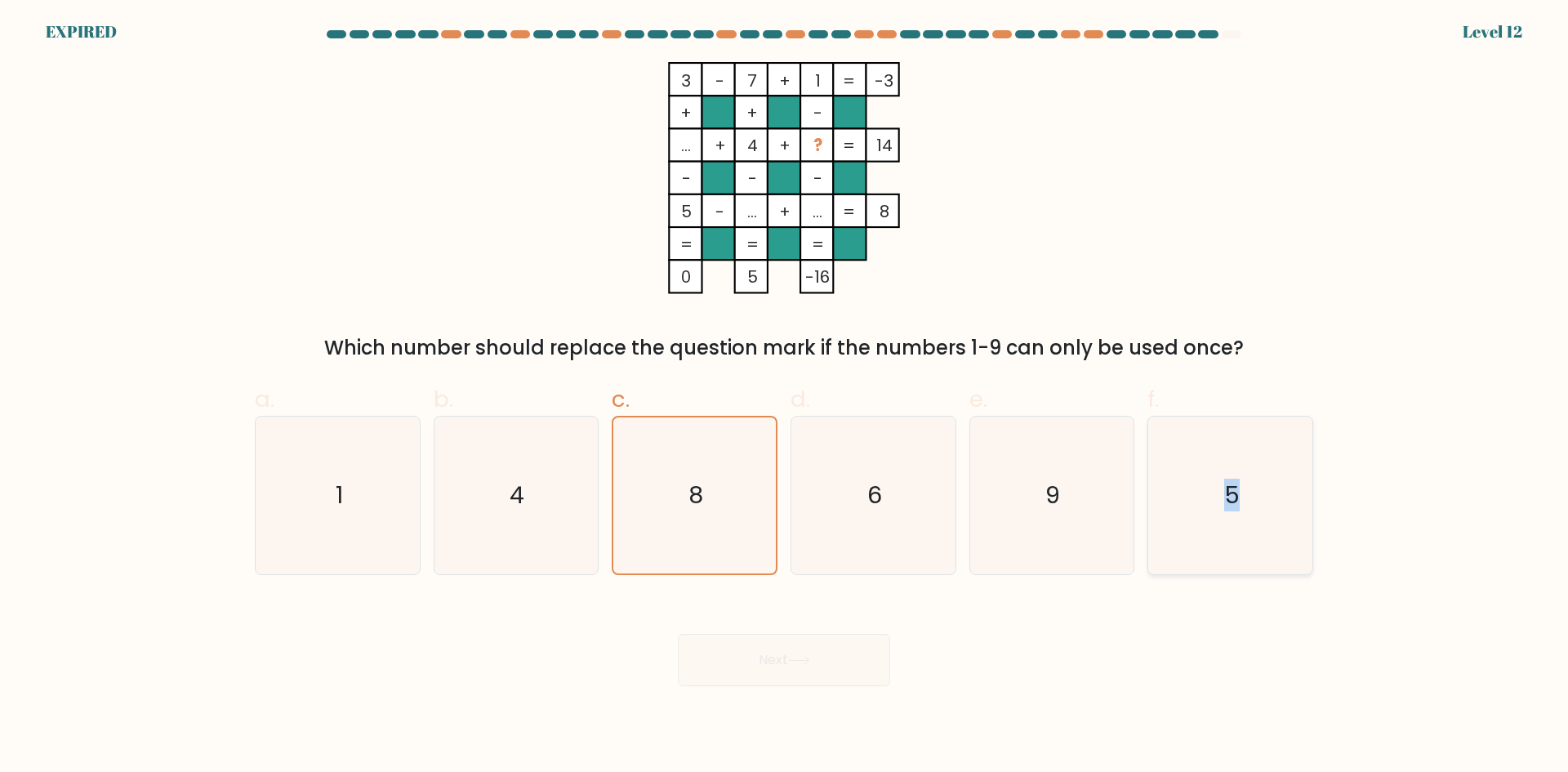
radio input "true"
click at [726, 514] on icon "8" at bounding box center [694, 495] width 157 height 158
click at [784, 397] on input "c. 8" at bounding box center [784, 392] width 1 height 11
radio input "true"
click at [1194, 500] on icon "5" at bounding box center [1230, 495] width 157 height 158
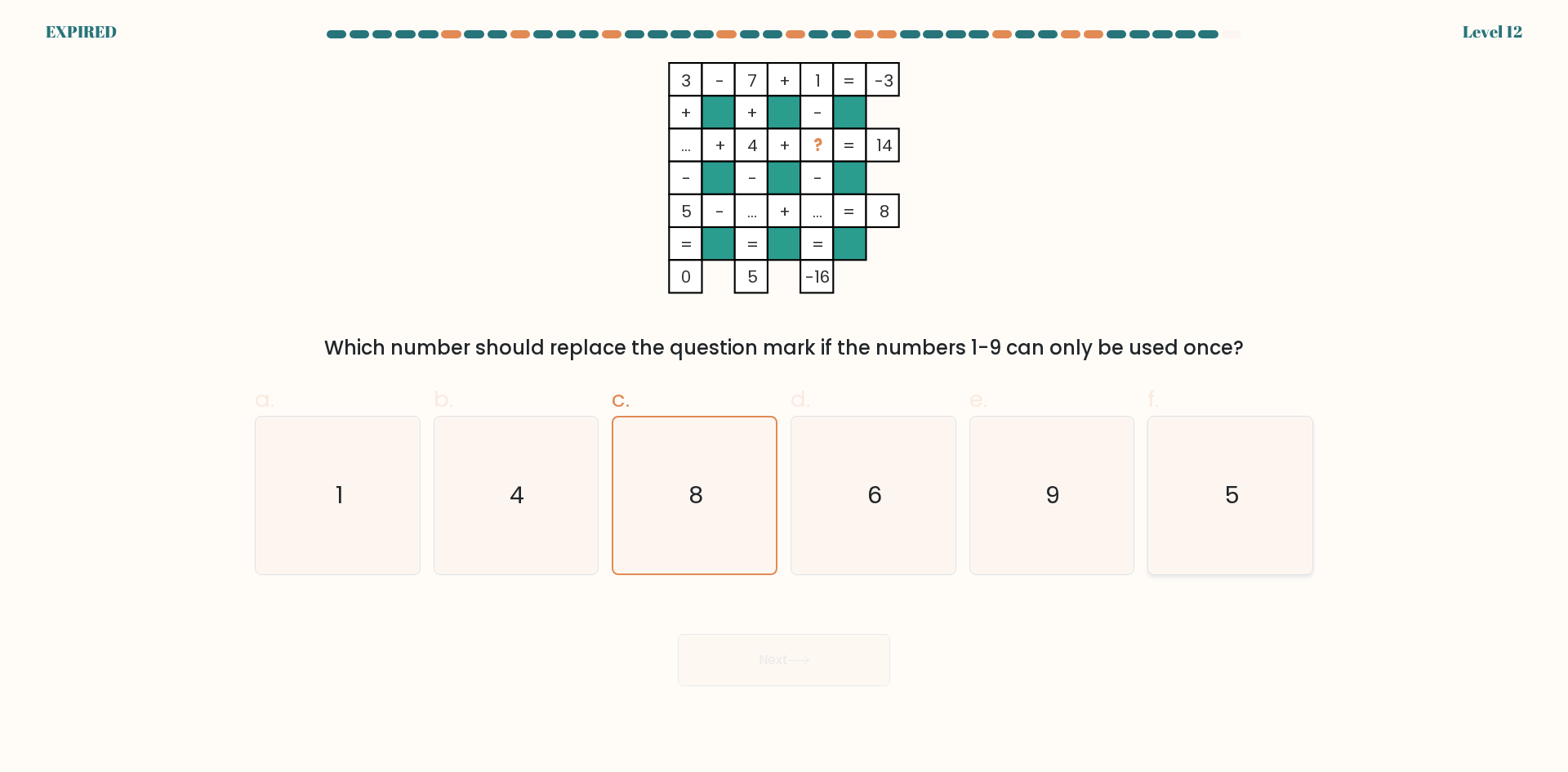
click at [785, 397] on input "f. 5" at bounding box center [784, 392] width 1 height 11
radio input "true"
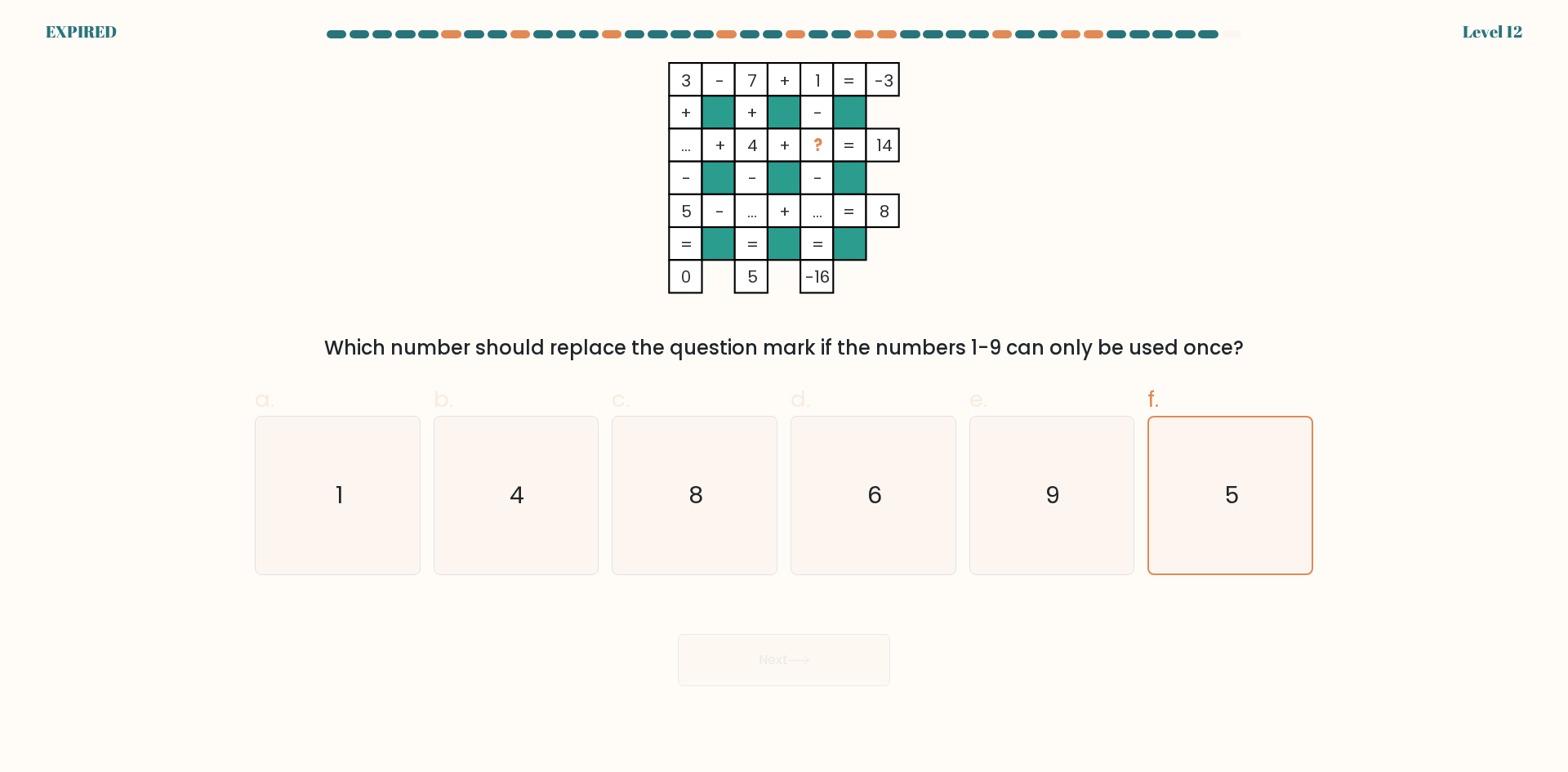
click at [811, 670] on div "Next" at bounding box center [784, 640] width 1078 height 92
click at [690, 548] on icon "8" at bounding box center [694, 495] width 157 height 158
click at [784, 397] on input "c. 8" at bounding box center [784, 392] width 1 height 11
radio input "true"
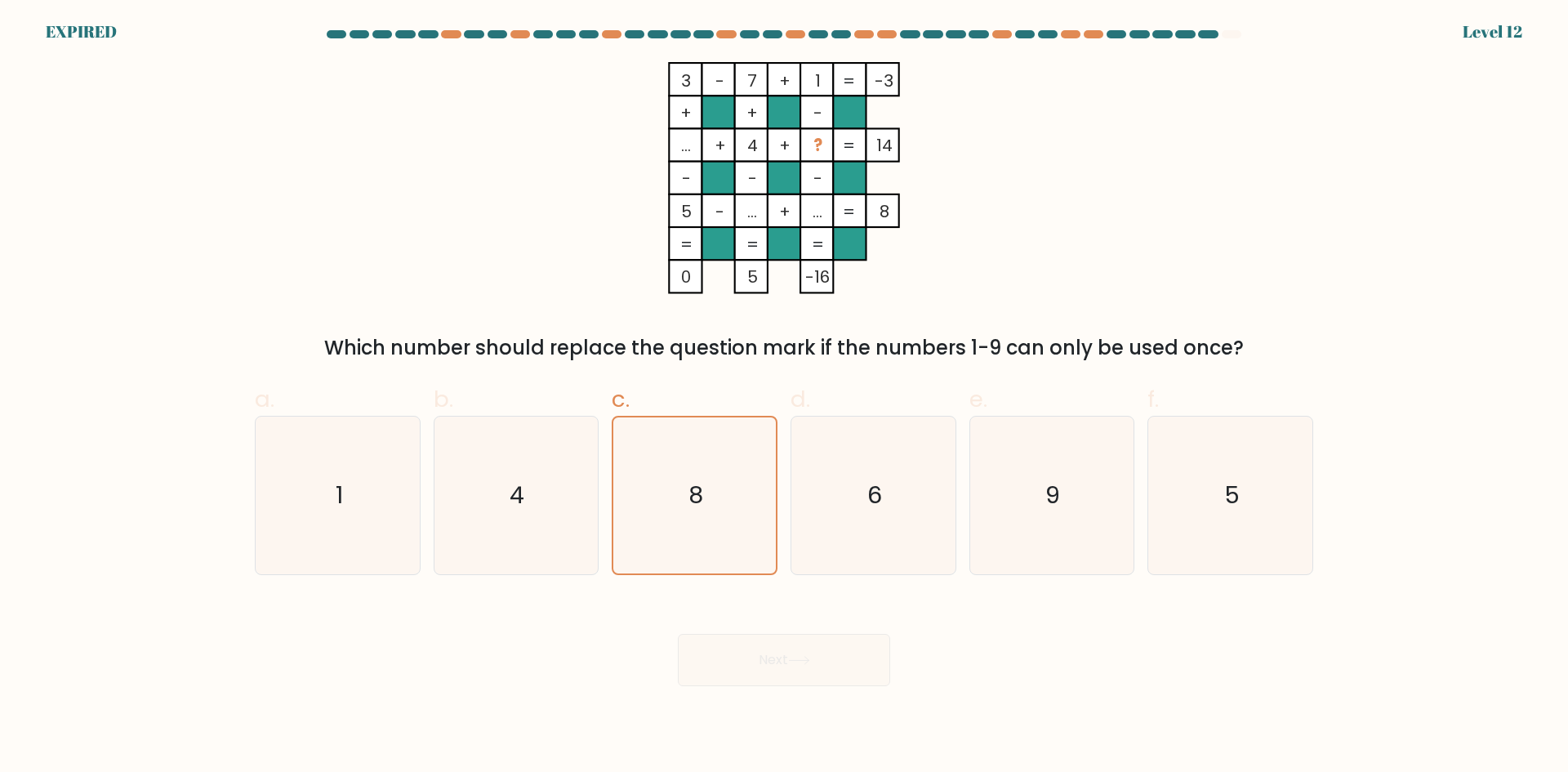
click at [727, 654] on div "Next" at bounding box center [784, 640] width 1078 height 92
